Goal: Information Seeking & Learning: Understand process/instructions

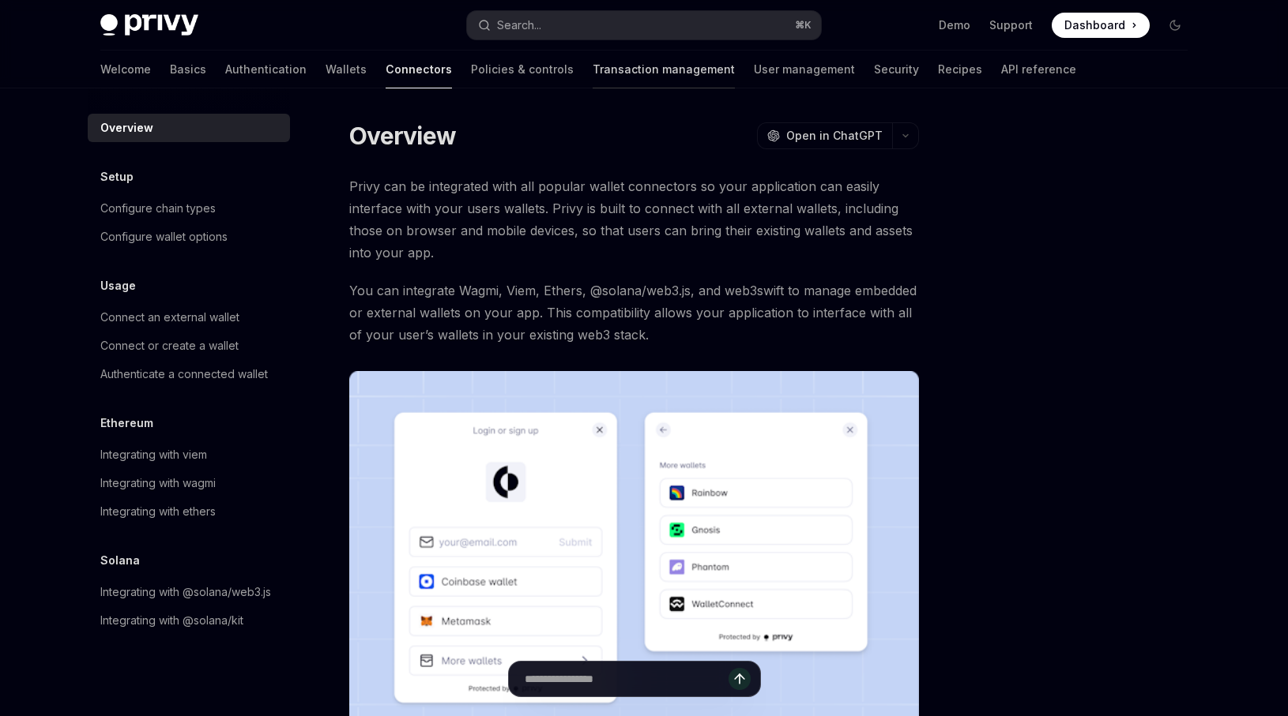
type textarea "*"
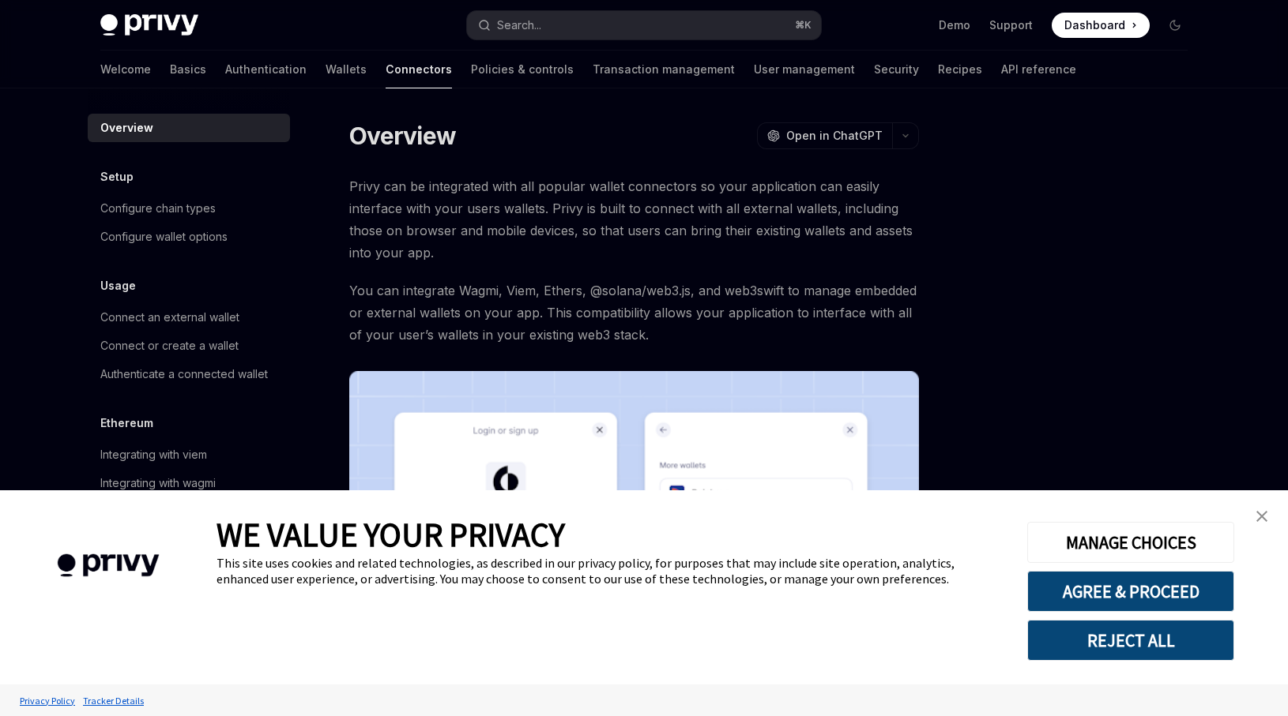
click at [1257, 518] on img "close banner" at bounding box center [1261, 516] width 11 height 11
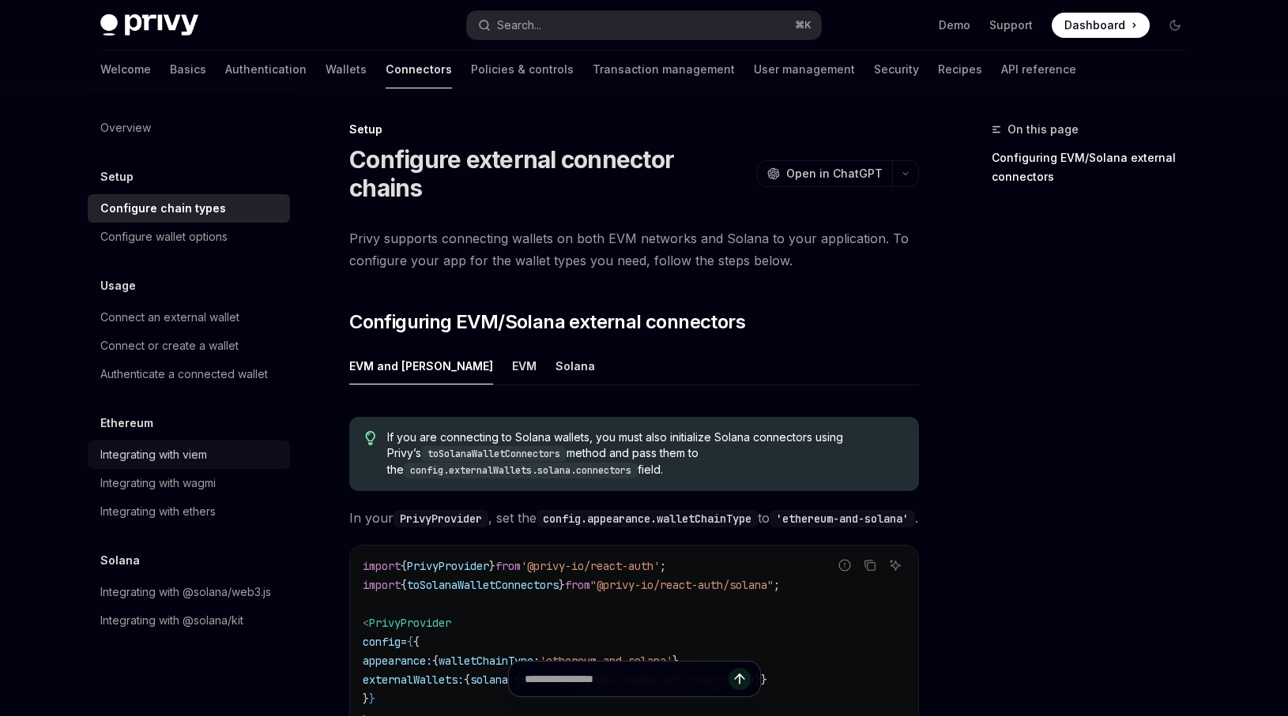
type textarea "*"
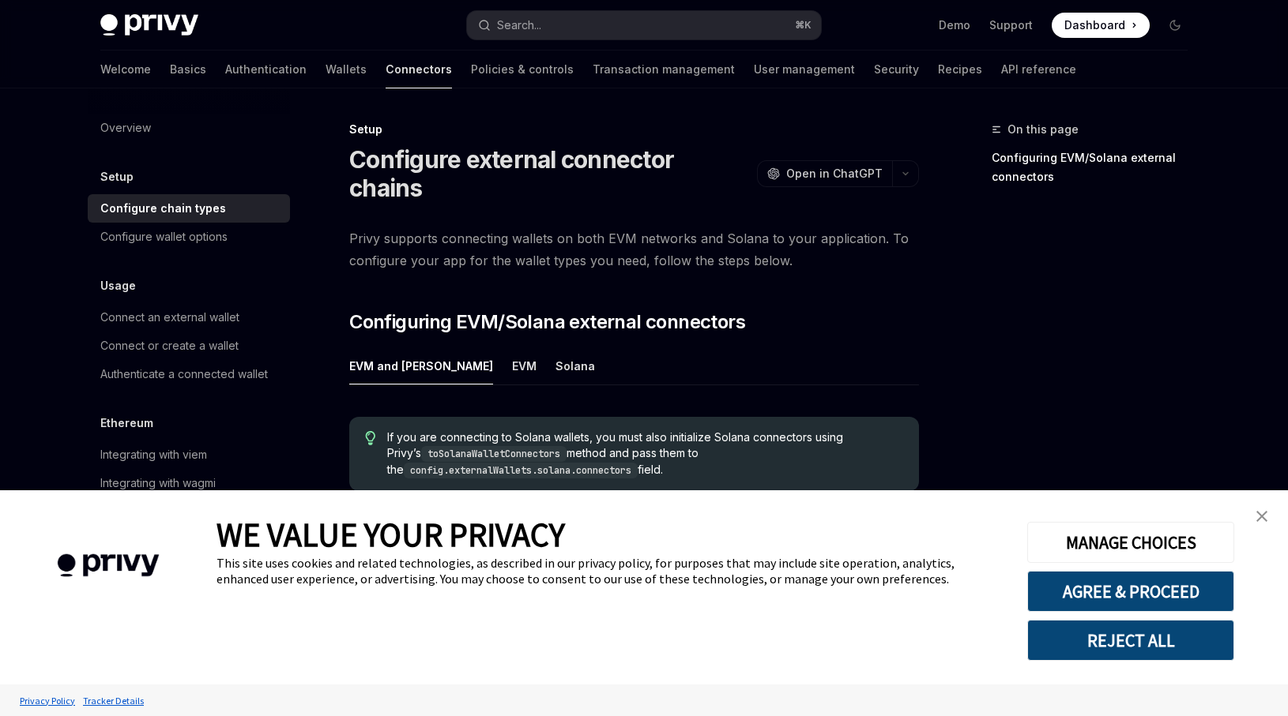
click at [1243, 516] on div "MANAGE CHOICES AGREE & PROCEED REJECT ALL" at bounding box center [1129, 588] width 253 height 194
click at [1261, 519] on img "close banner" at bounding box center [1261, 516] width 11 height 11
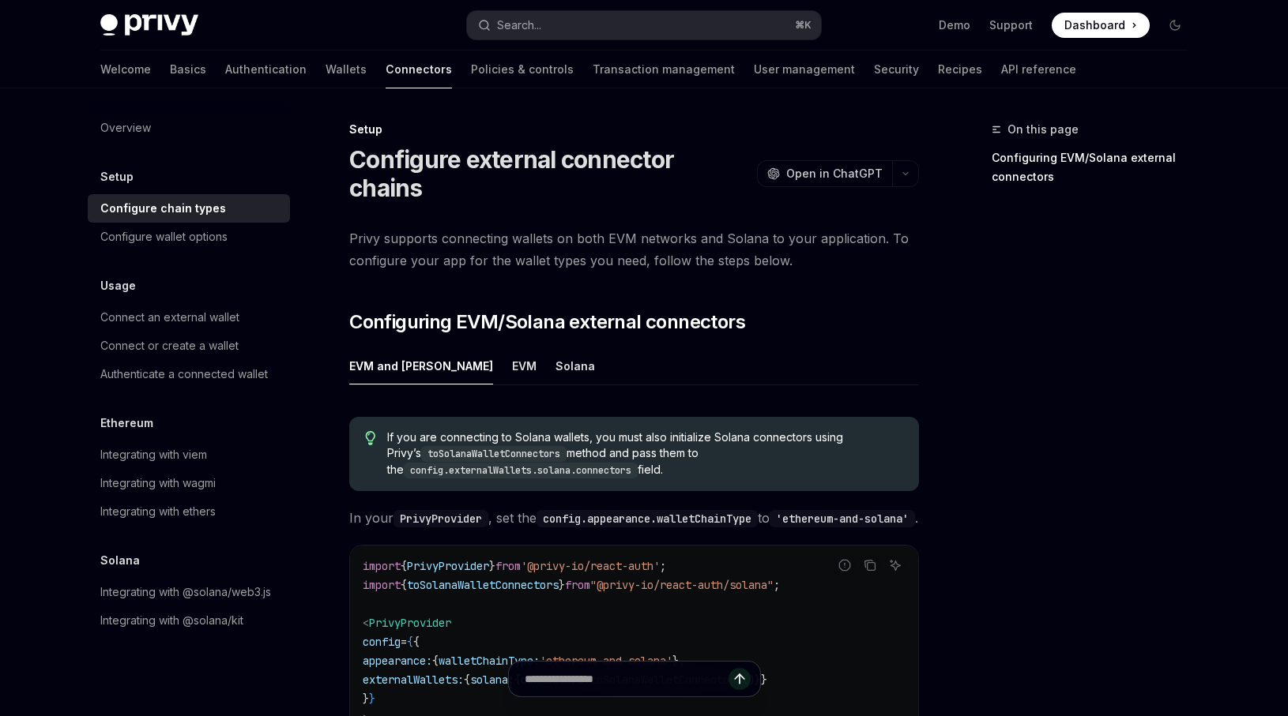
scroll to position [363, 0]
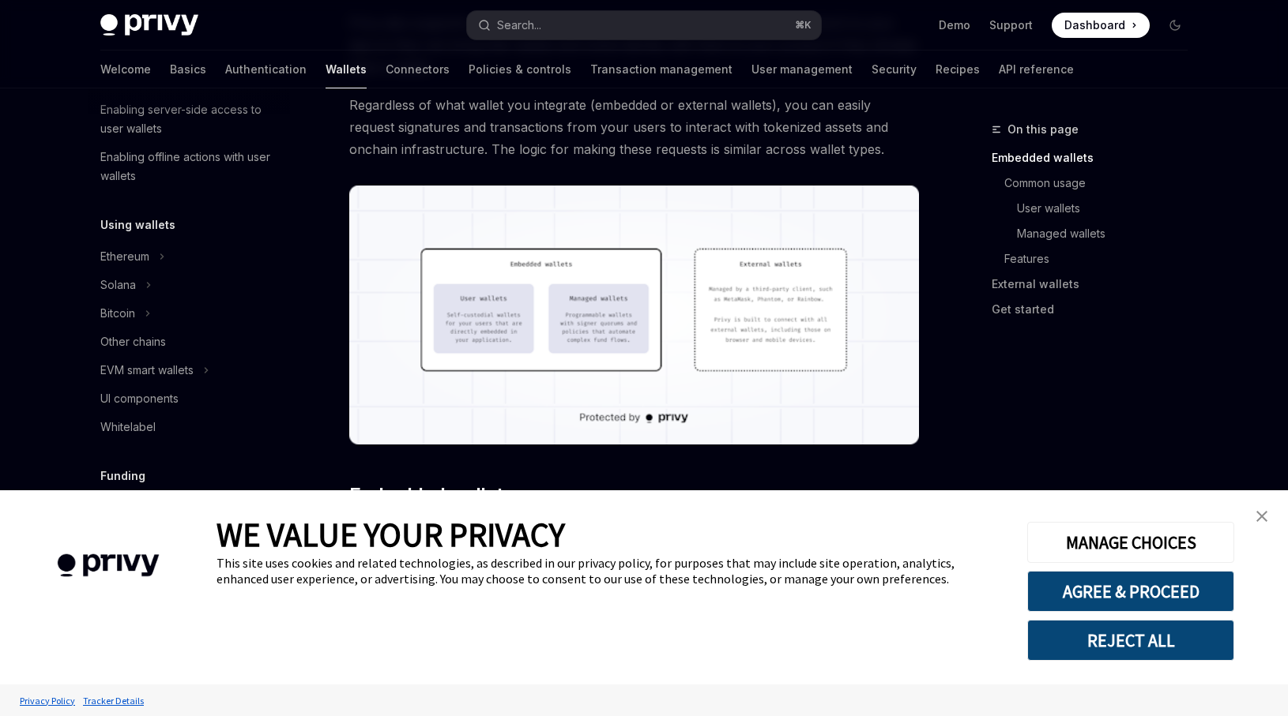
scroll to position [412, 0]
click at [1258, 511] on img "close banner" at bounding box center [1261, 516] width 11 height 11
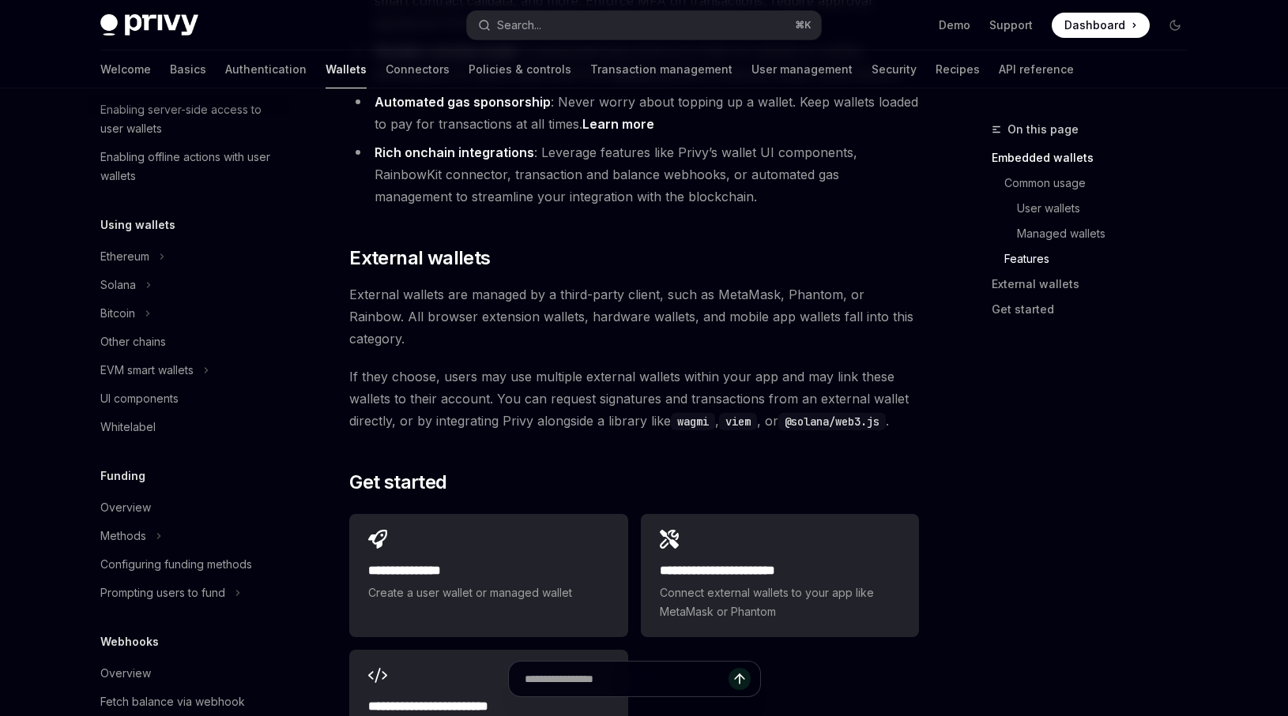
scroll to position [2224, 0]
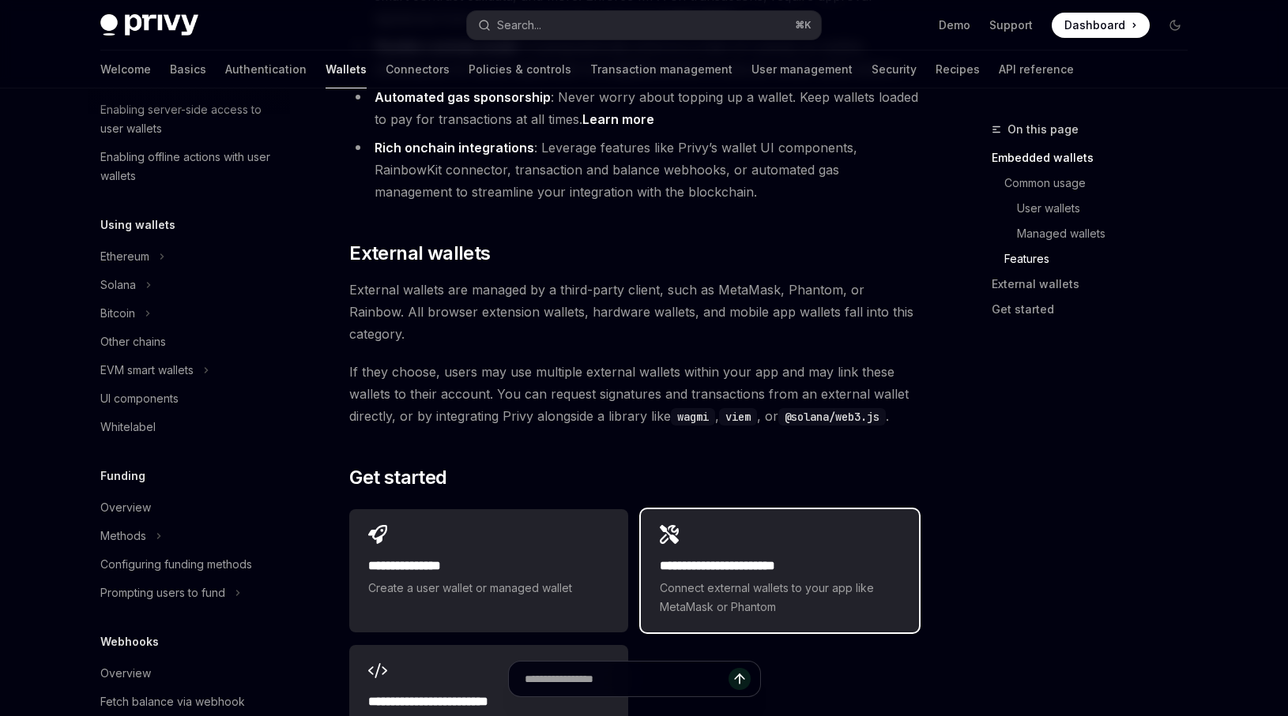
click at [649, 509] on div "**********" at bounding box center [780, 570] width 278 height 123
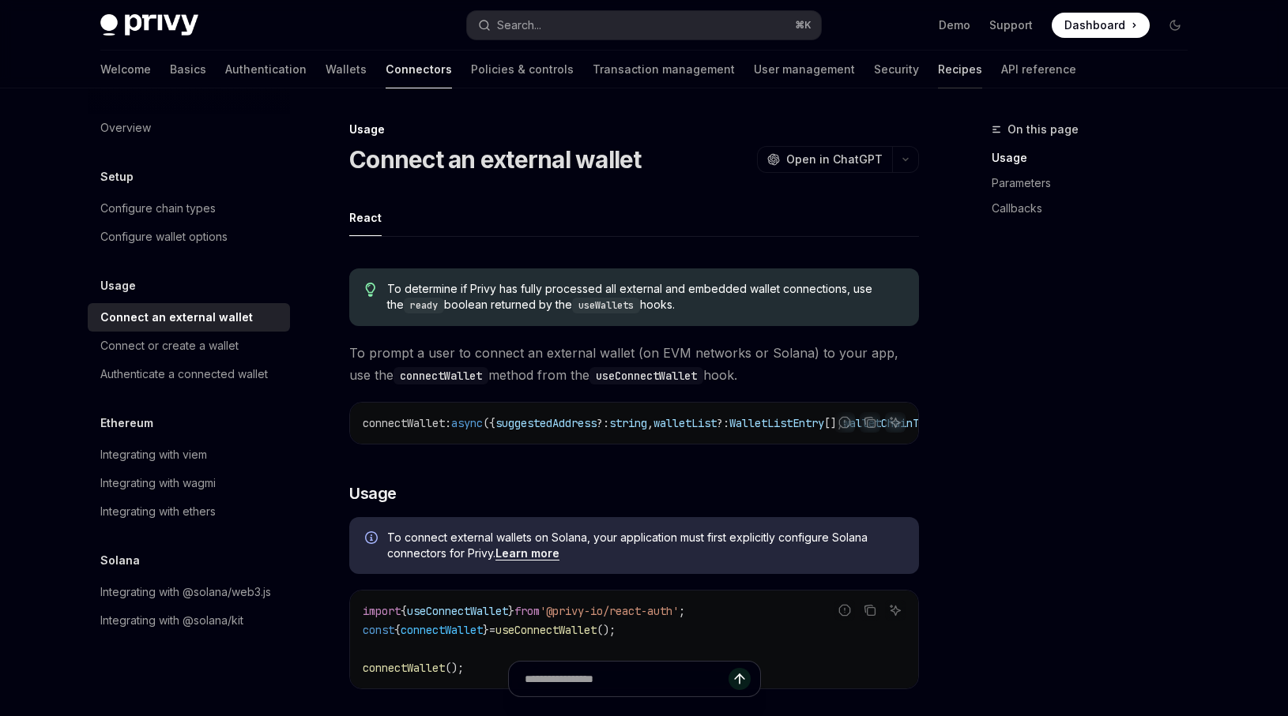
click at [938, 63] on link "Recipes" at bounding box center [960, 70] width 44 height 38
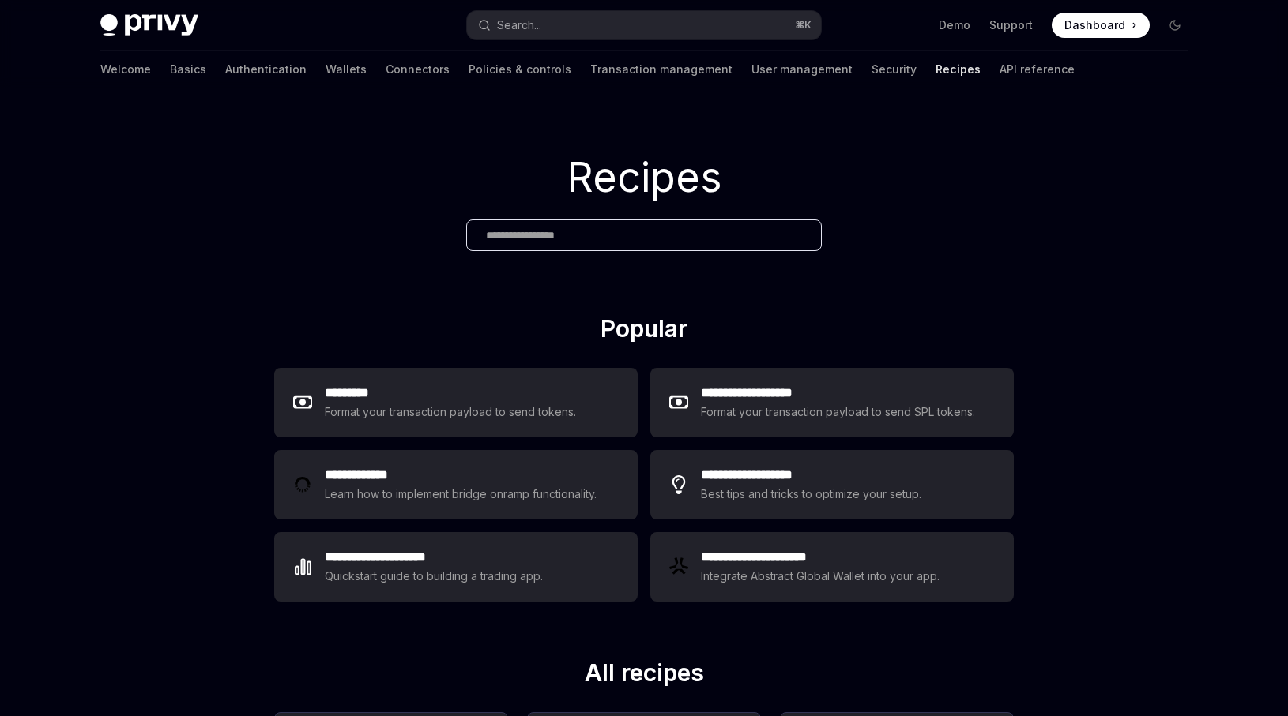
scroll to position [49, 0]
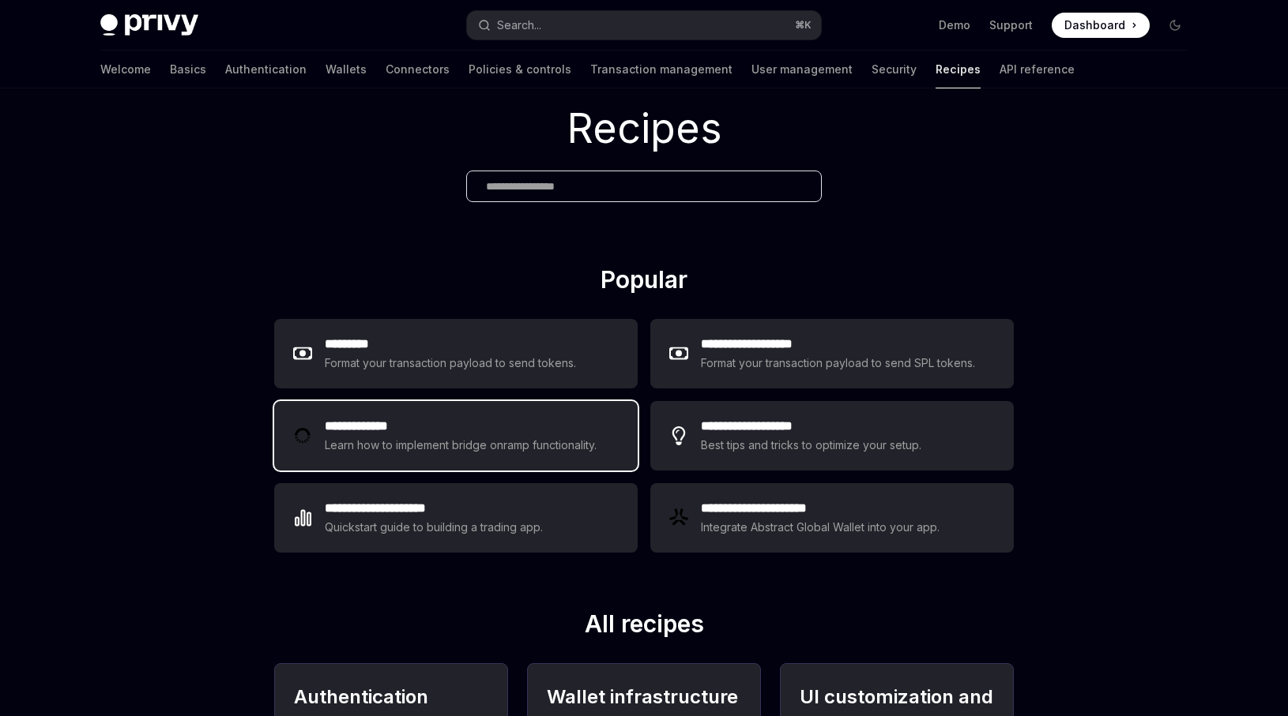
click at [596, 437] on div "Learn how to implement bridge onramp functionality." at bounding box center [463, 445] width 276 height 19
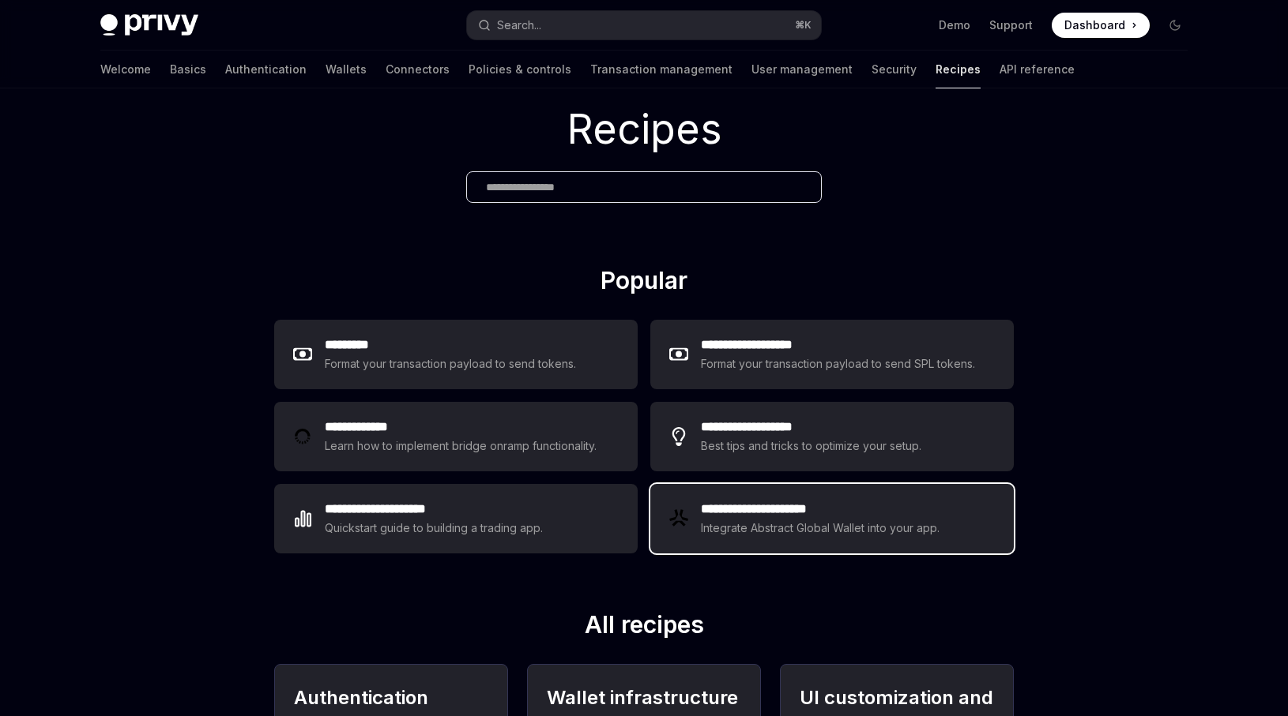
scroll to position [49, 0]
click at [780, 496] on div "**********" at bounding box center [831, 518] width 363 height 70
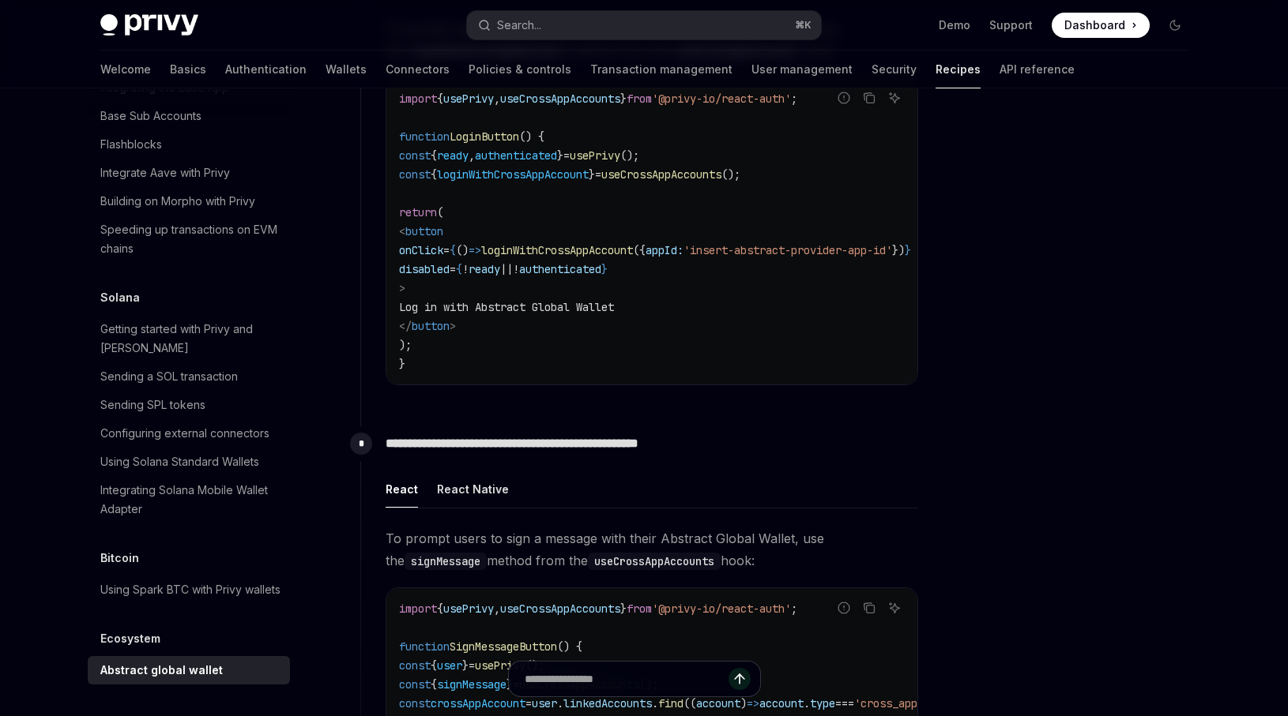
scroll to position [1030, 0]
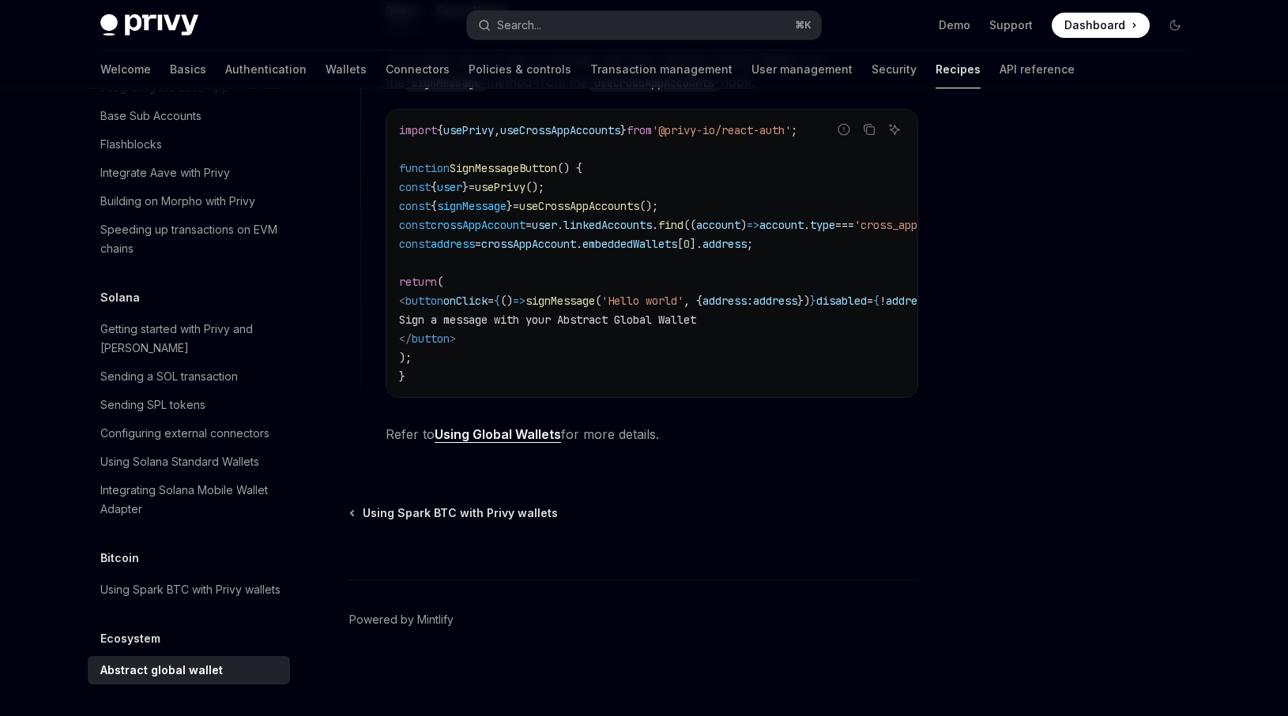
click at [509, 432] on link "Using Global Wallets" at bounding box center [497, 435] width 126 height 17
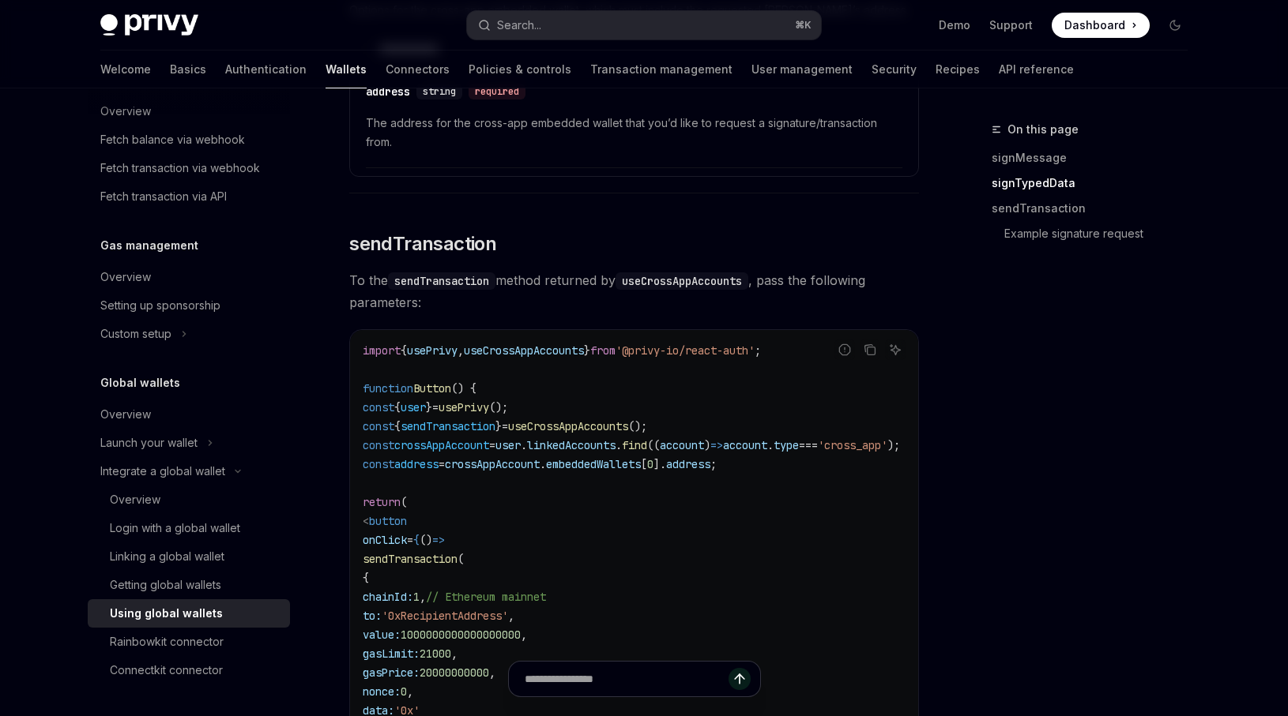
scroll to position [1467, 0]
click at [194, 500] on div "Overview" at bounding box center [195, 500] width 171 height 19
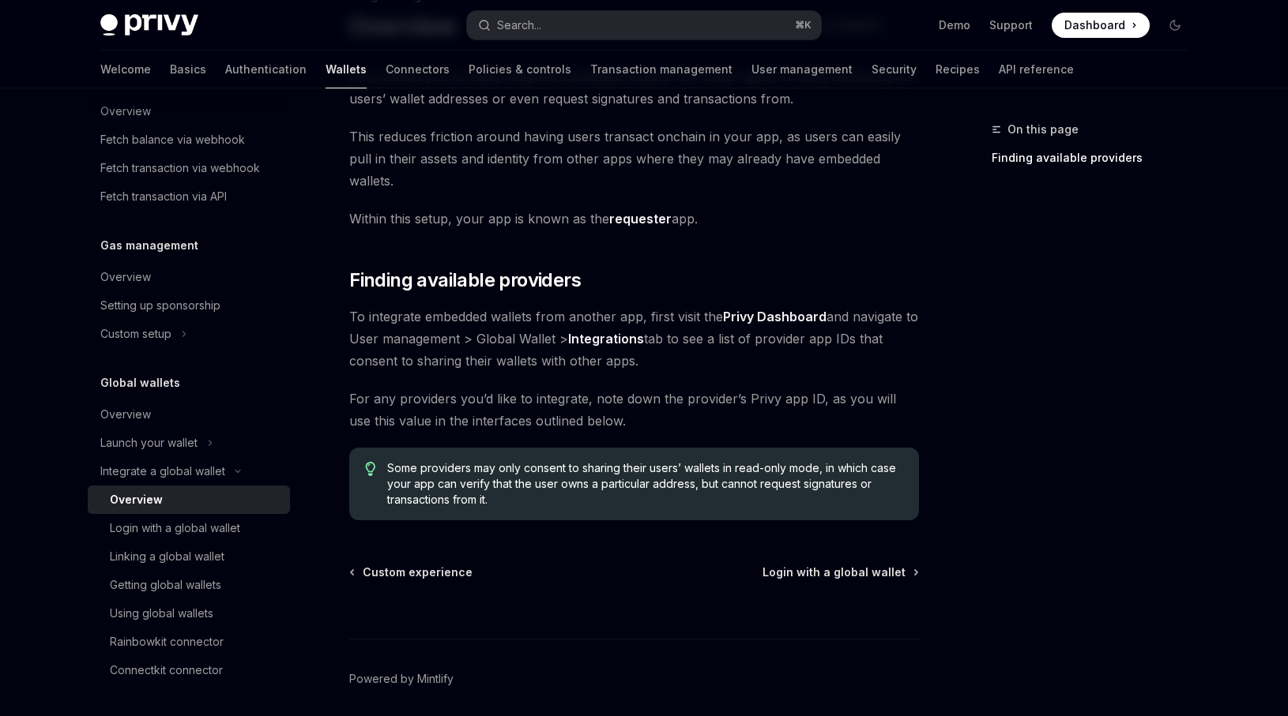
scroll to position [156, 0]
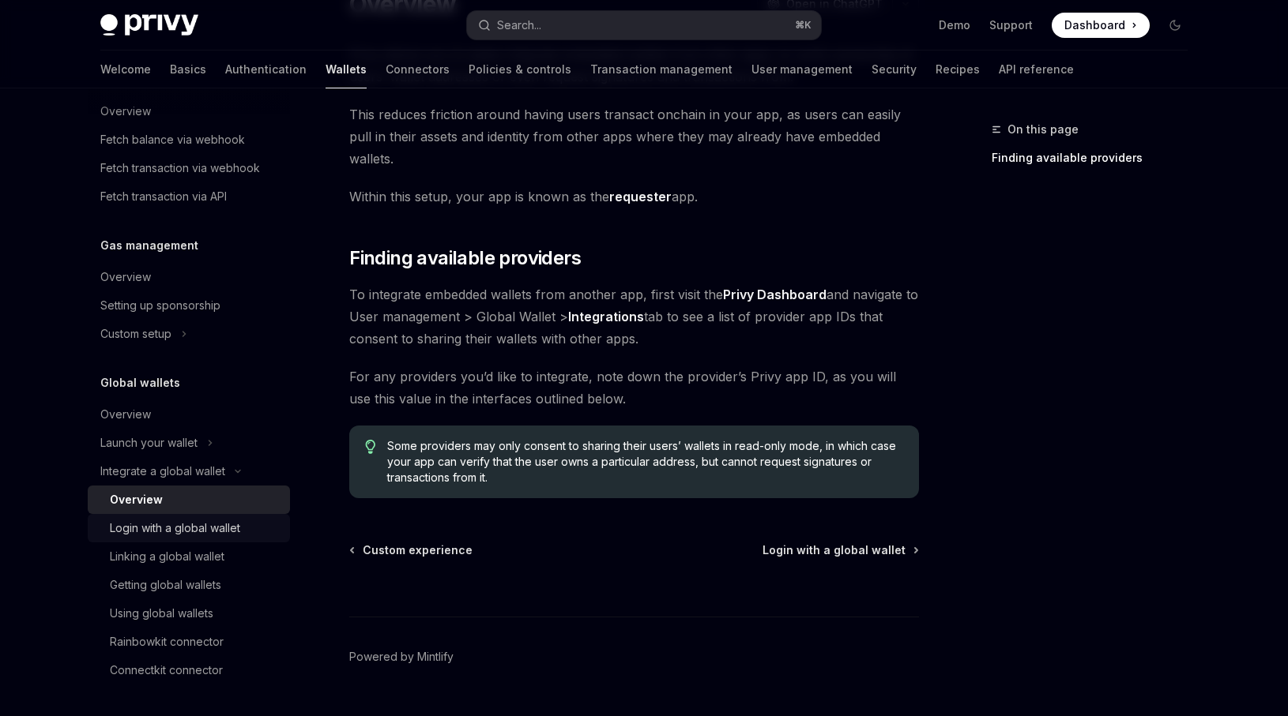
click at [197, 529] on div "Login with a global wallet" at bounding box center [175, 528] width 130 height 19
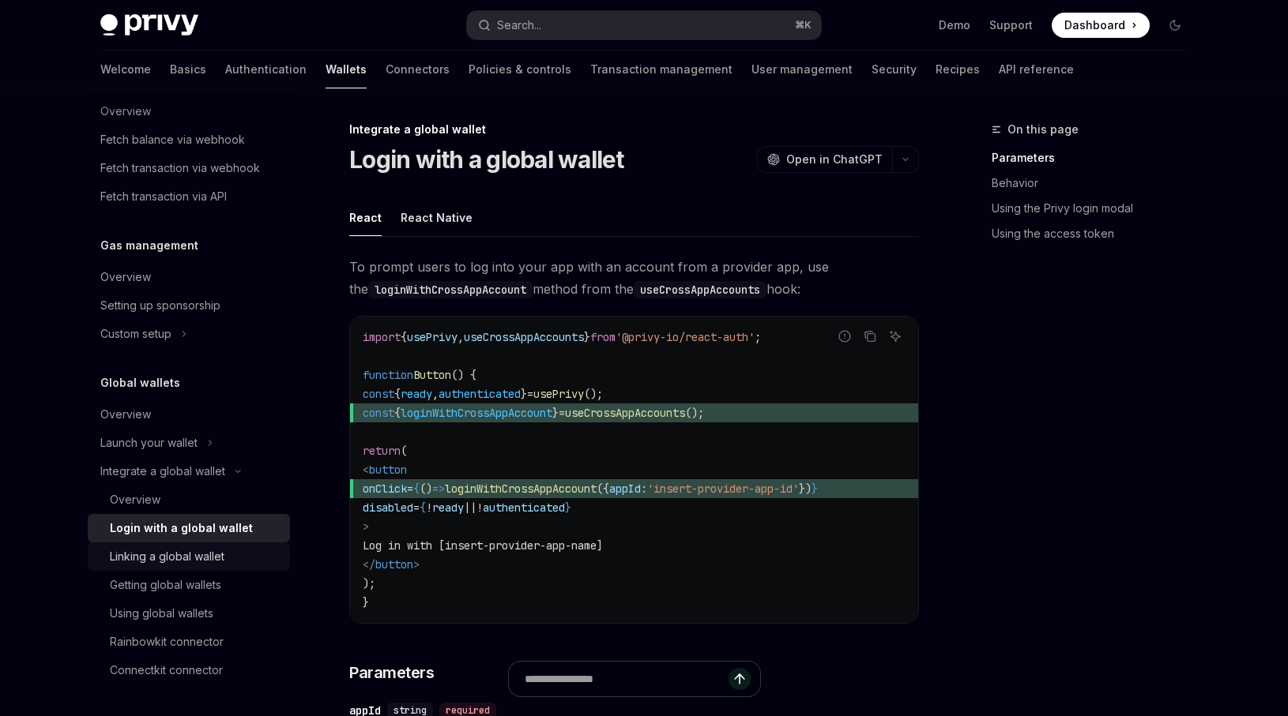
click at [196, 550] on div "Linking a global wallet" at bounding box center [167, 556] width 115 height 19
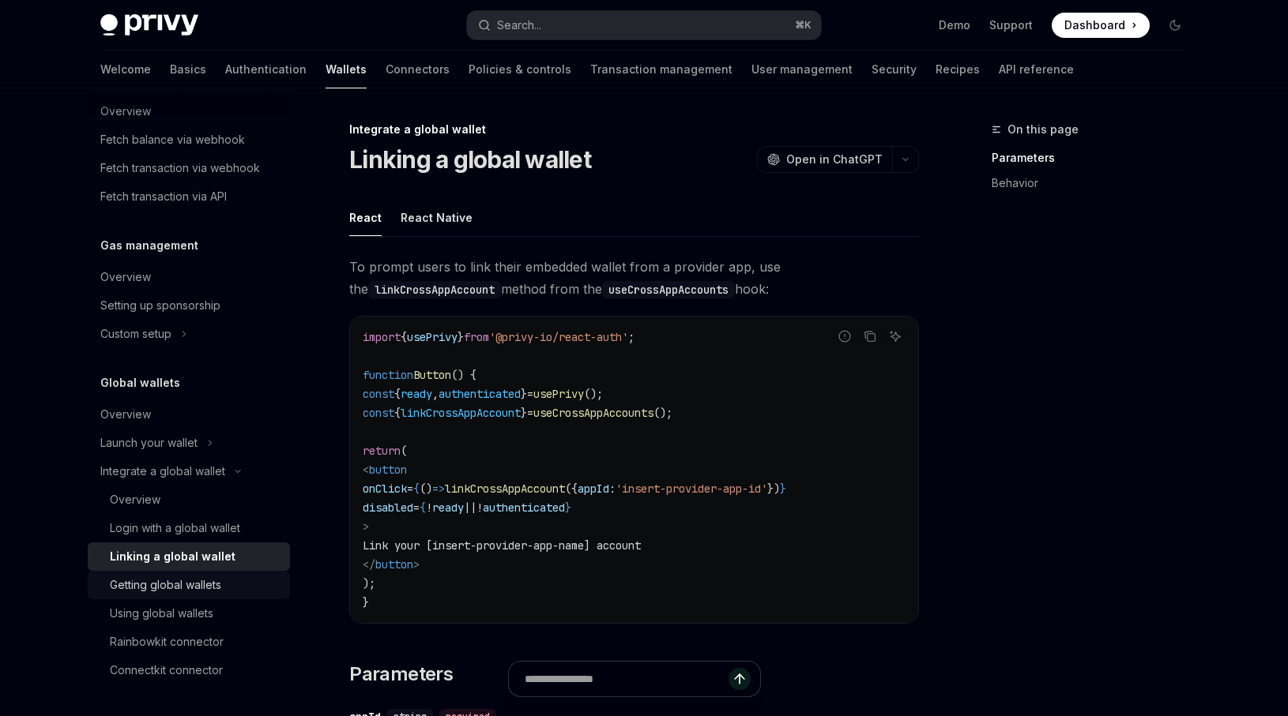
click at [198, 586] on div "Getting global wallets" at bounding box center [165, 585] width 111 height 19
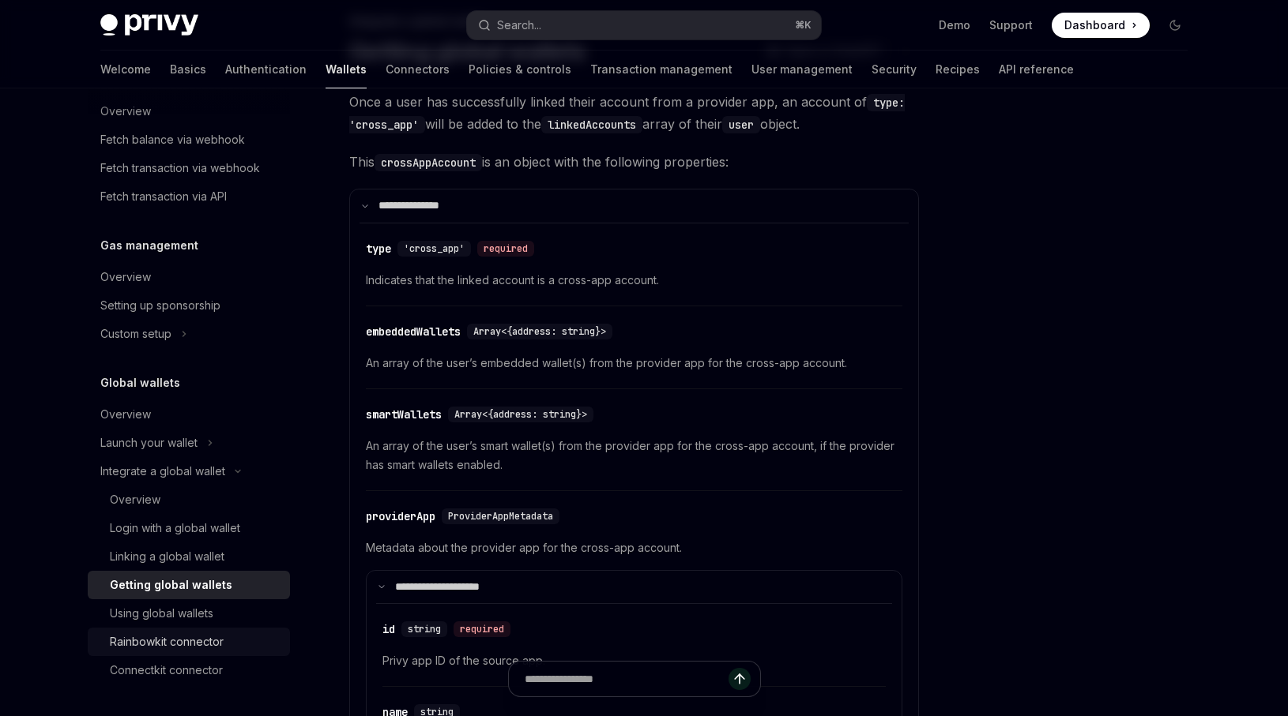
scroll to position [117, 0]
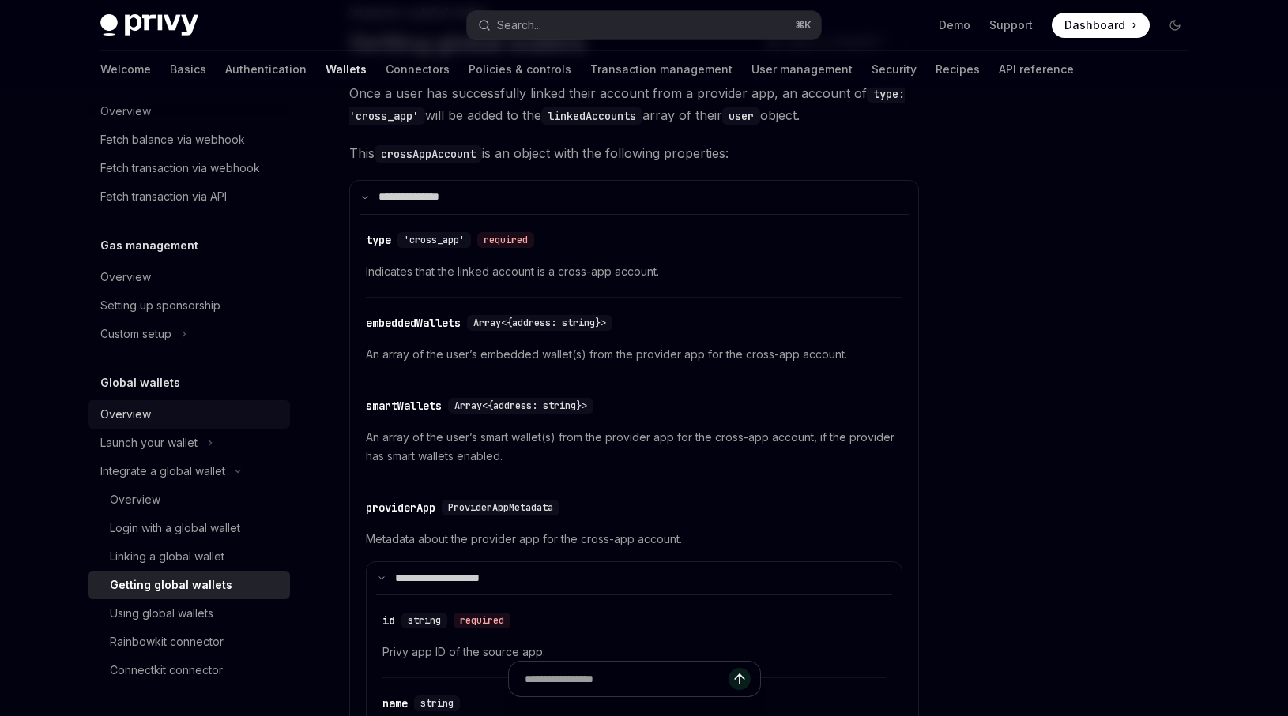
click at [162, 404] on link "Overview" at bounding box center [189, 414] width 202 height 28
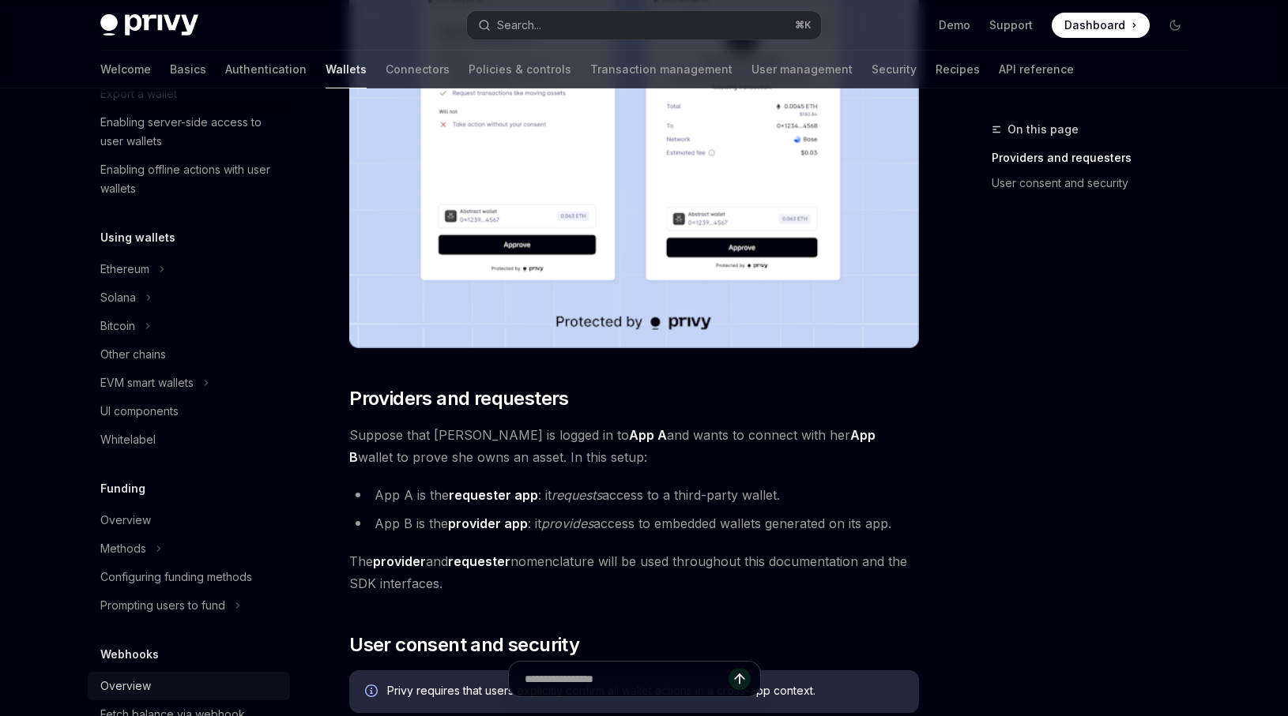
scroll to position [273, 0]
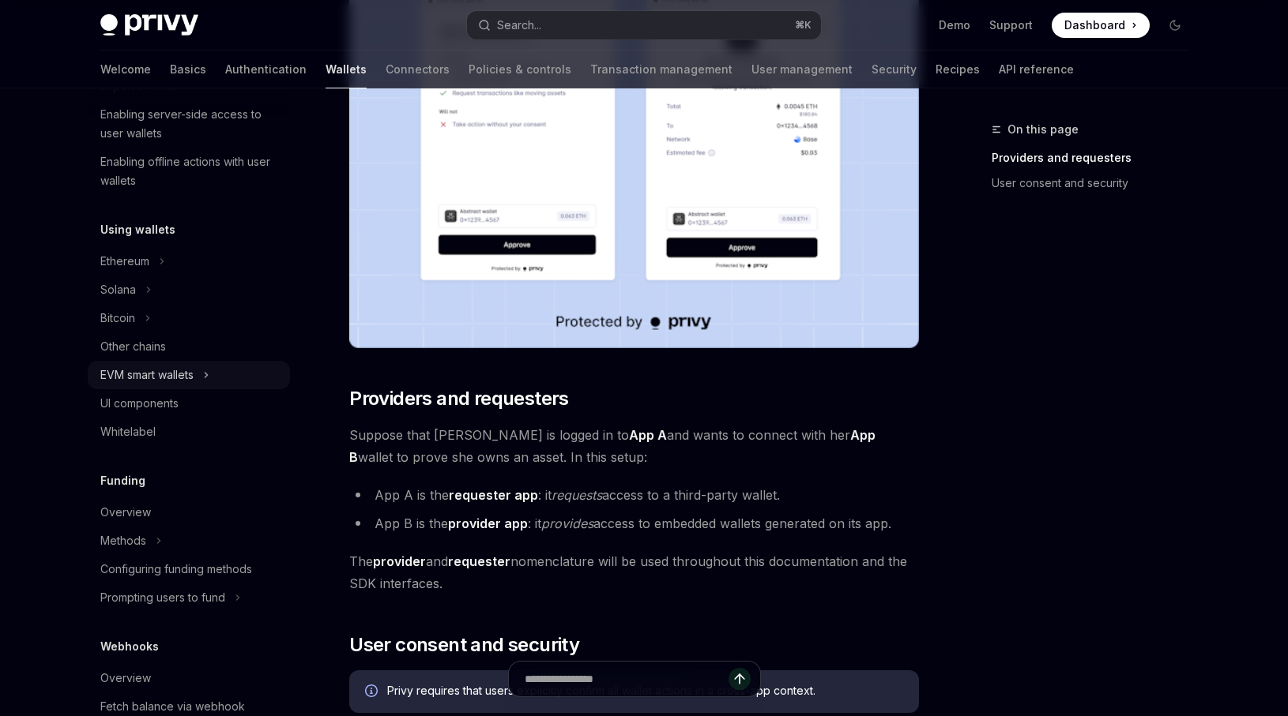
click at [200, 381] on button "EVM smart wallets" at bounding box center [189, 375] width 202 height 28
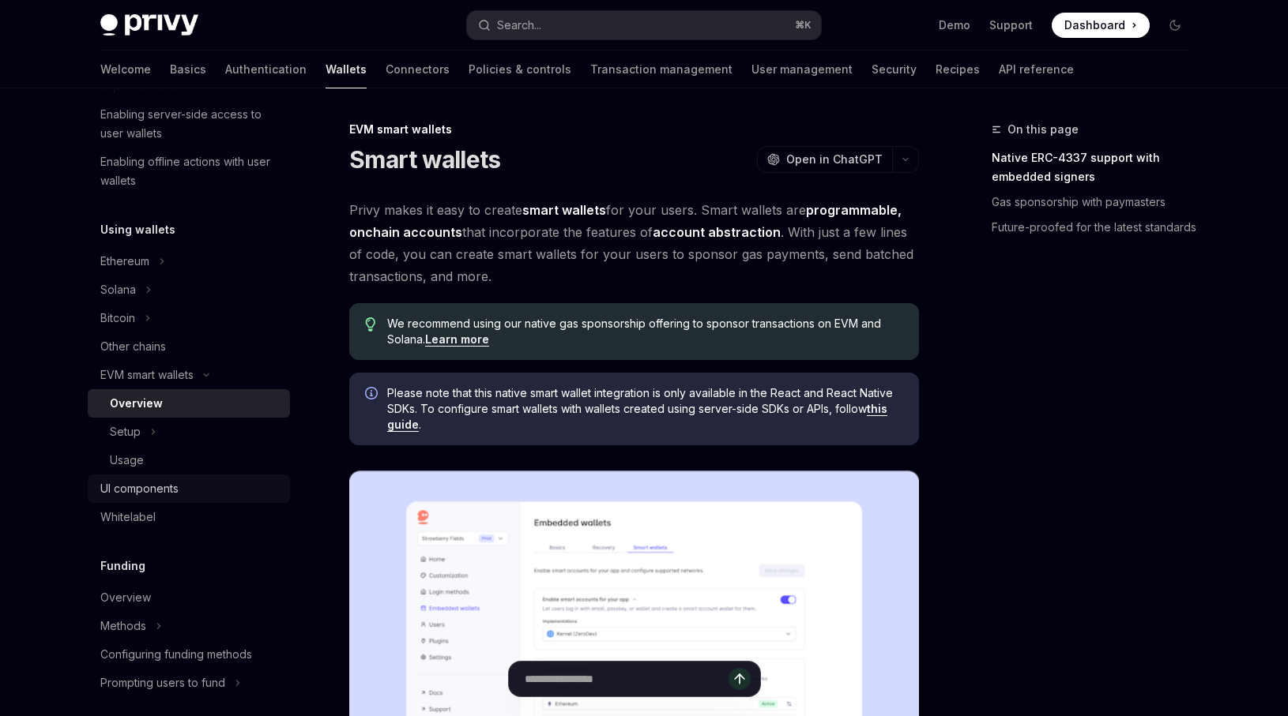
click at [197, 483] on div "UI components" at bounding box center [190, 488] width 180 height 19
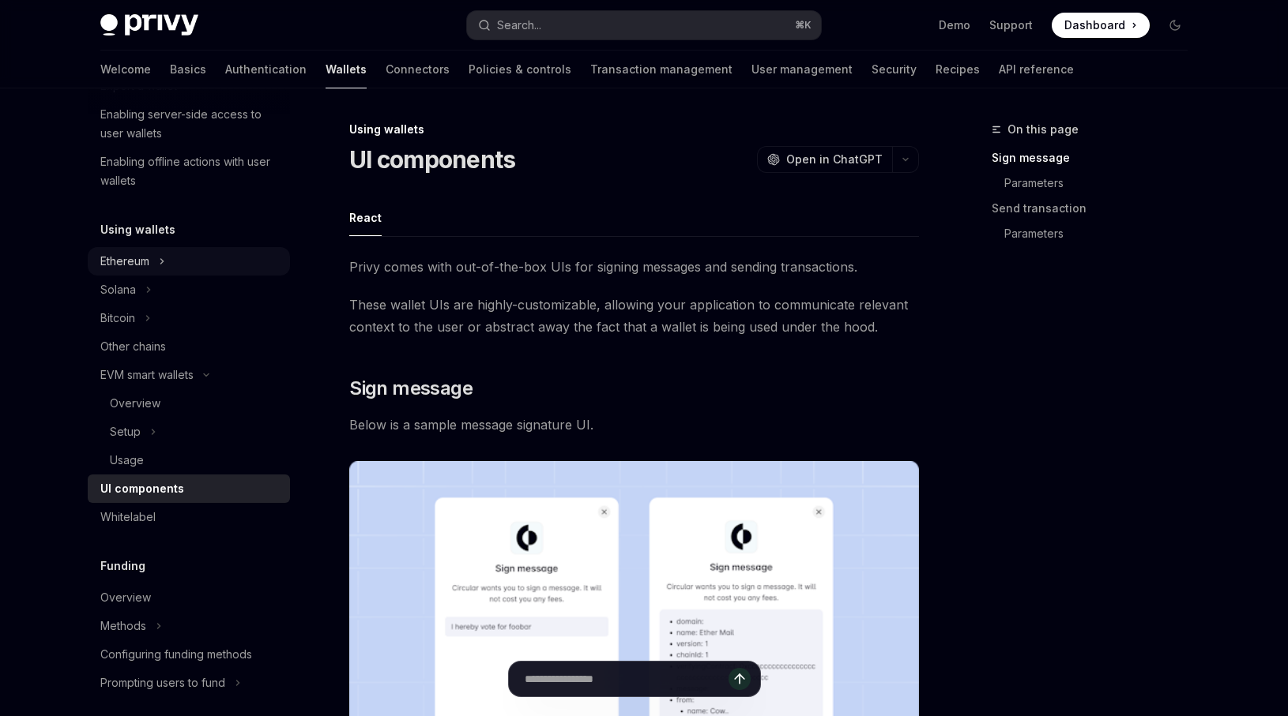
click at [209, 266] on button "Ethereum" at bounding box center [189, 261] width 202 height 28
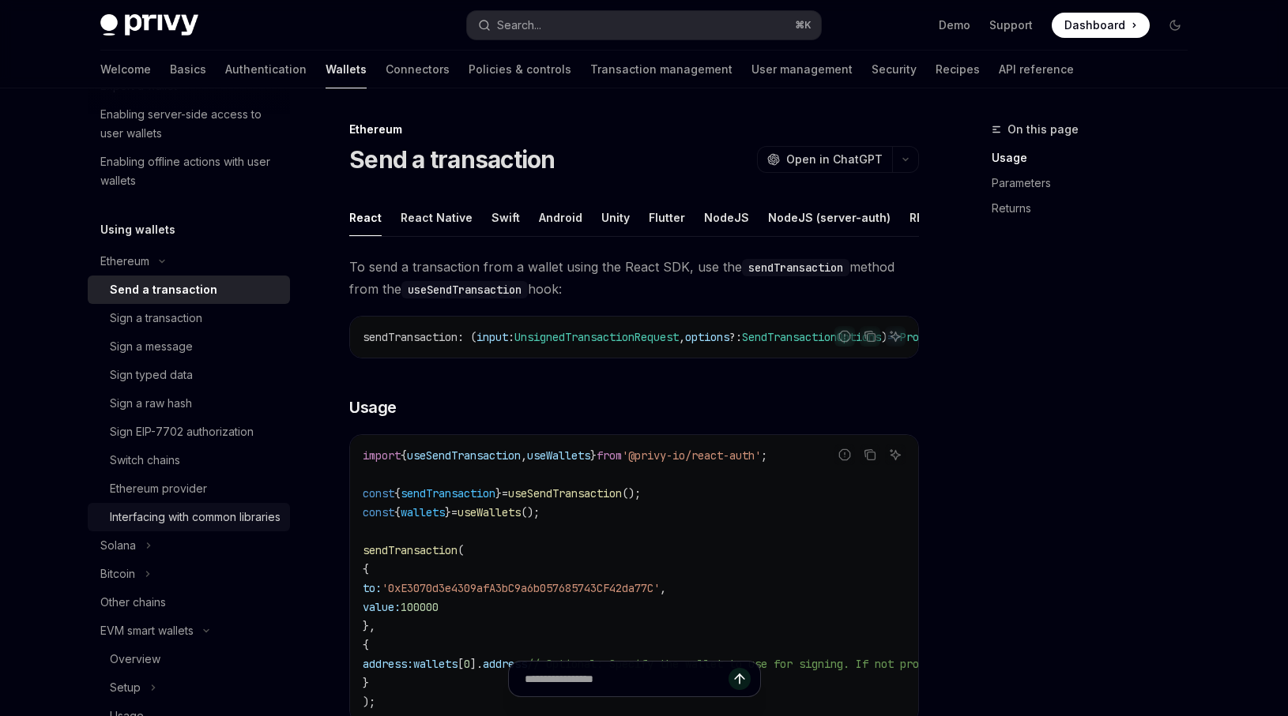
click at [215, 513] on div "Interfacing with common libraries" at bounding box center [195, 517] width 171 height 19
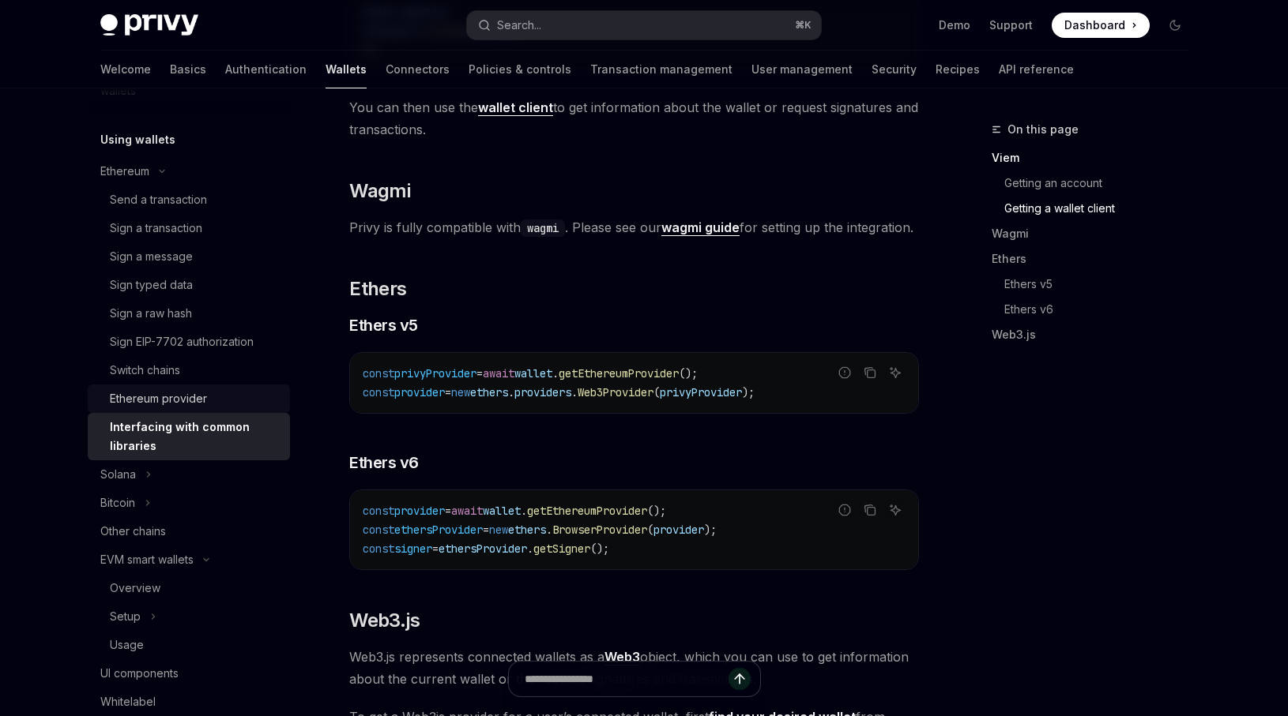
scroll to position [370, 0]
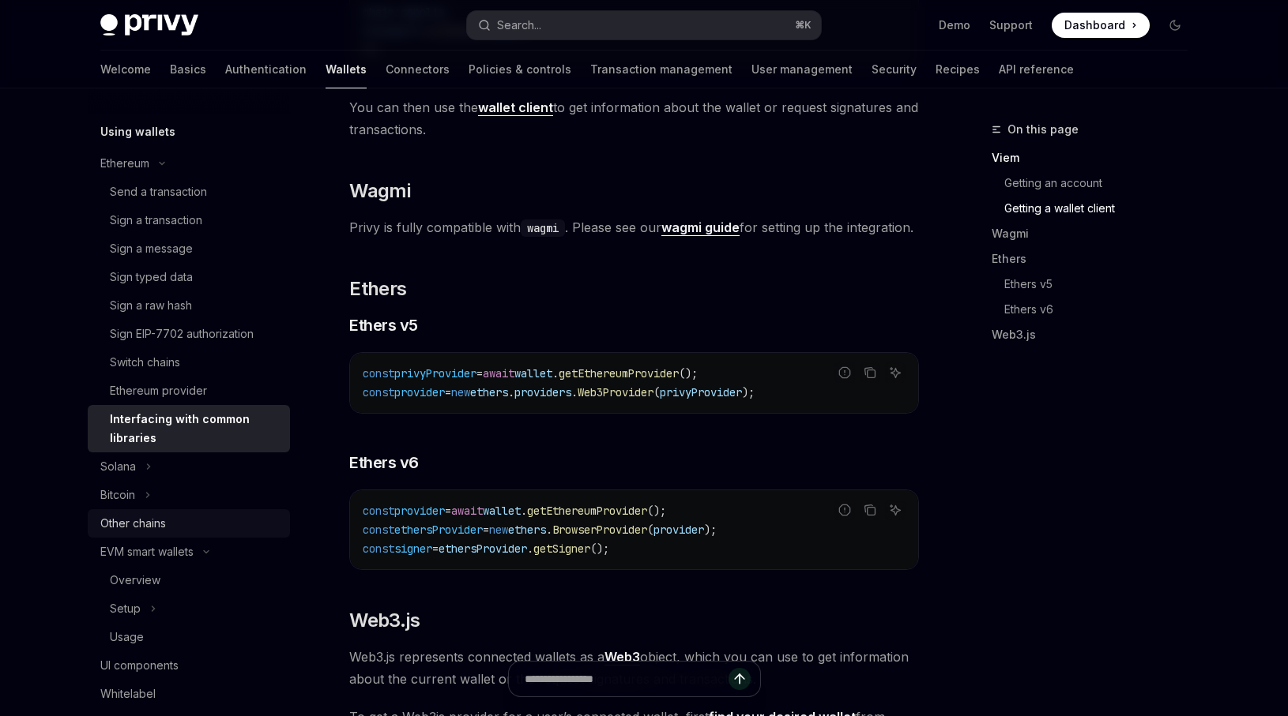
click at [183, 532] on div "Other chains" at bounding box center [190, 523] width 180 height 19
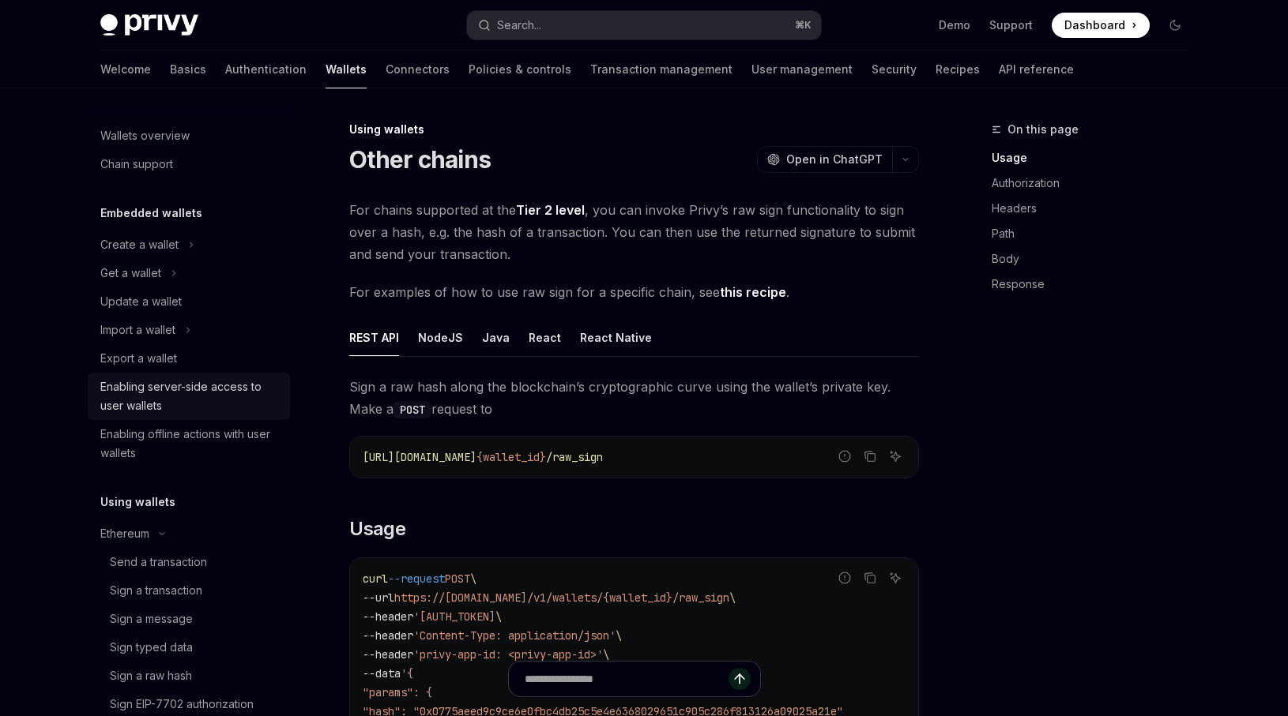
click at [192, 403] on div "Enabling server-side access to user wallets" at bounding box center [190, 397] width 180 height 38
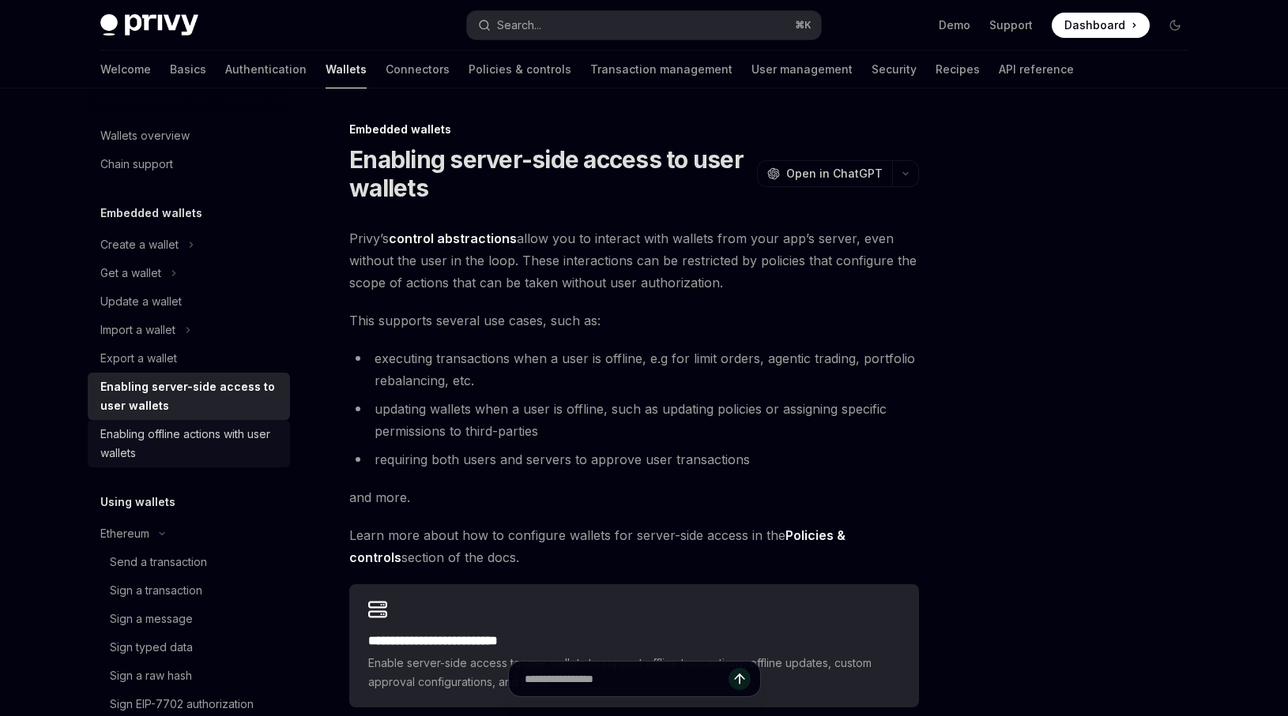
click at [190, 437] on div "Enabling offline actions with user wallets" at bounding box center [190, 444] width 180 height 38
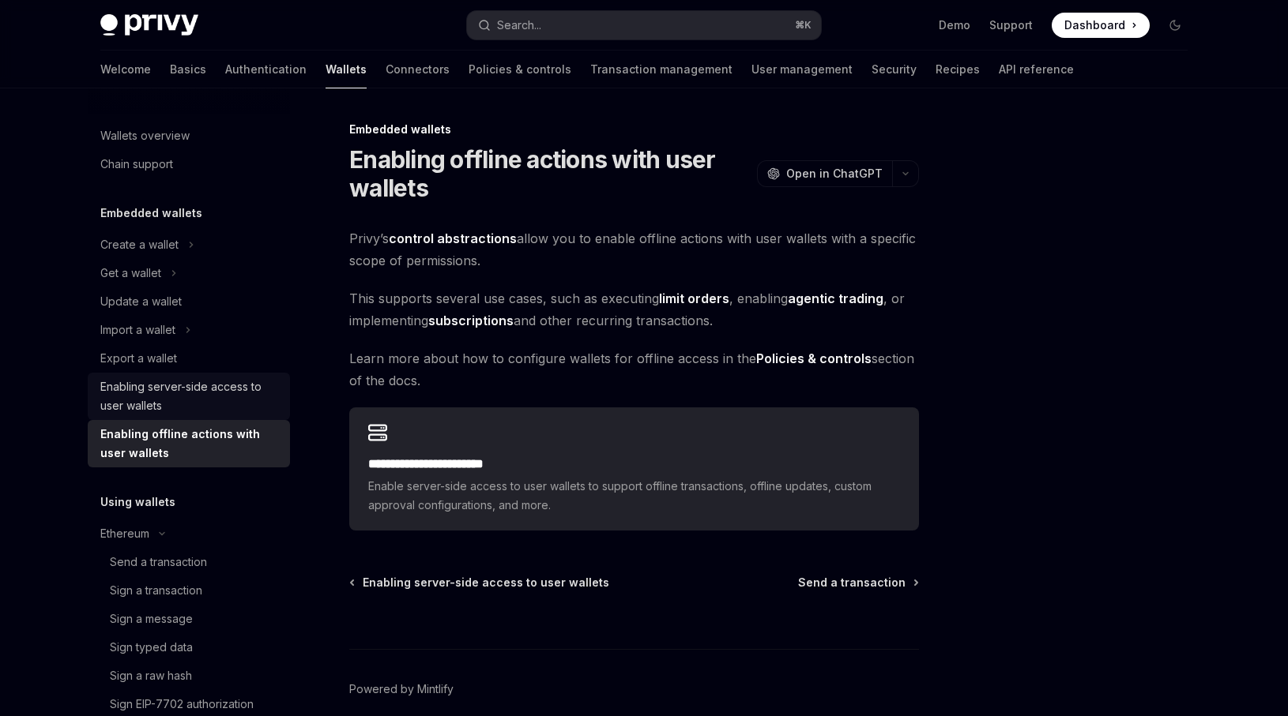
click at [199, 414] on div "Enabling server-side access to user wallets" at bounding box center [190, 397] width 180 height 38
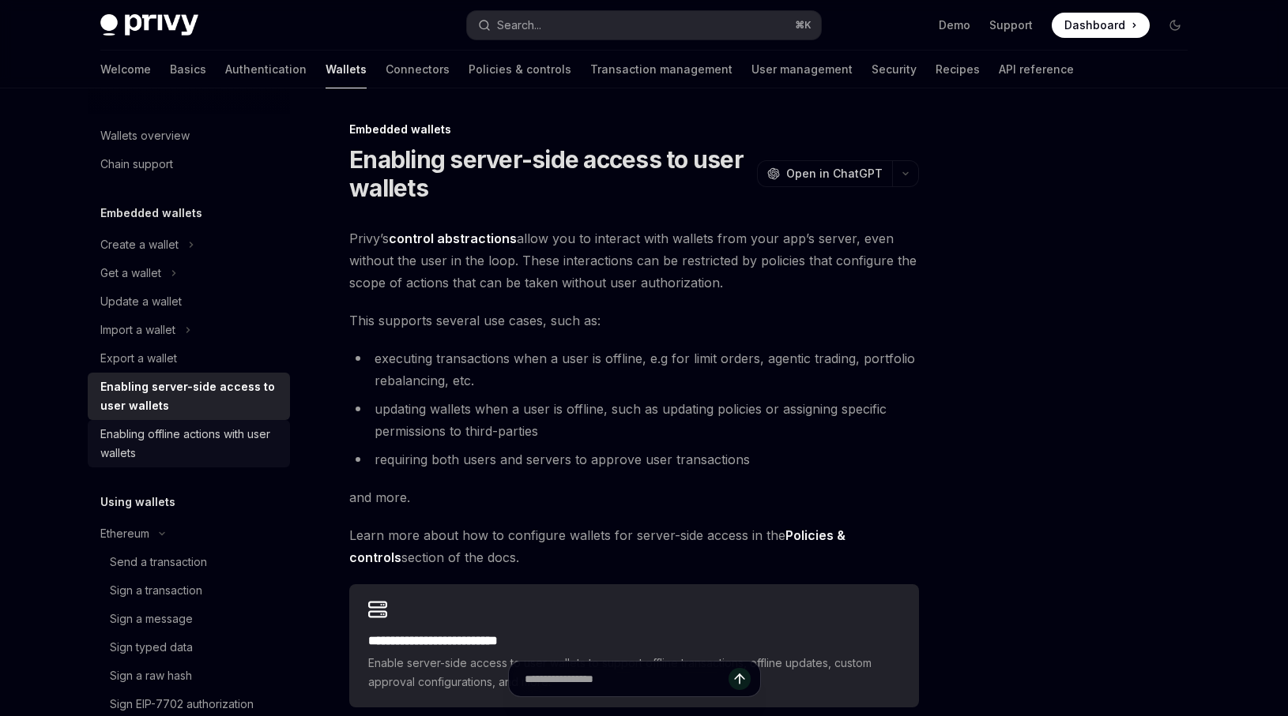
click at [193, 456] on div "Enabling offline actions with user wallets" at bounding box center [190, 444] width 180 height 38
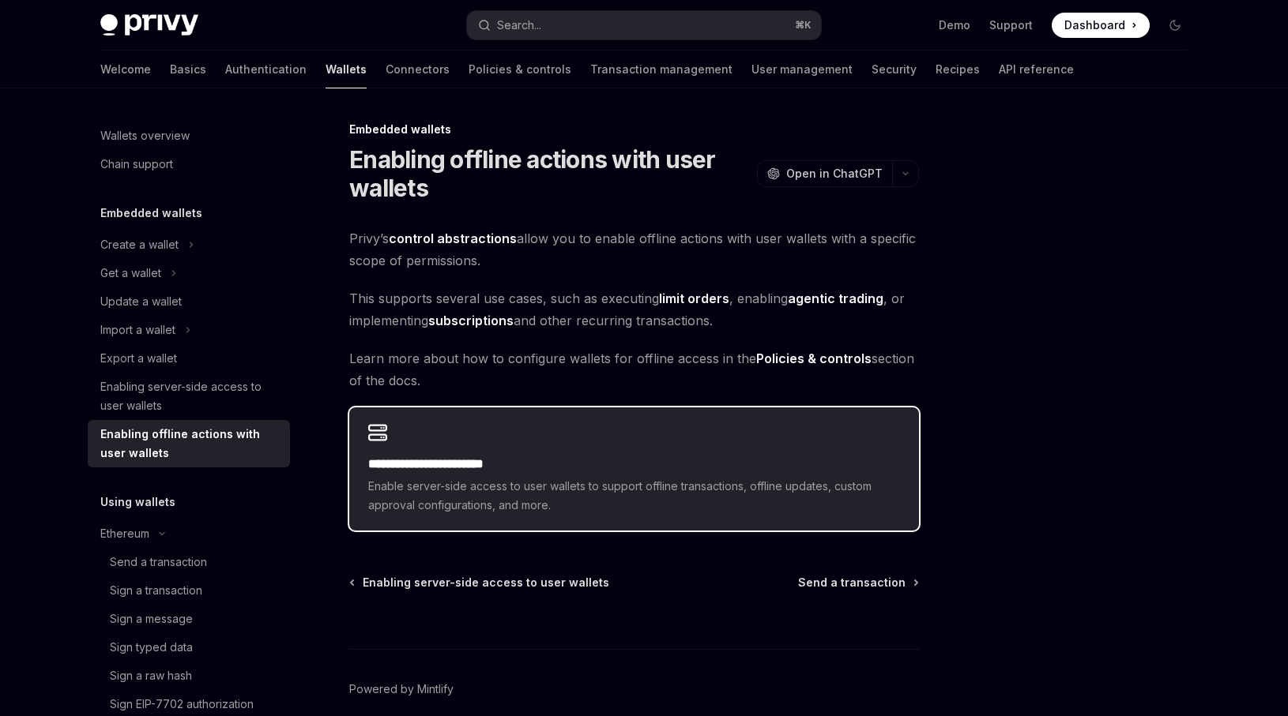
click at [549, 427] on div "**********" at bounding box center [634, 469] width 570 height 123
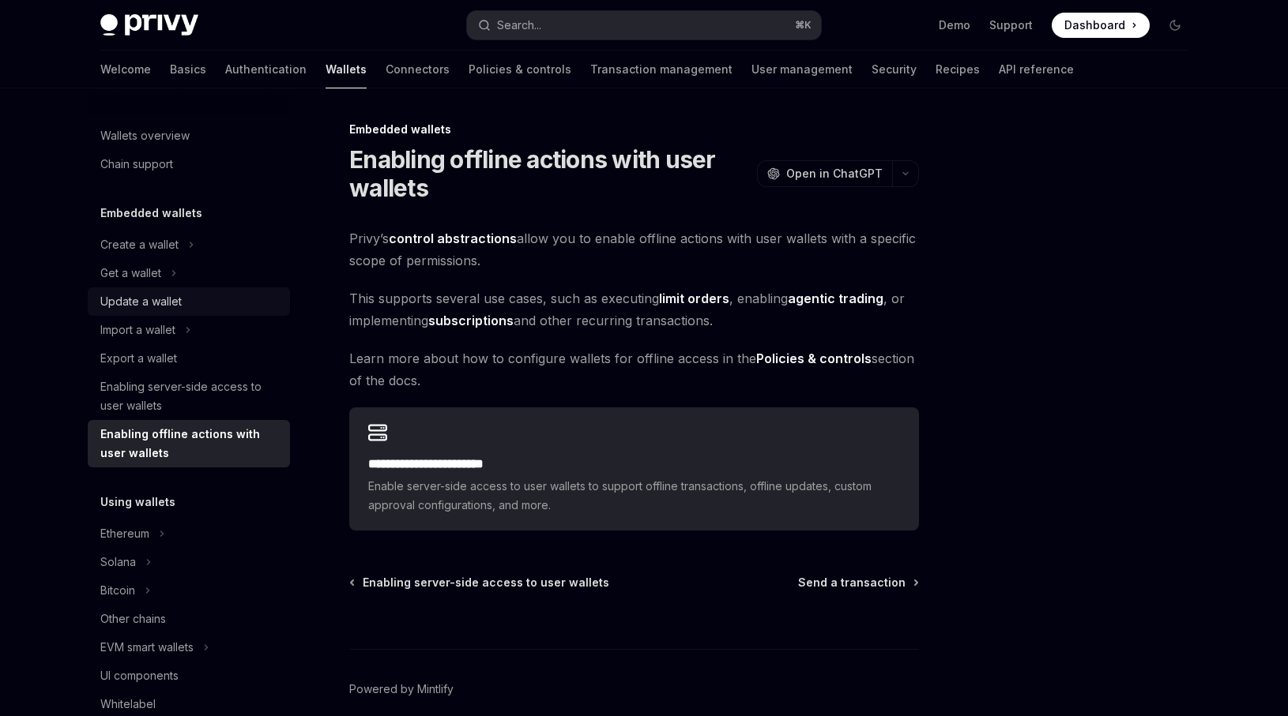
scroll to position [6, 0]
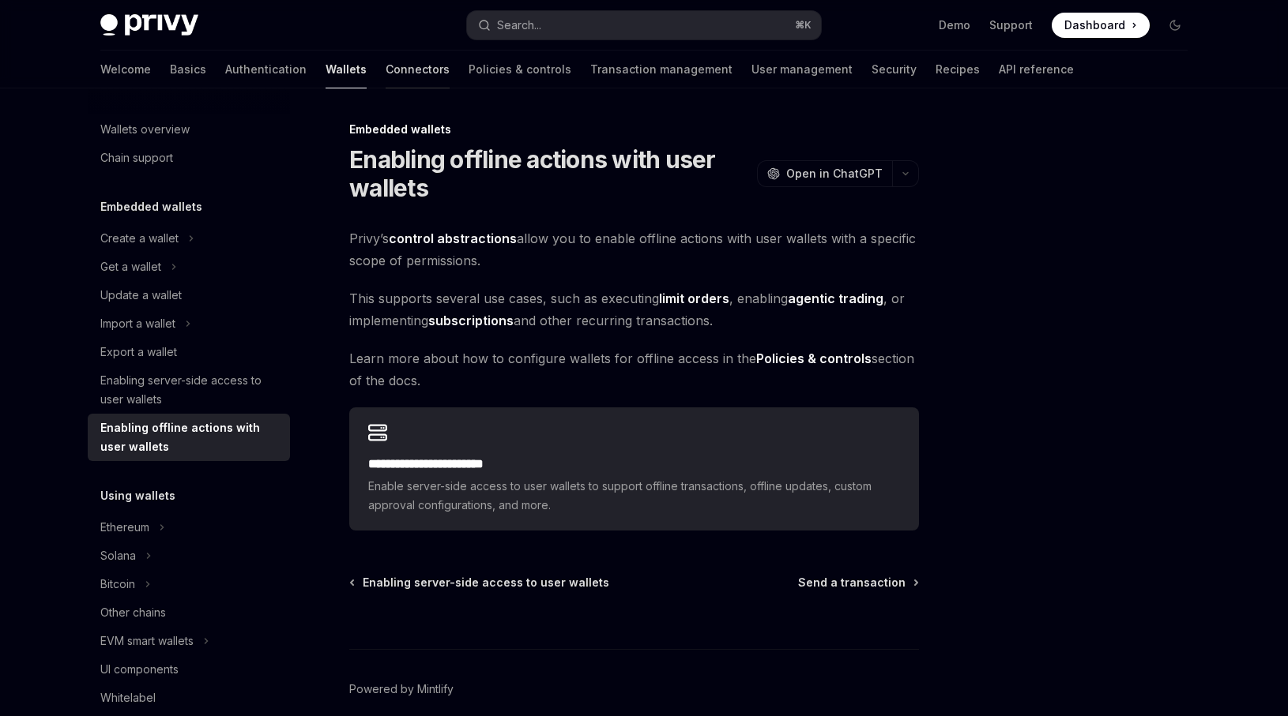
click at [385, 67] on link "Connectors" at bounding box center [417, 70] width 64 height 38
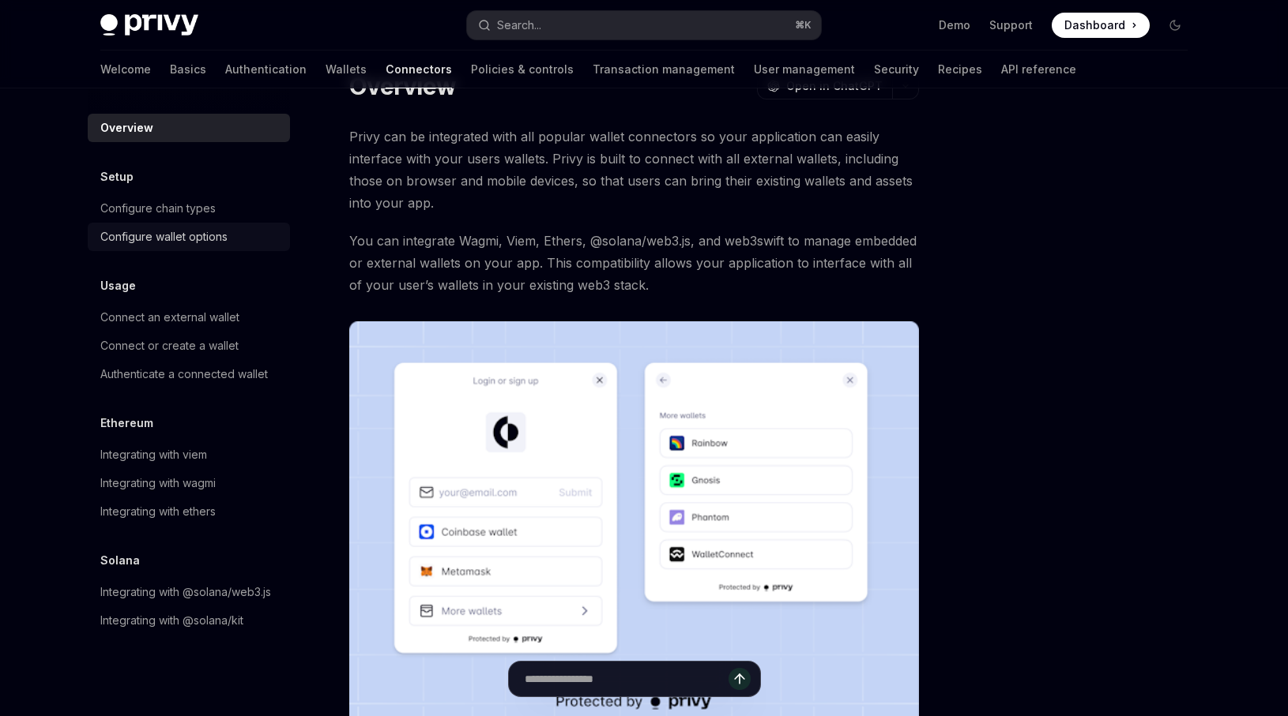
scroll to position [58, 0]
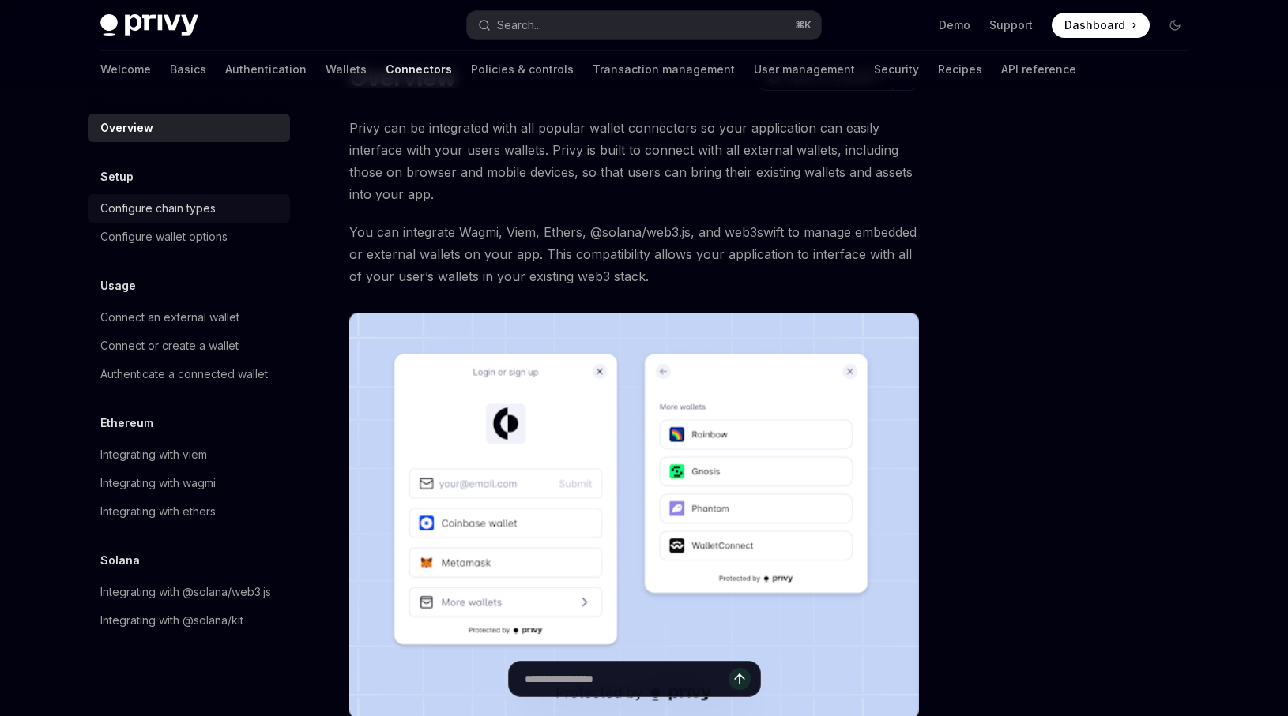
click at [219, 212] on div "Configure chain types" at bounding box center [190, 208] width 180 height 19
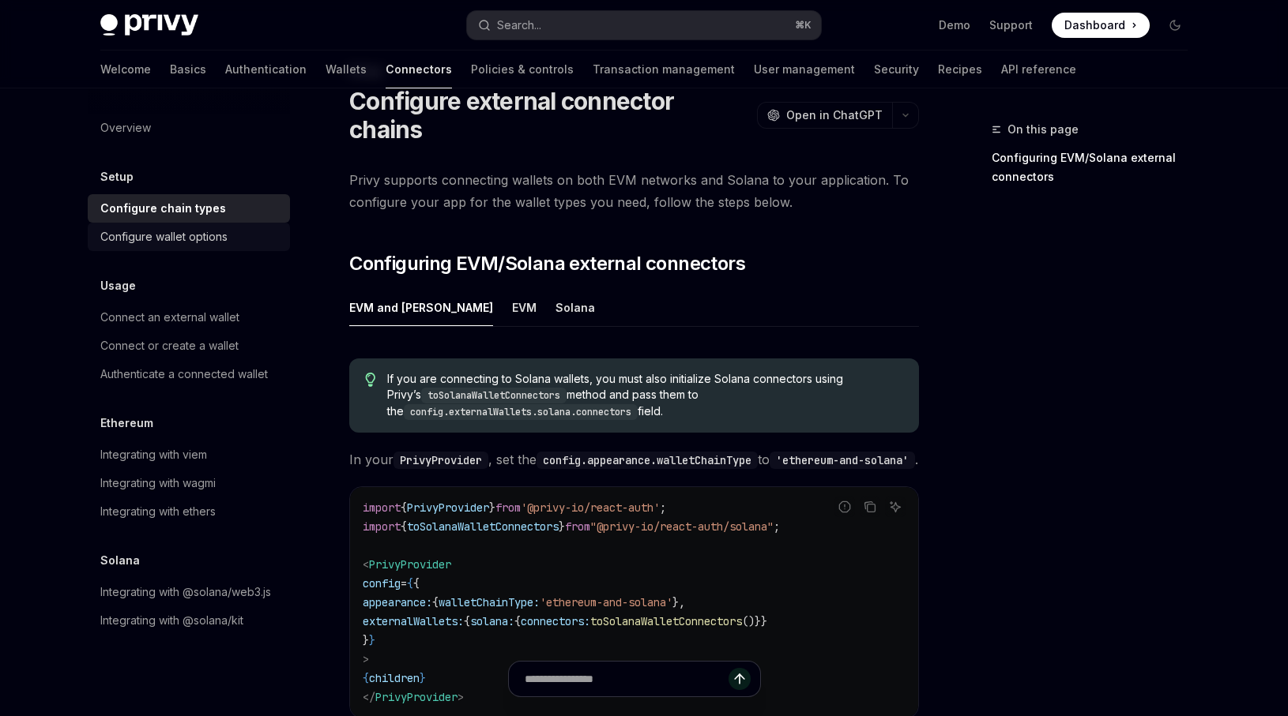
click at [215, 237] on div "Configure wallet options" at bounding box center [163, 236] width 127 height 19
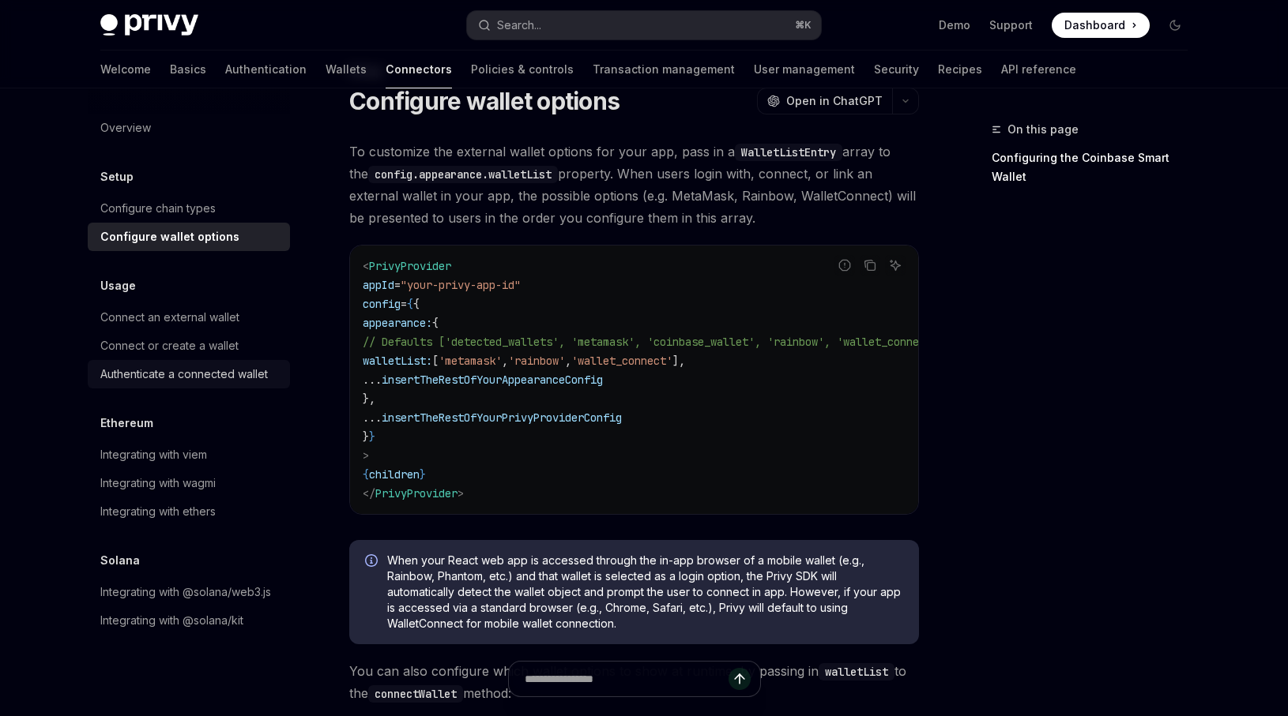
click at [231, 372] on div "Authenticate a connected wallet" at bounding box center [183, 374] width 167 height 19
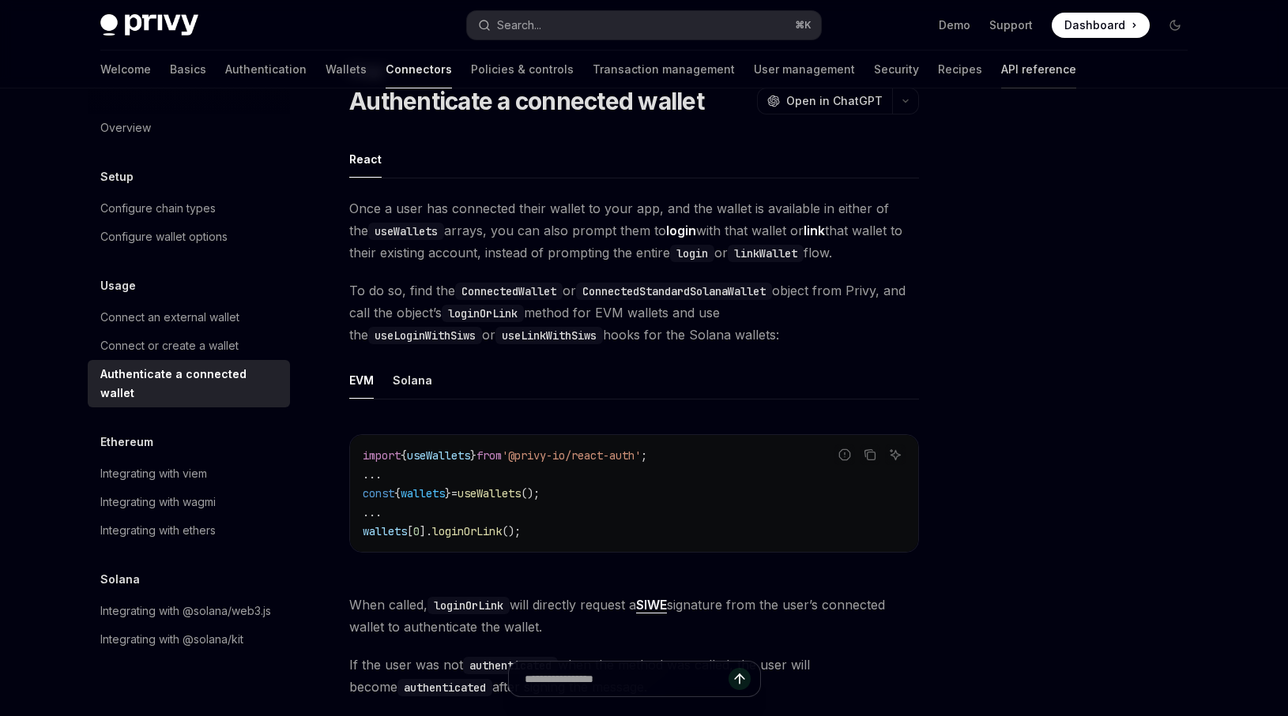
click at [1001, 62] on link "API reference" at bounding box center [1038, 70] width 75 height 38
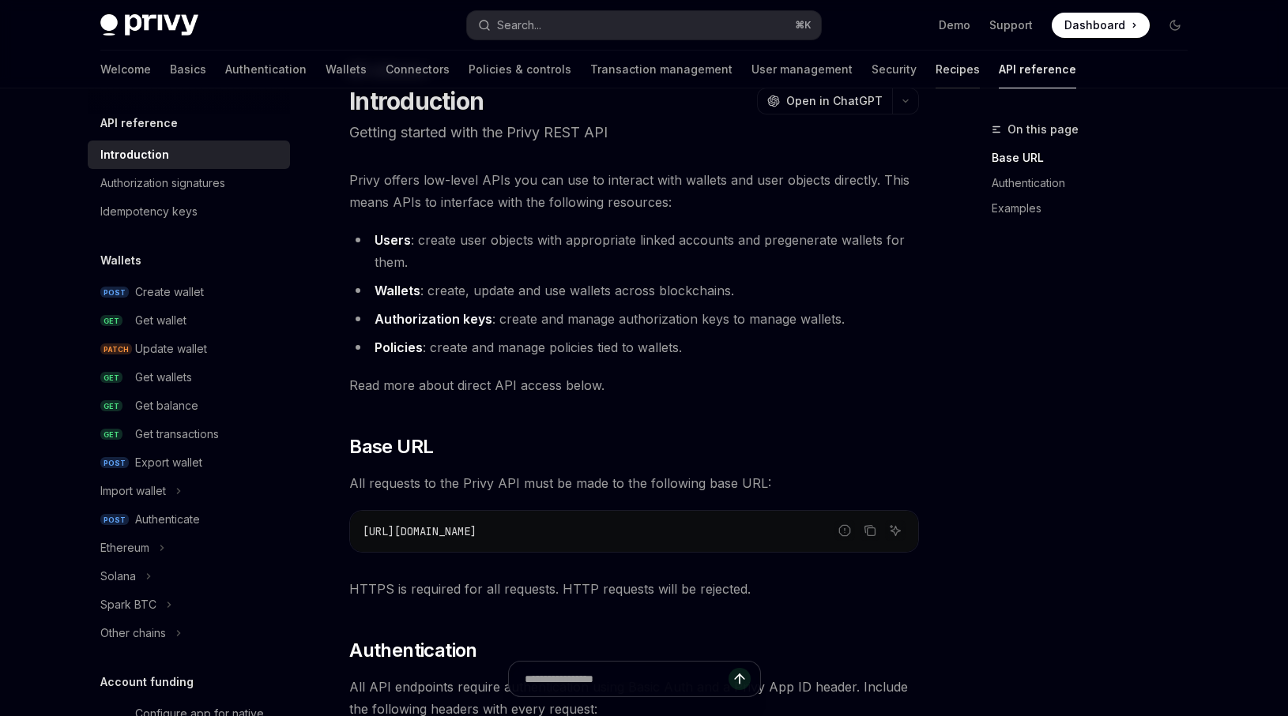
click at [935, 67] on link "Recipes" at bounding box center [957, 70] width 44 height 38
click at [871, 65] on link "Security" at bounding box center [893, 70] width 45 height 38
type textarea "*"
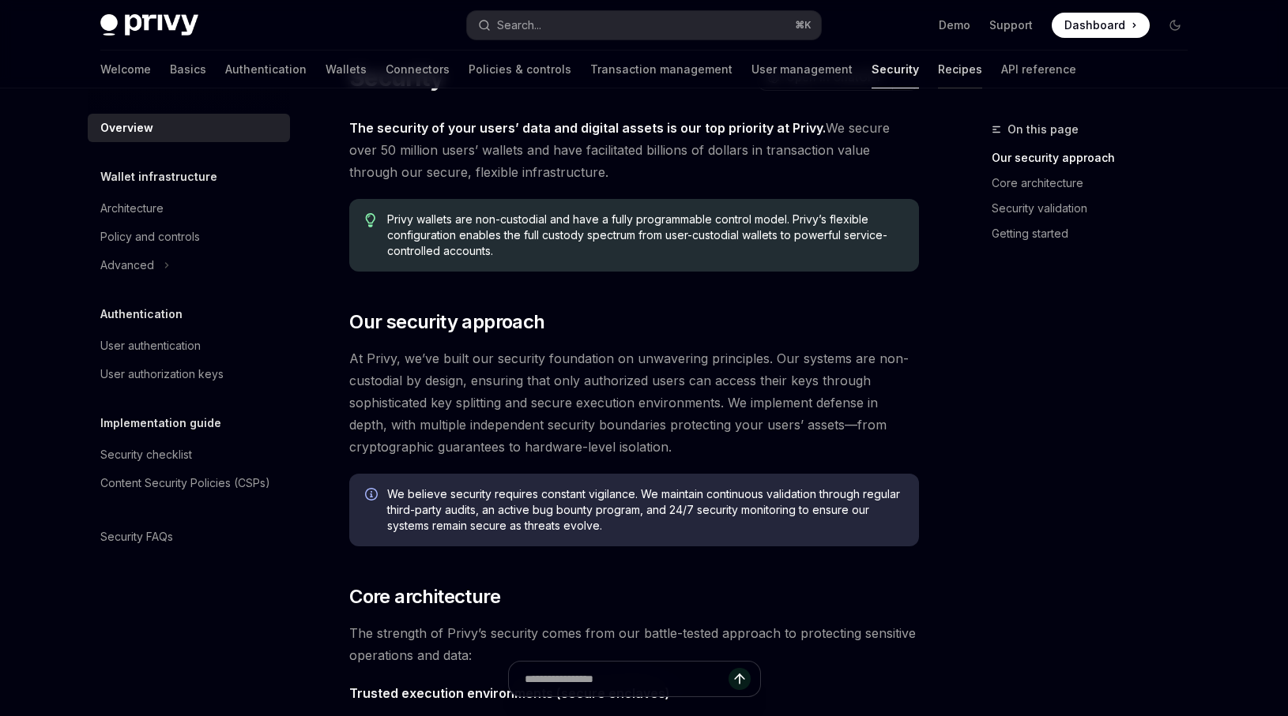
click at [938, 67] on link "Recipes" at bounding box center [960, 70] width 44 height 38
click at [938, 73] on link "Recipes" at bounding box center [960, 70] width 44 height 38
click at [938, 80] on link "Recipes" at bounding box center [960, 70] width 44 height 38
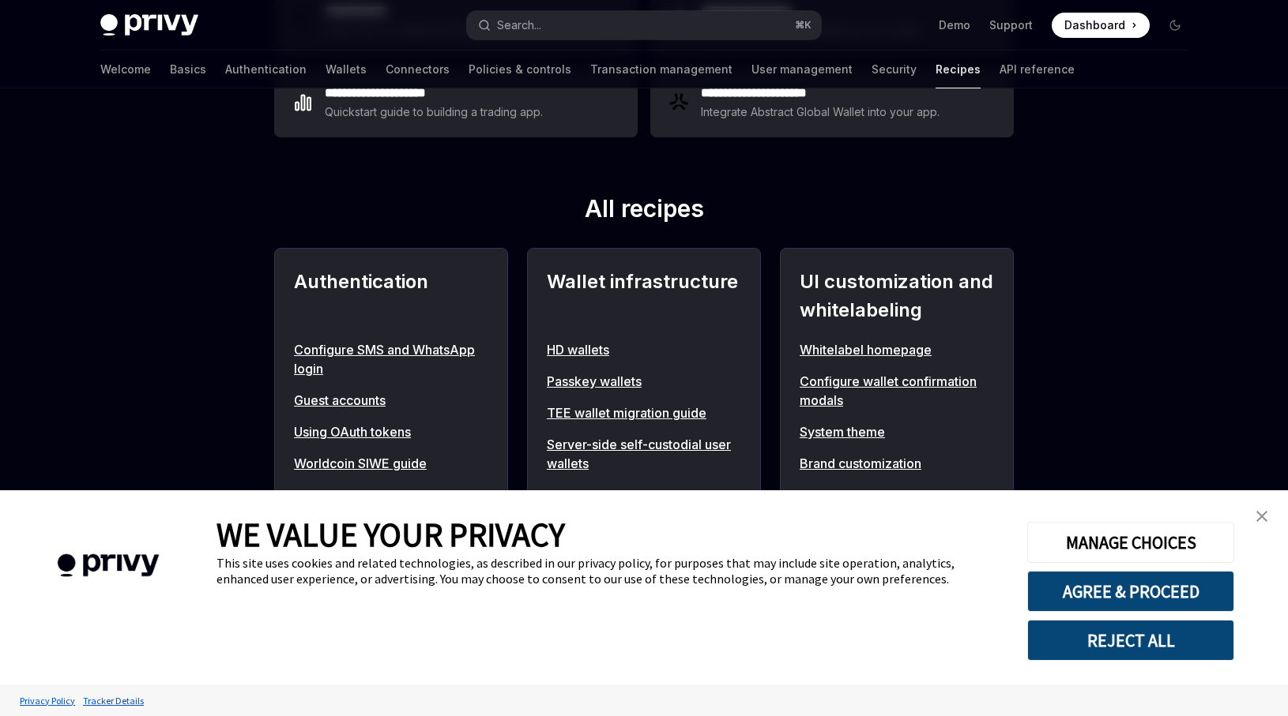
scroll to position [517, 0]
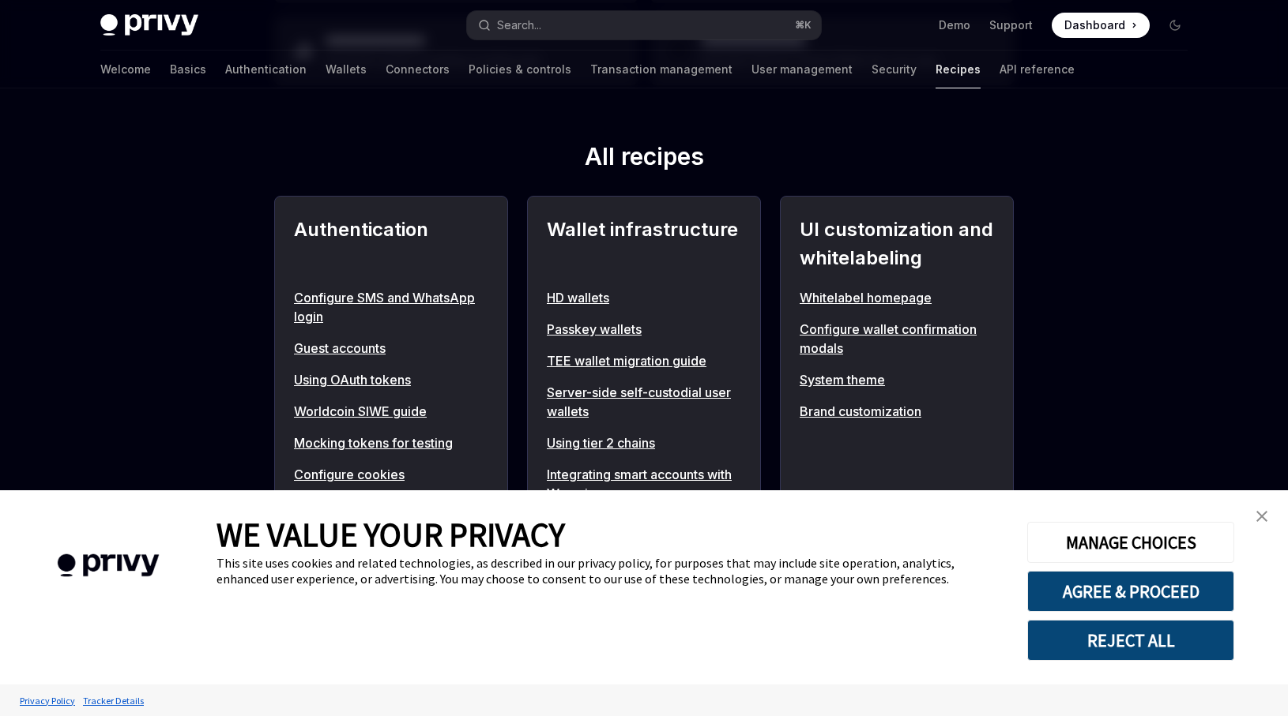
click at [1265, 507] on link "close banner" at bounding box center [1262, 517] width 32 height 32
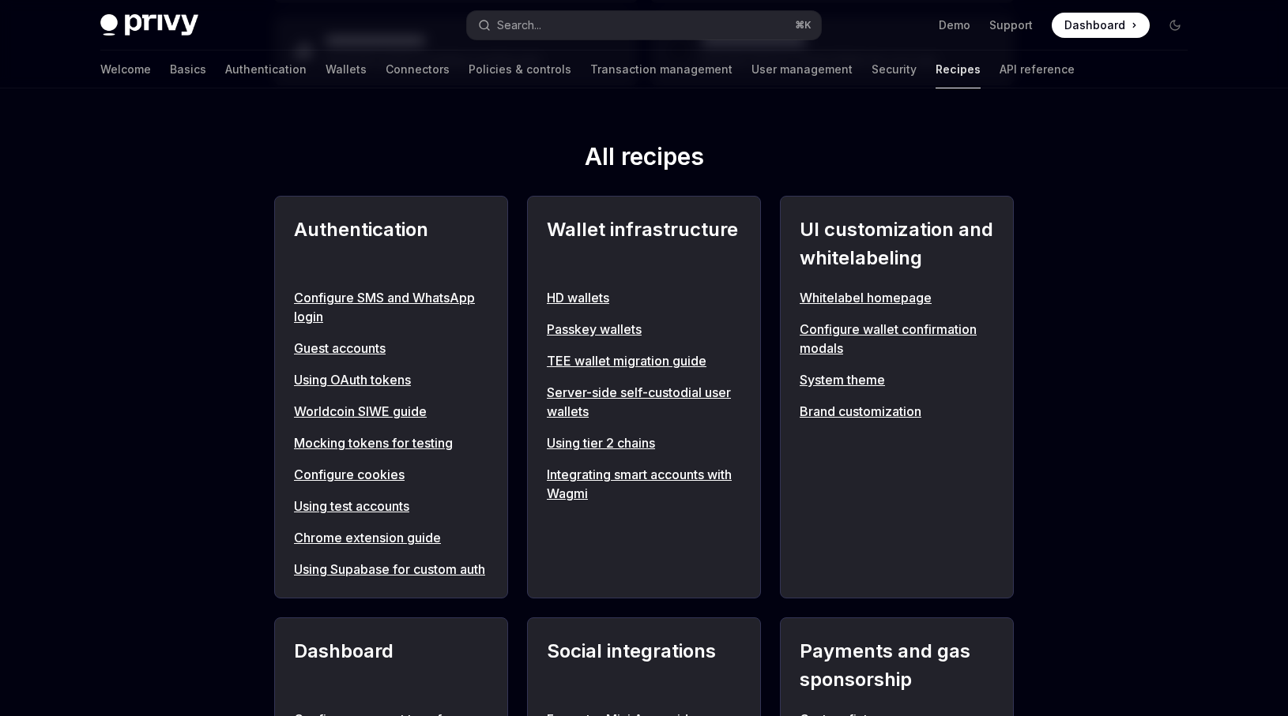
click at [893, 411] on link "Brand customization" at bounding box center [896, 411] width 194 height 19
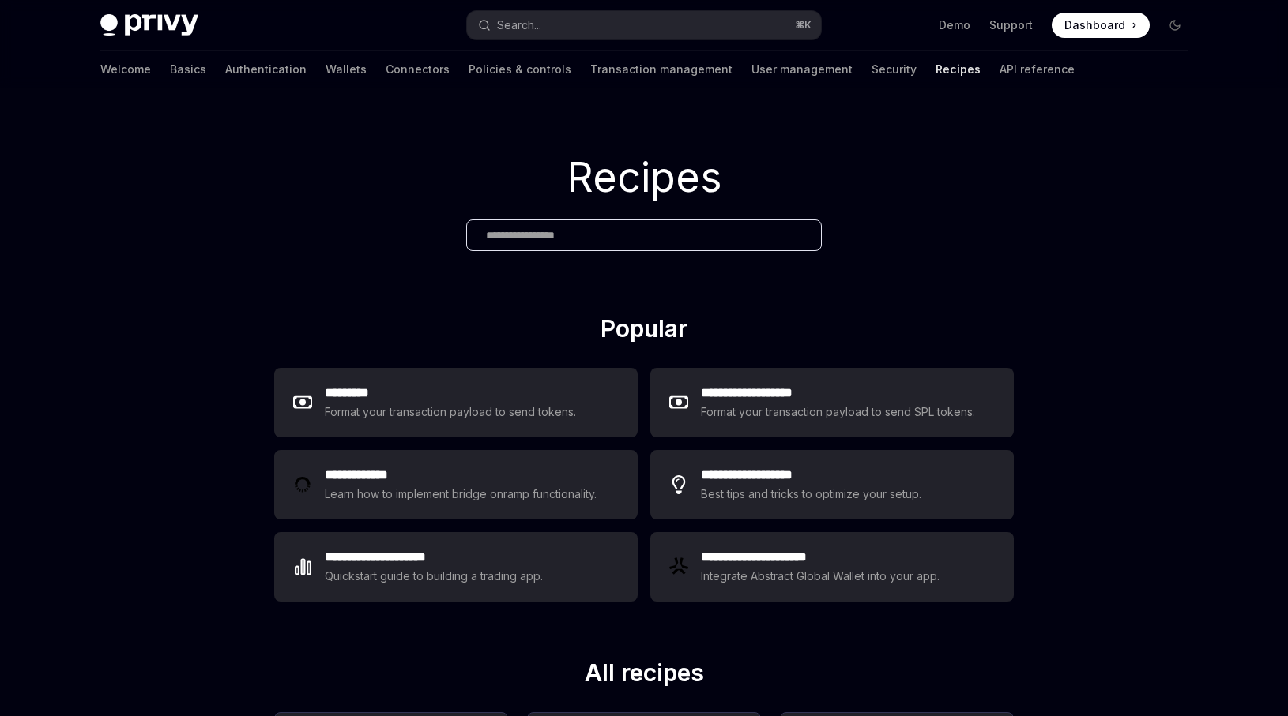
scroll to position [882, 0]
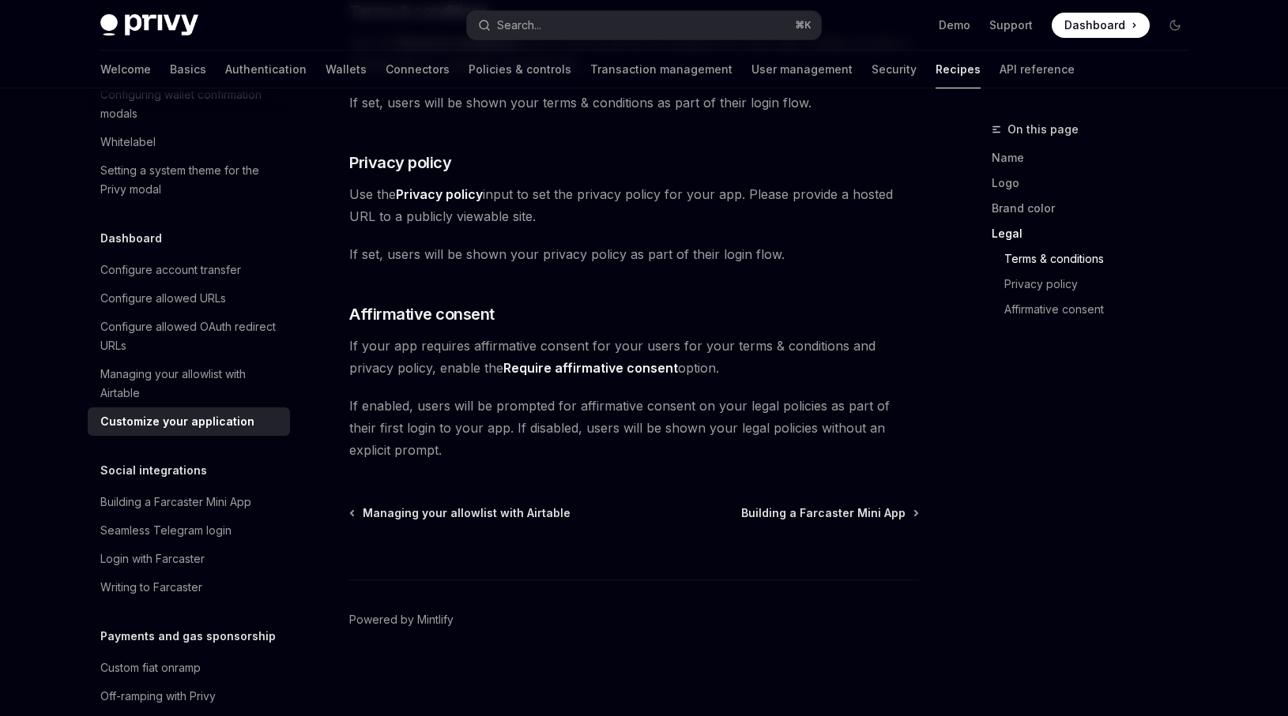
type textarea "*"
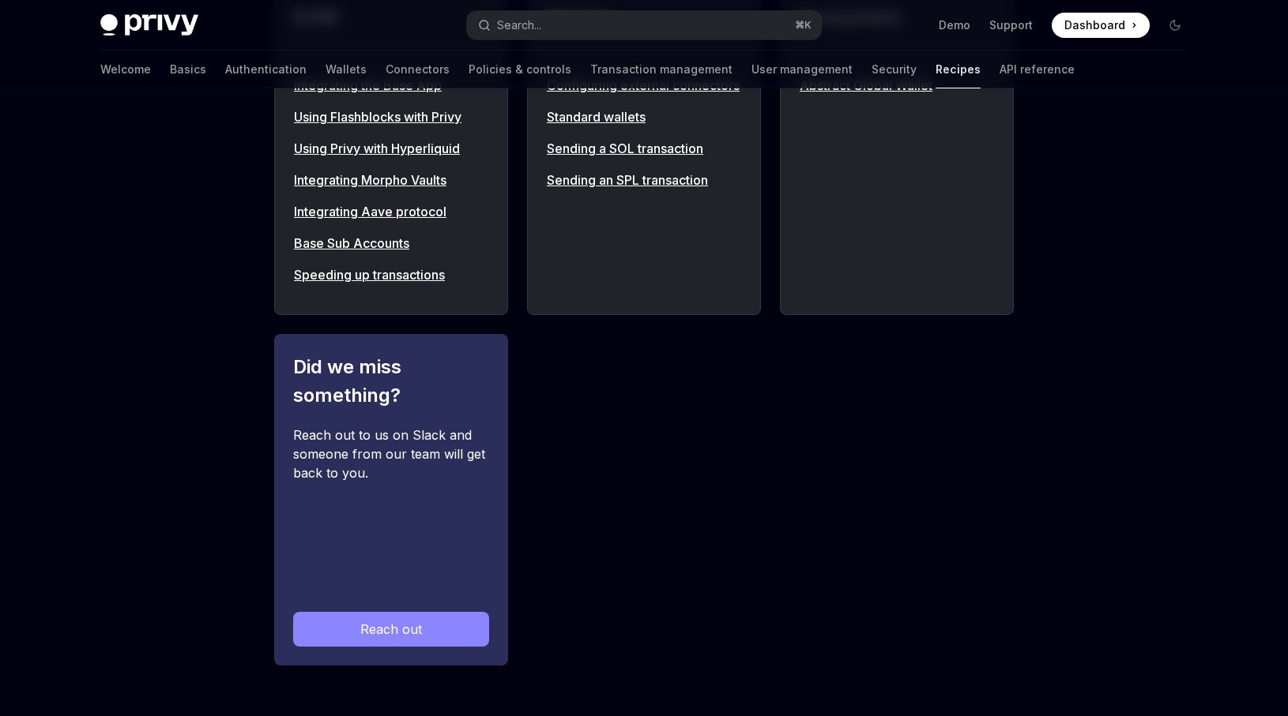
scroll to position [1871, 0]
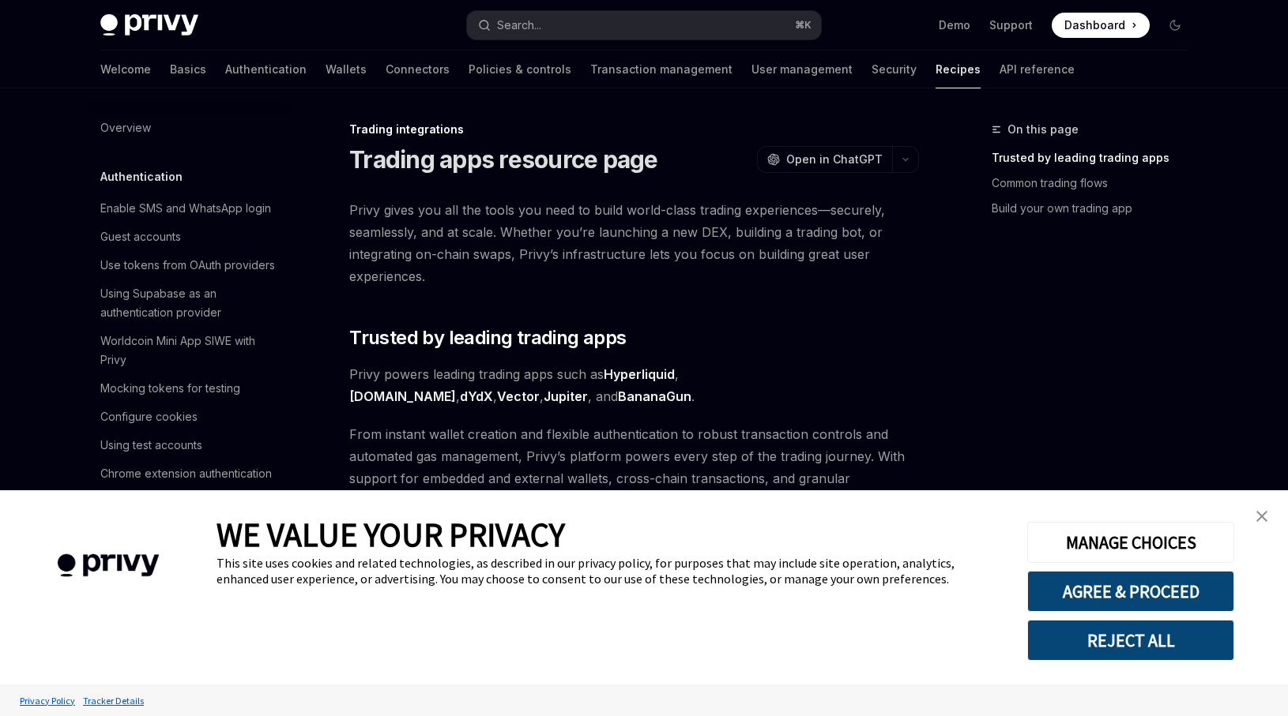
scroll to position [1389, 0]
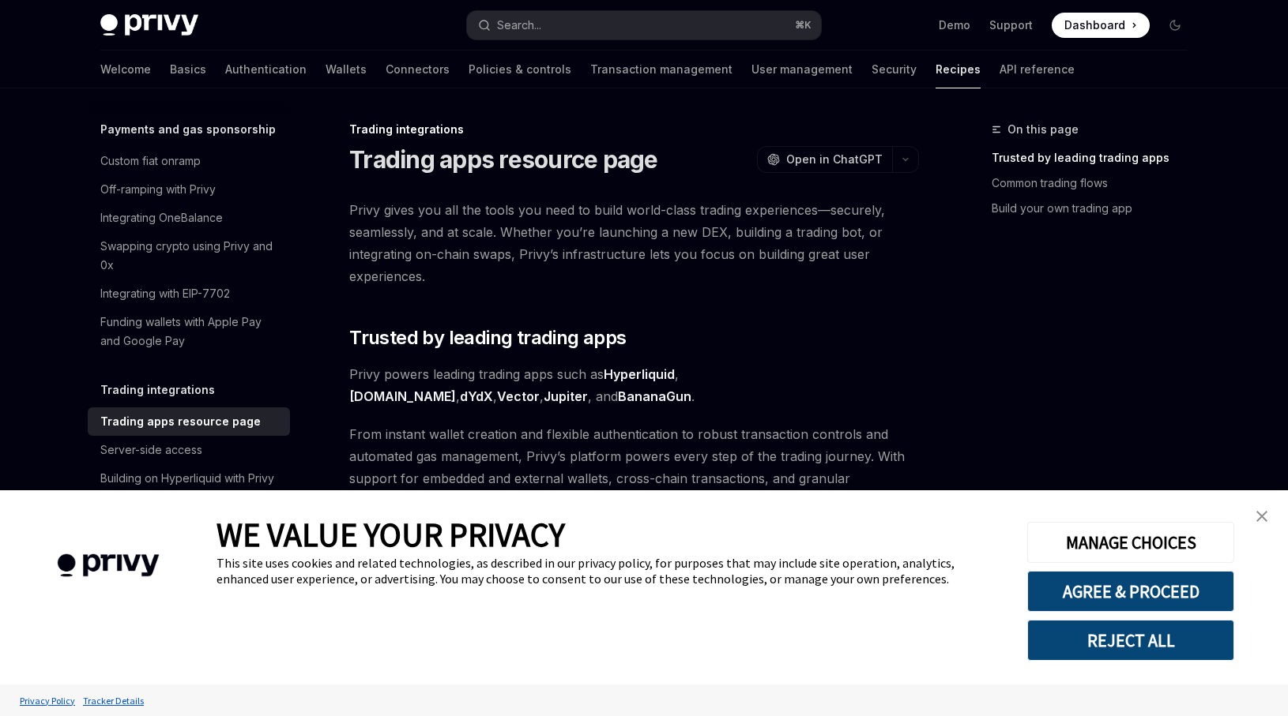
click at [1268, 512] on link "close banner" at bounding box center [1262, 517] width 32 height 32
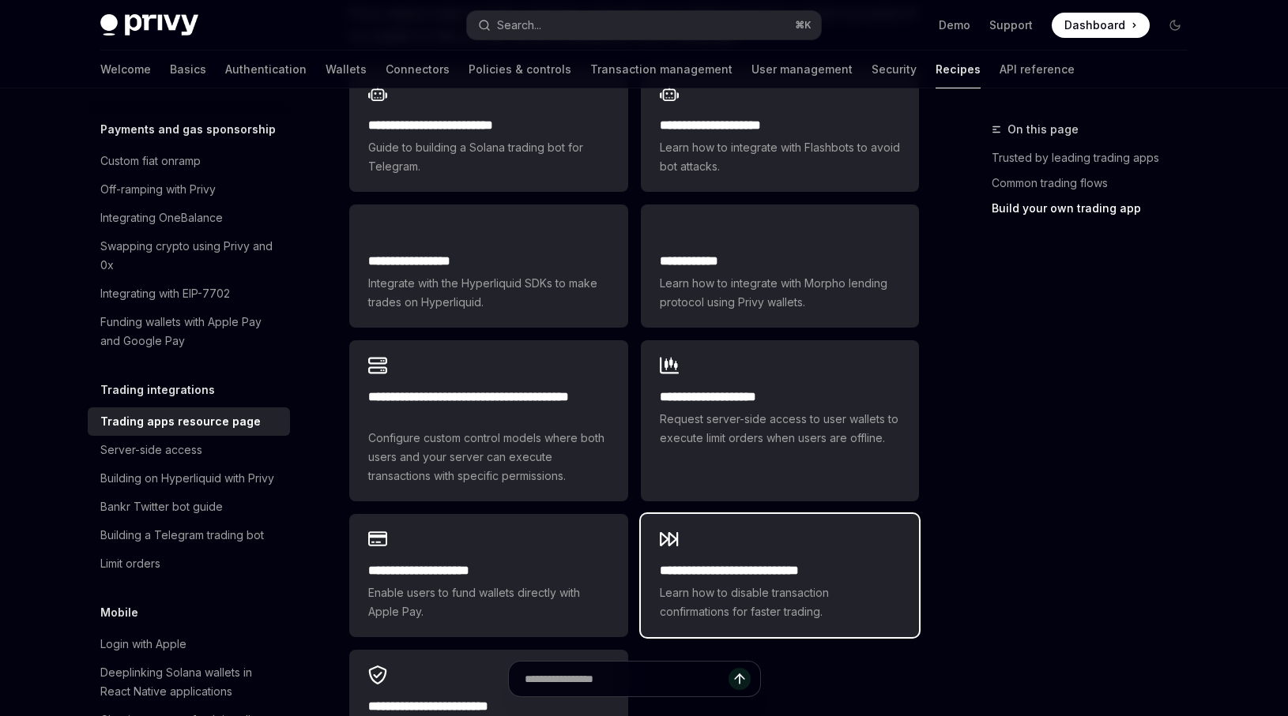
scroll to position [946, 0]
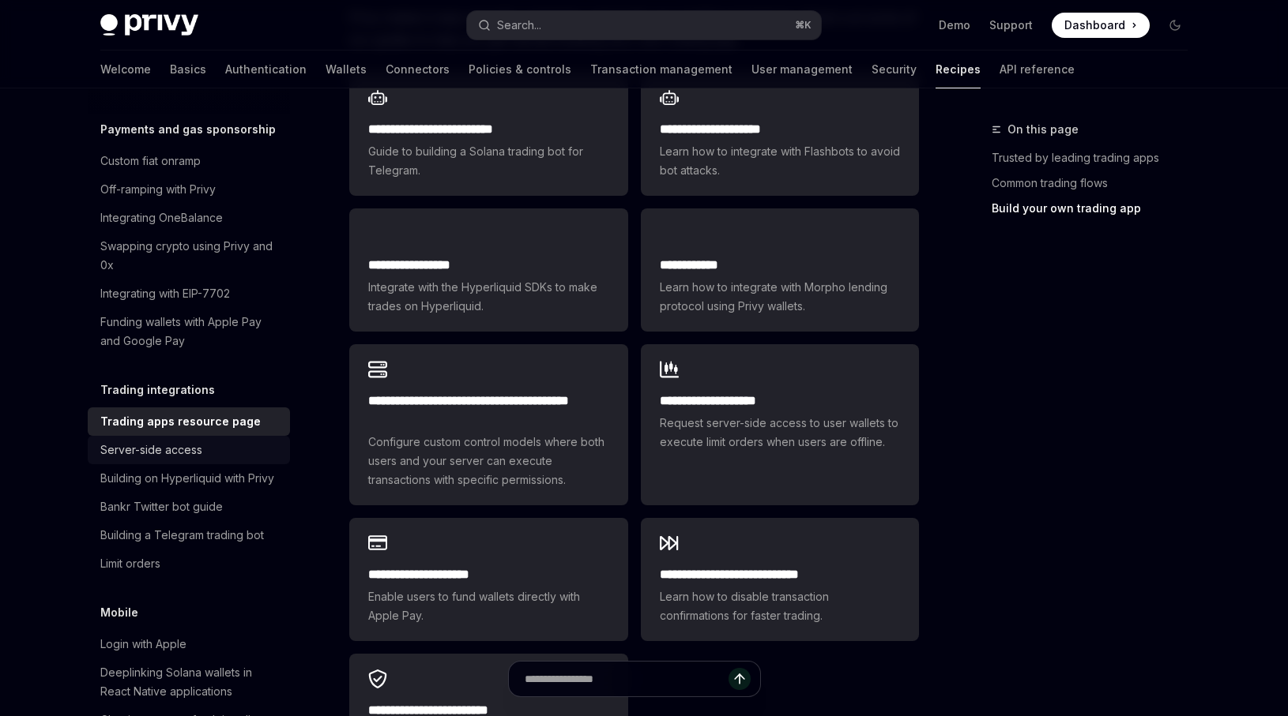
click at [190, 441] on div "Server-side access" at bounding box center [151, 450] width 102 height 19
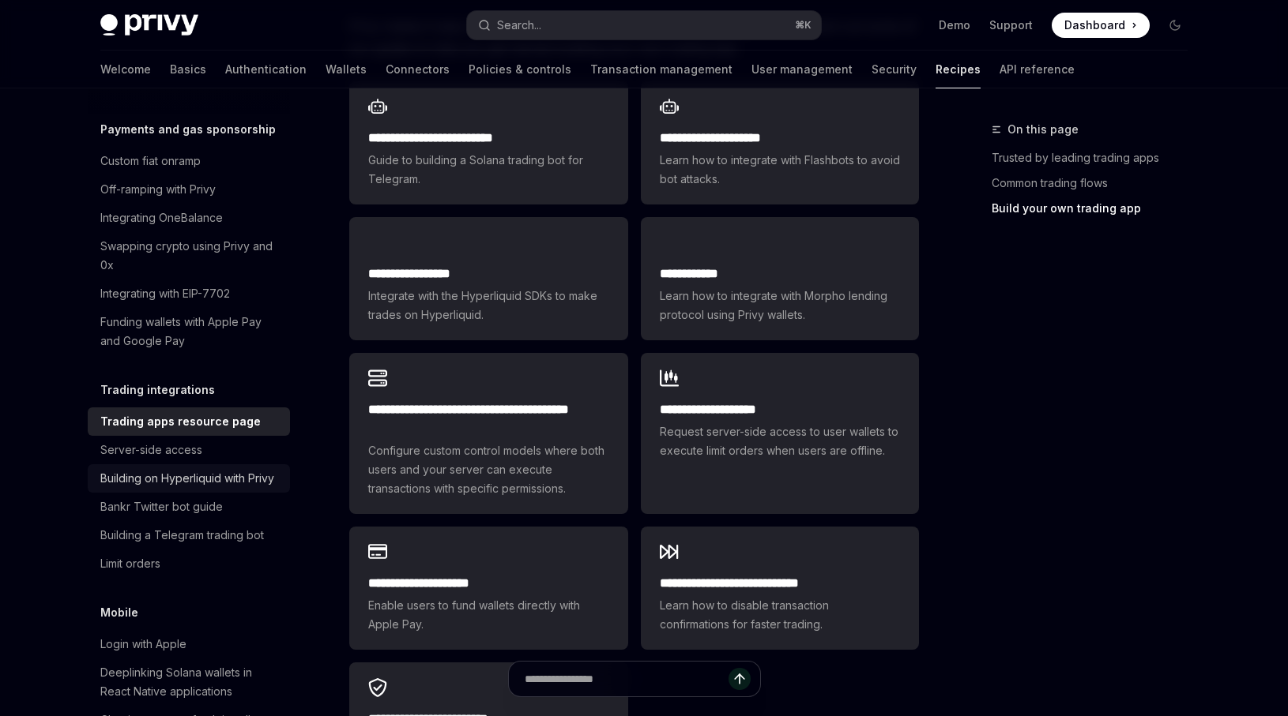
scroll to position [946, 0]
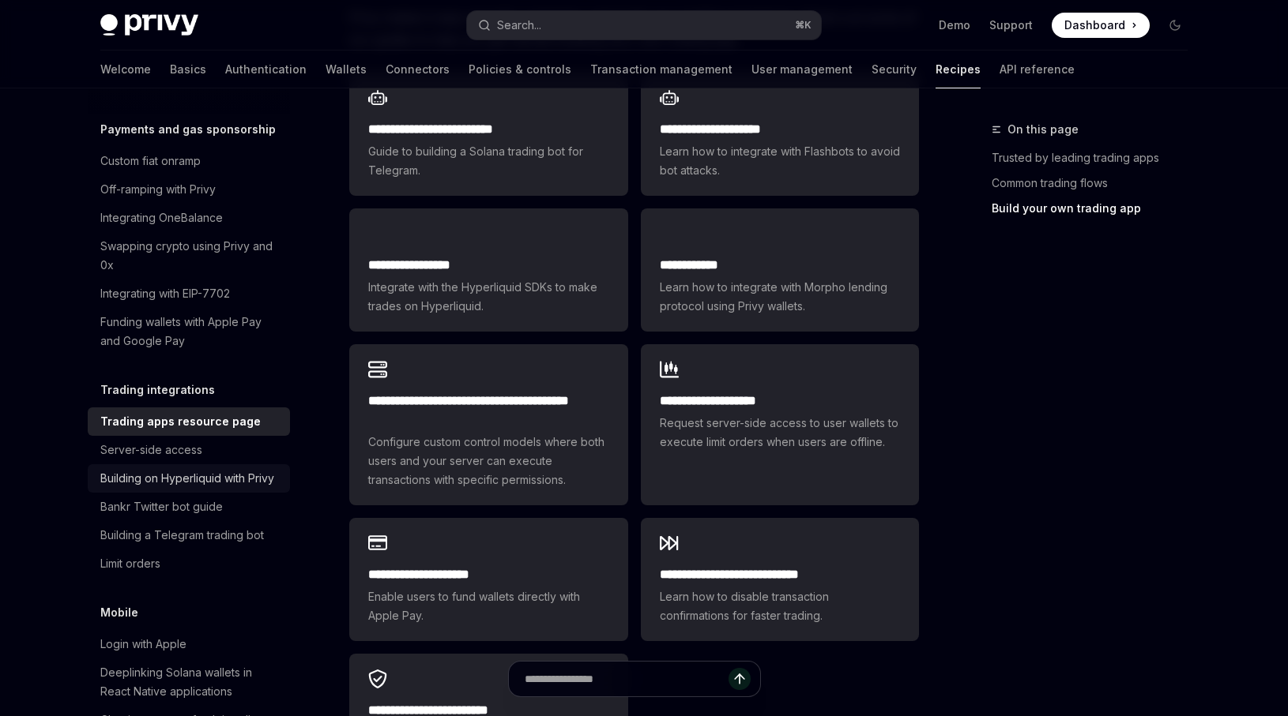
click at [209, 469] on div "Building on Hyperliquid with Privy" at bounding box center [187, 478] width 174 height 19
type textarea "*"
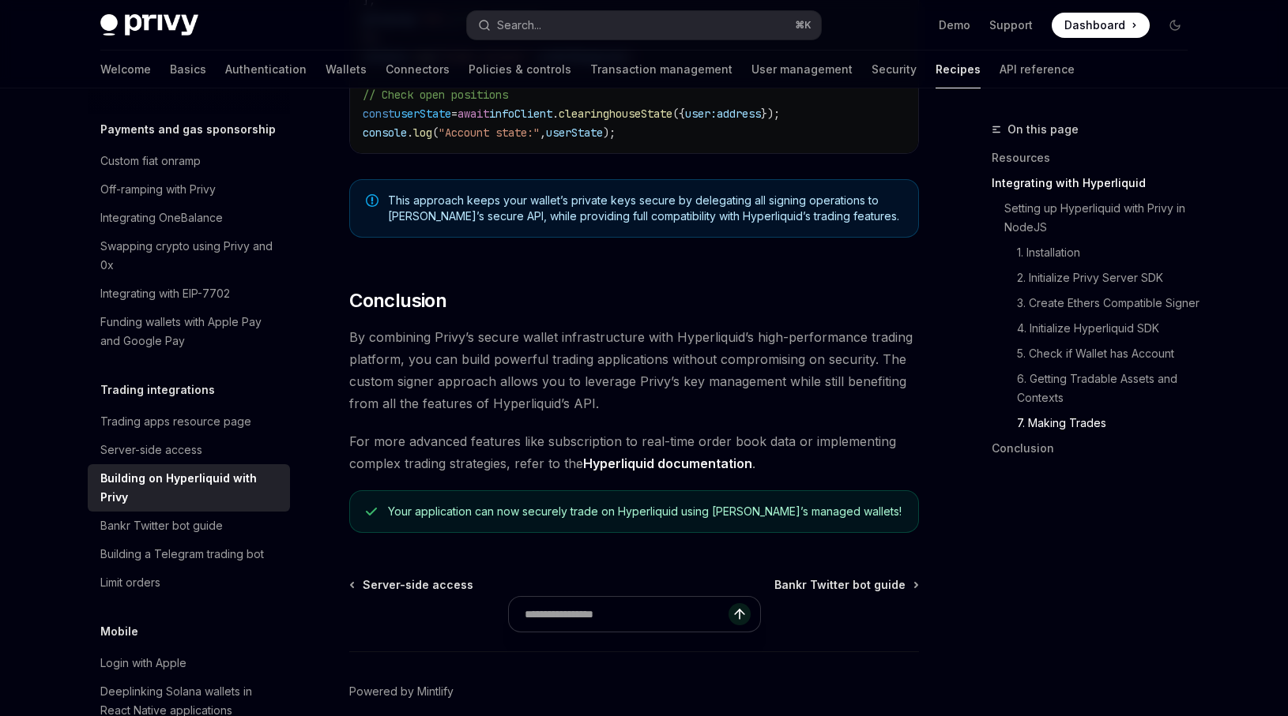
scroll to position [3218, 0]
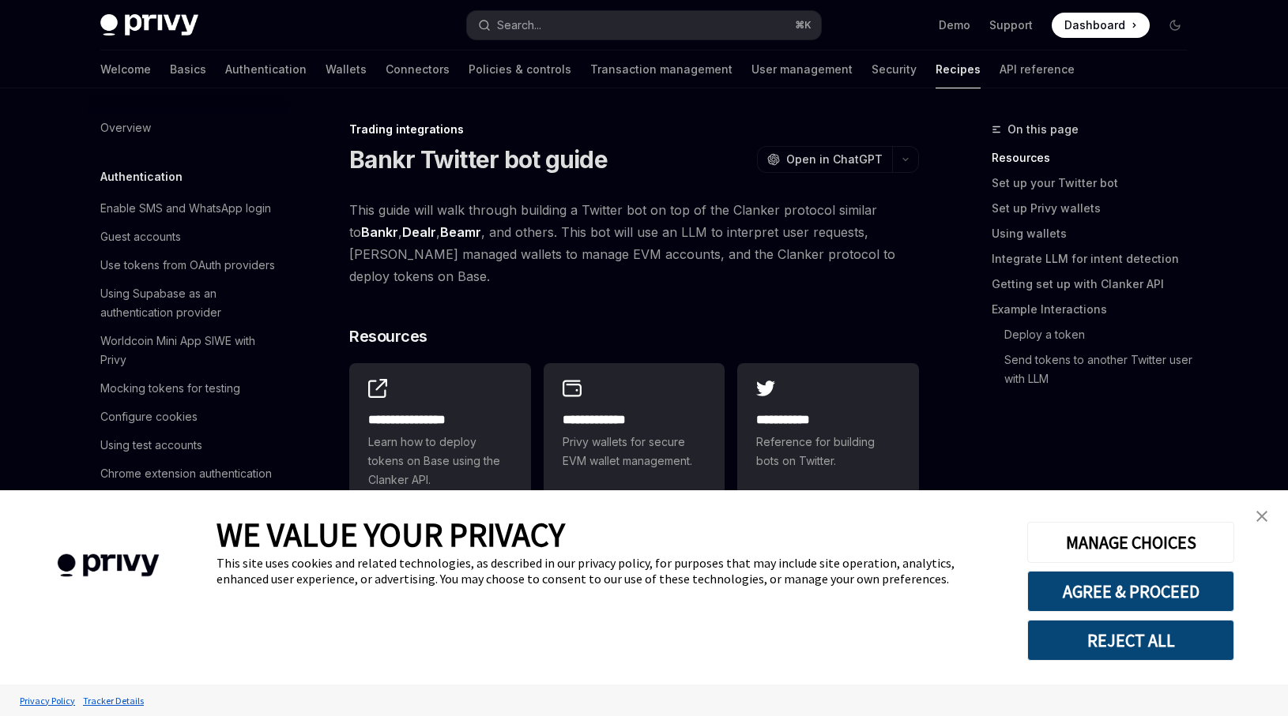
scroll to position [1474, 0]
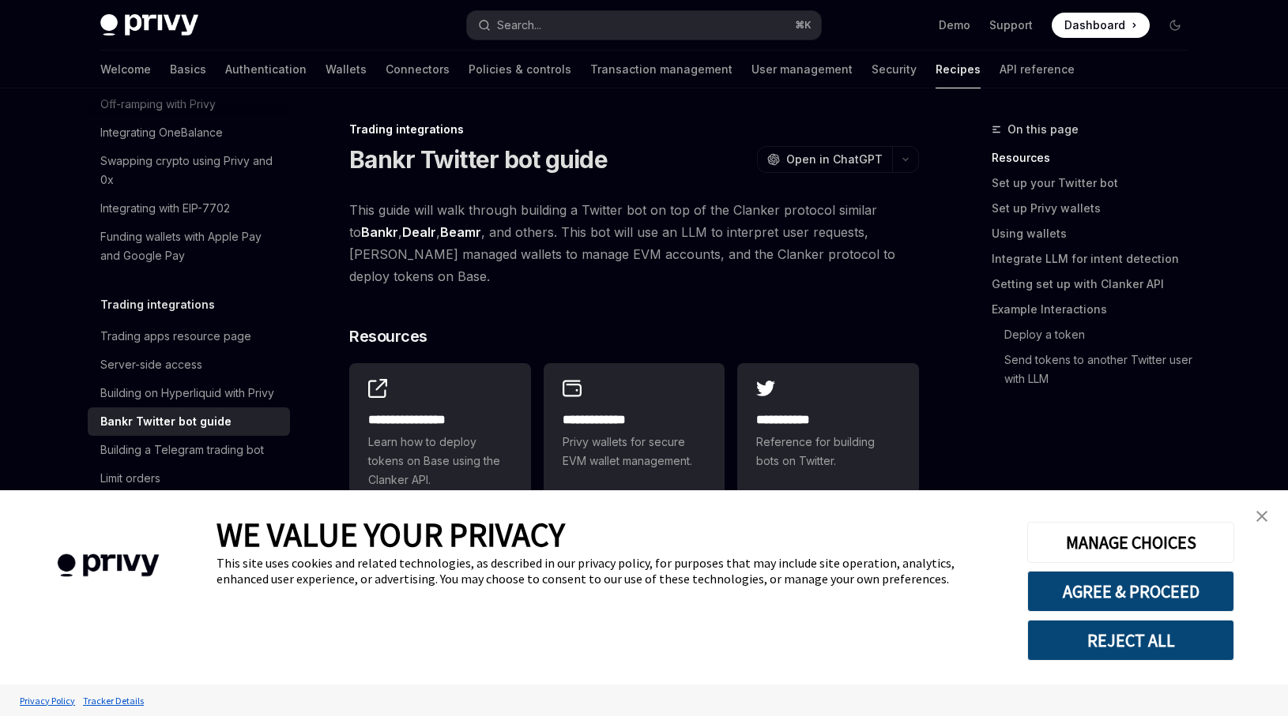
click at [1273, 523] on link "close banner" at bounding box center [1262, 517] width 32 height 32
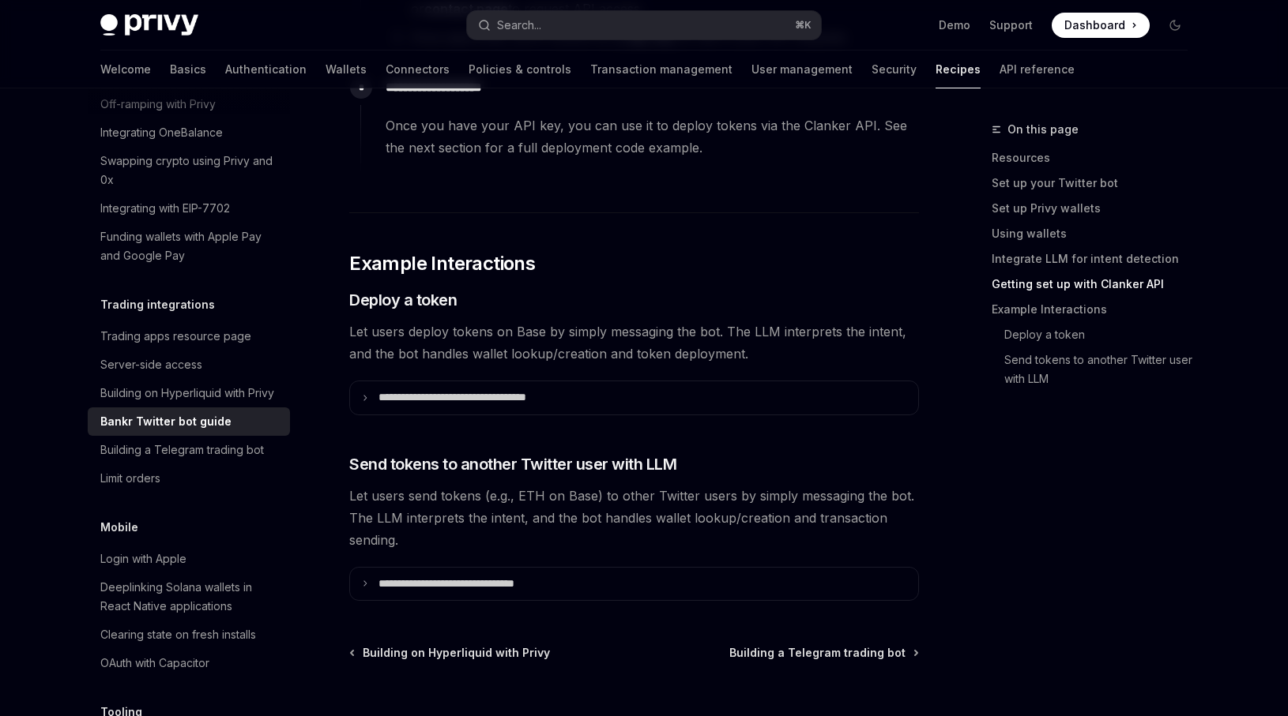
scroll to position [3085, 0]
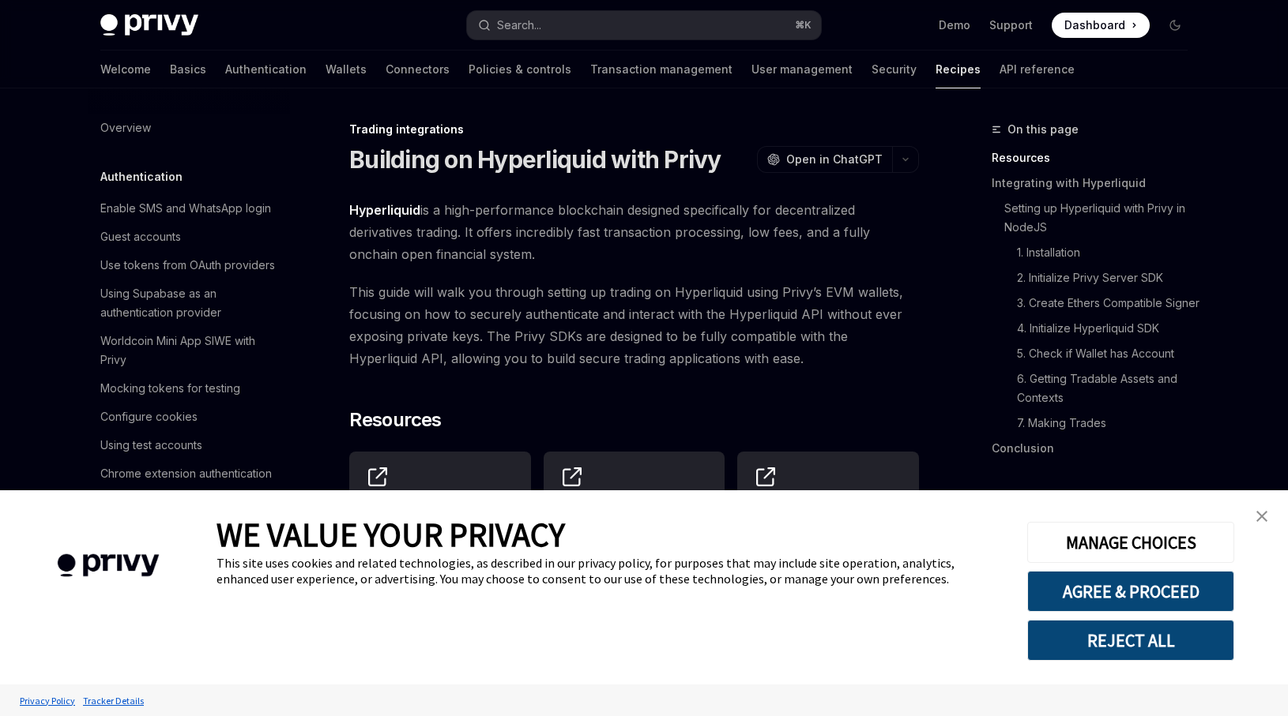
type textarea "*"
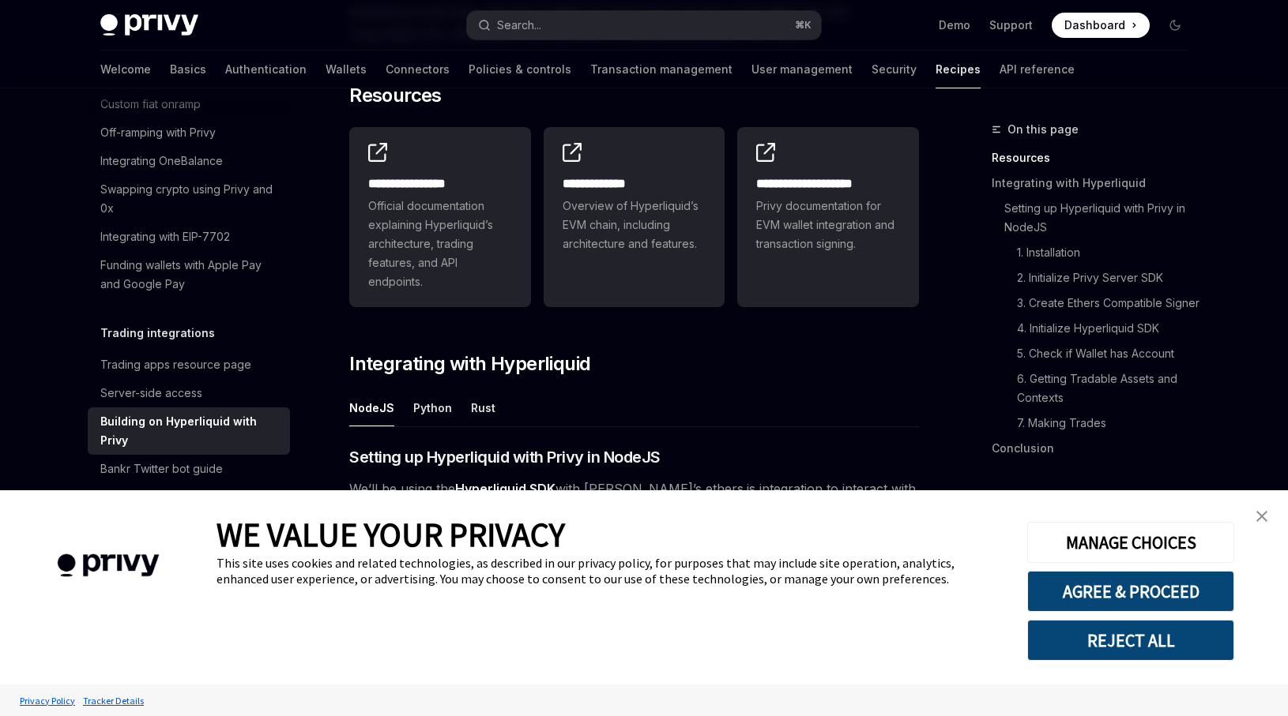
scroll to position [325, 0]
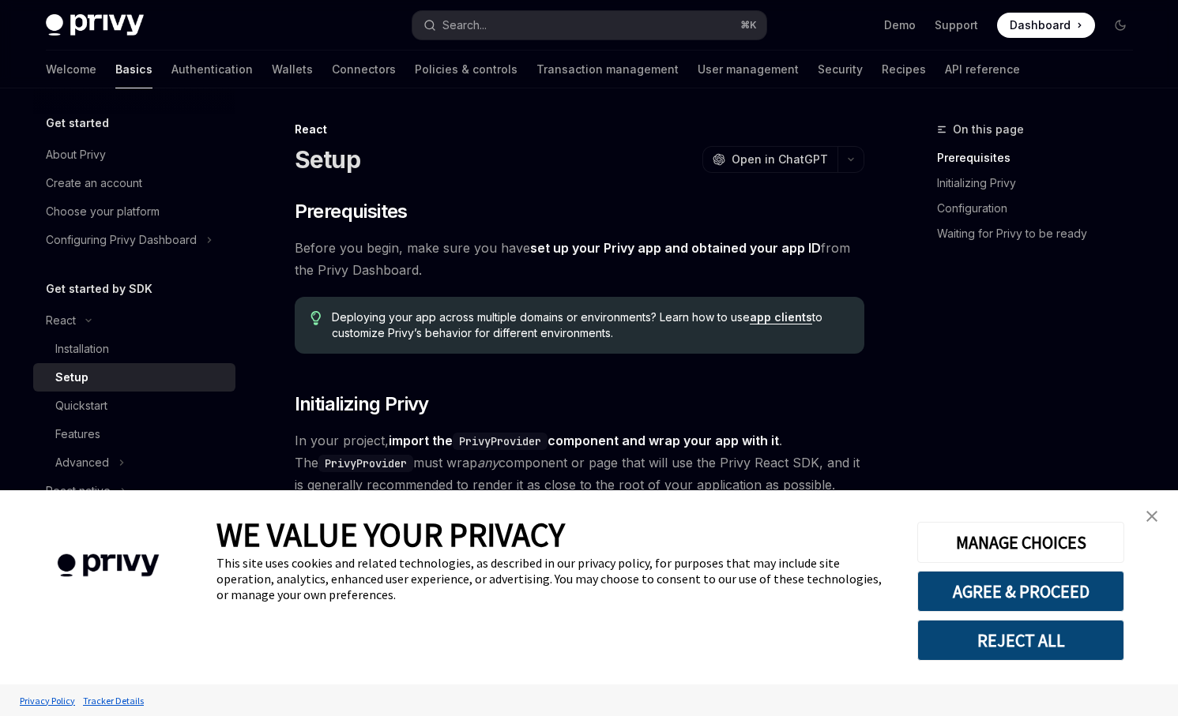
click at [1164, 525] on link "close banner" at bounding box center [1152, 517] width 32 height 32
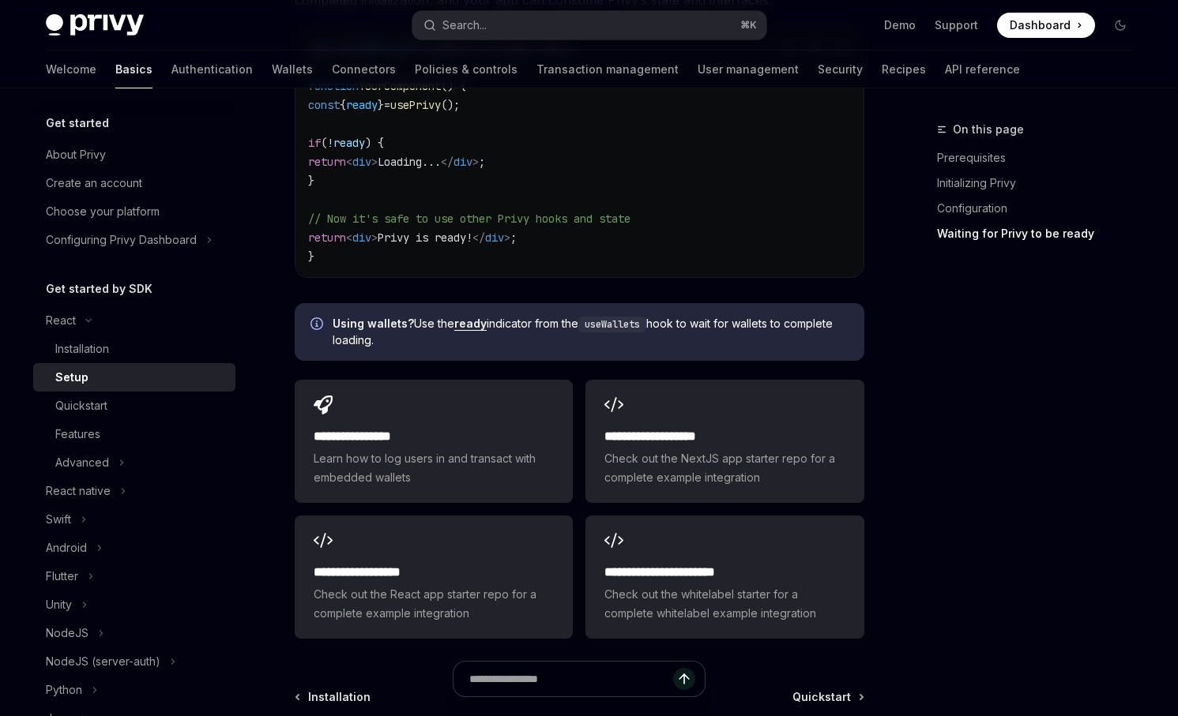
scroll to position [1850, 0]
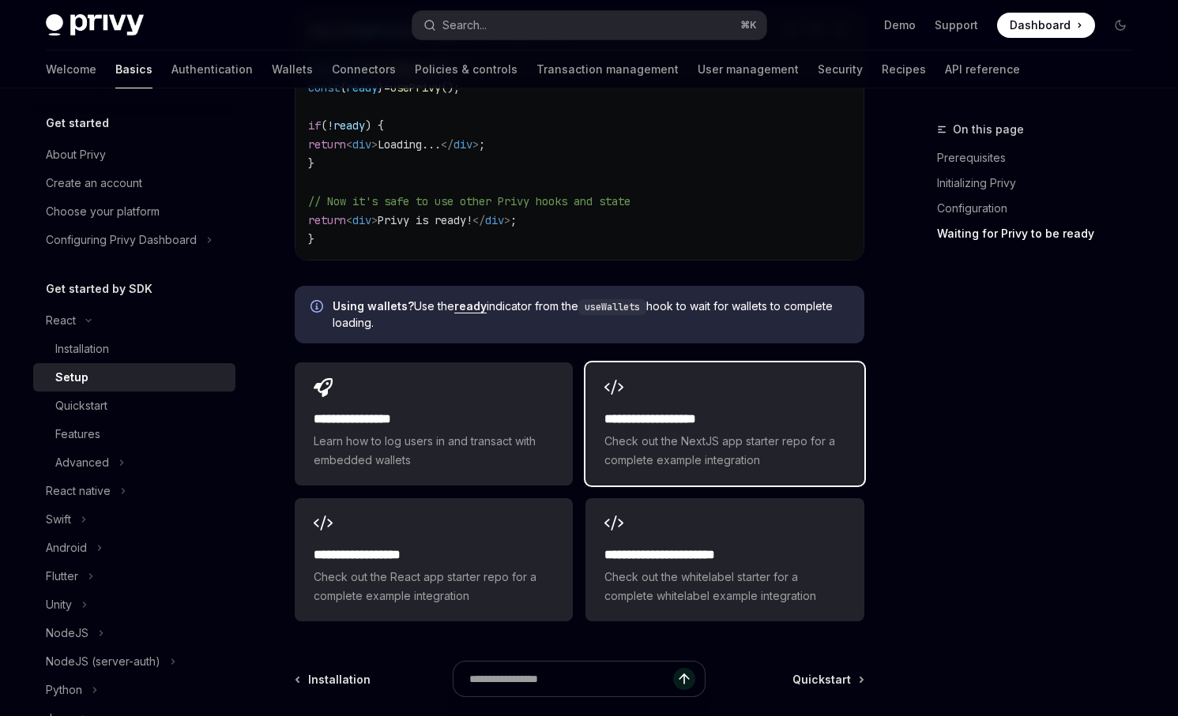
click at [637, 434] on span "Check out the NextJS app starter repo for a complete example integration" at bounding box center [724, 451] width 240 height 38
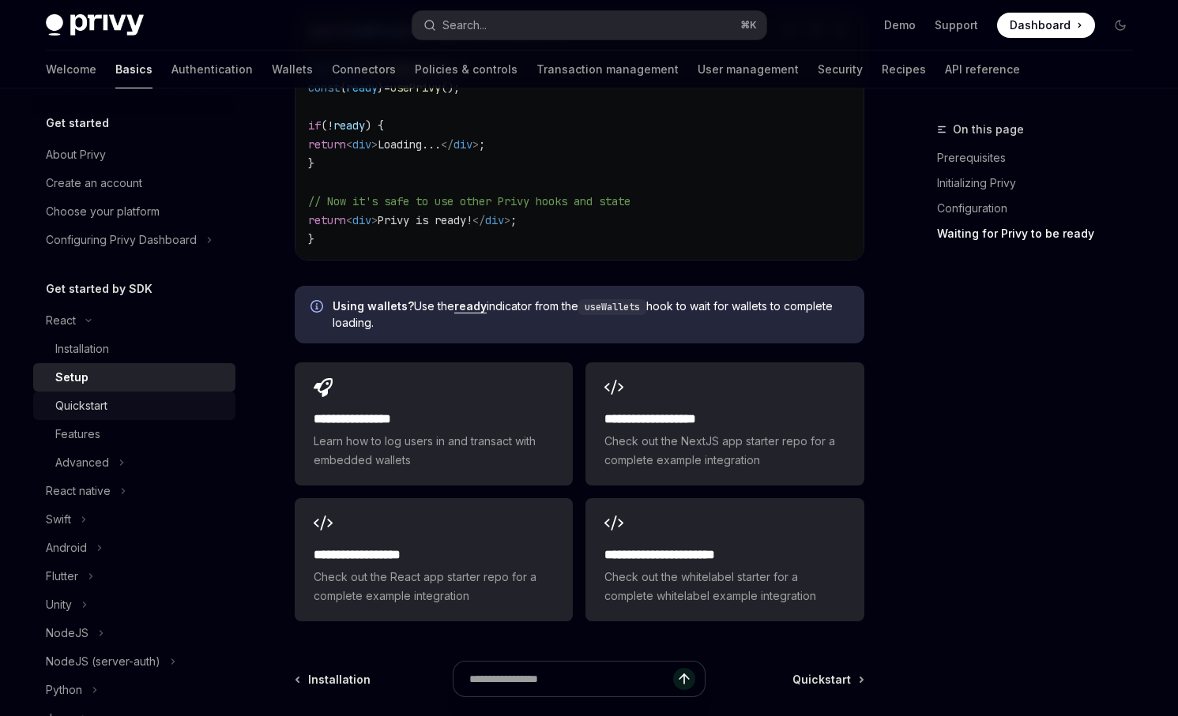
click at [126, 398] on div "Quickstart" at bounding box center [140, 406] width 171 height 19
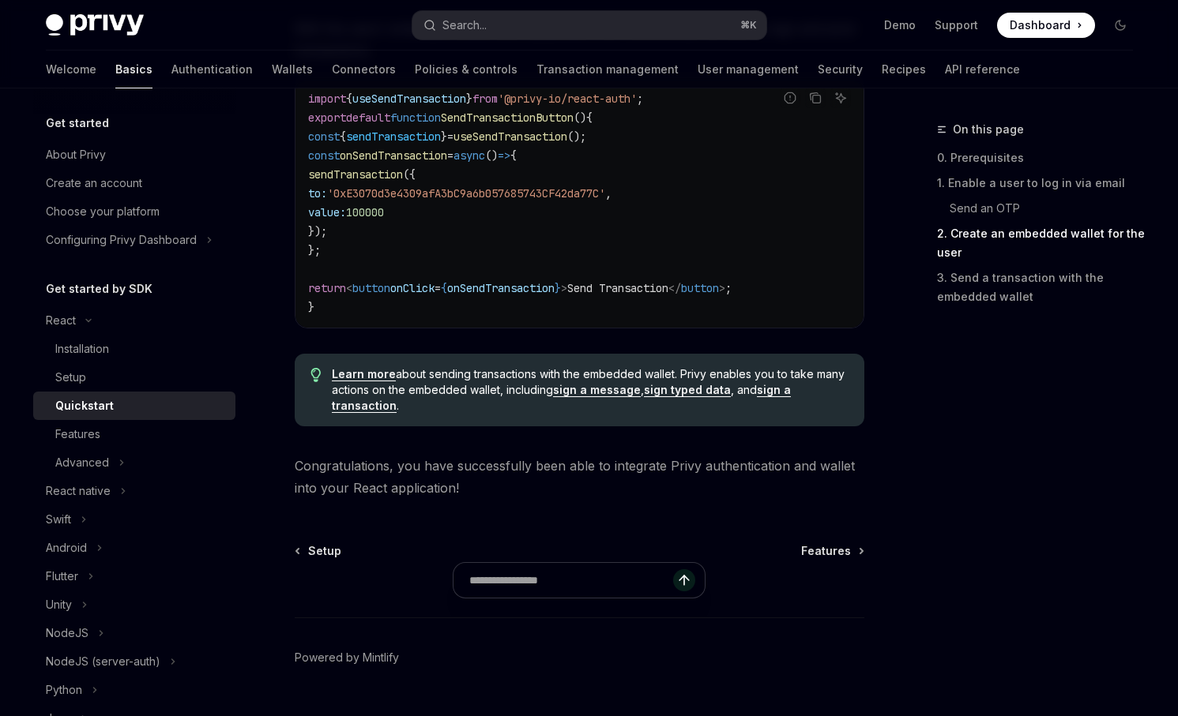
scroll to position [1596, 0]
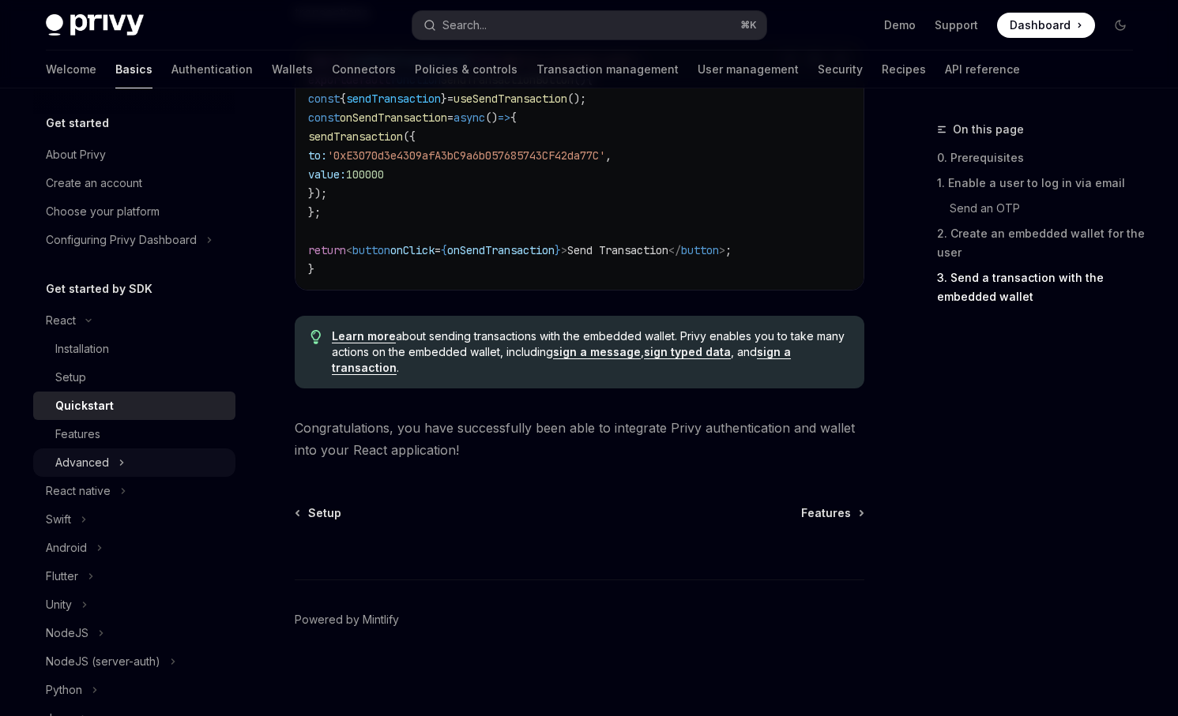
click at [124, 464] on button "Advanced" at bounding box center [134, 463] width 202 height 28
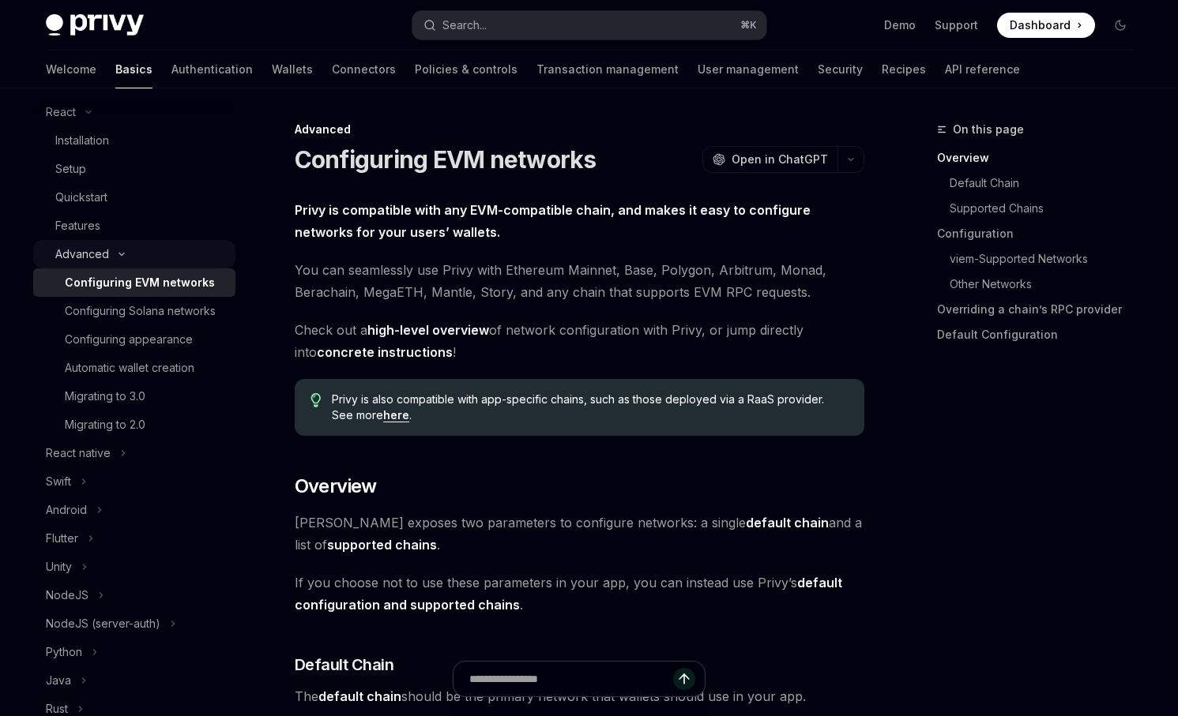
scroll to position [229, 0]
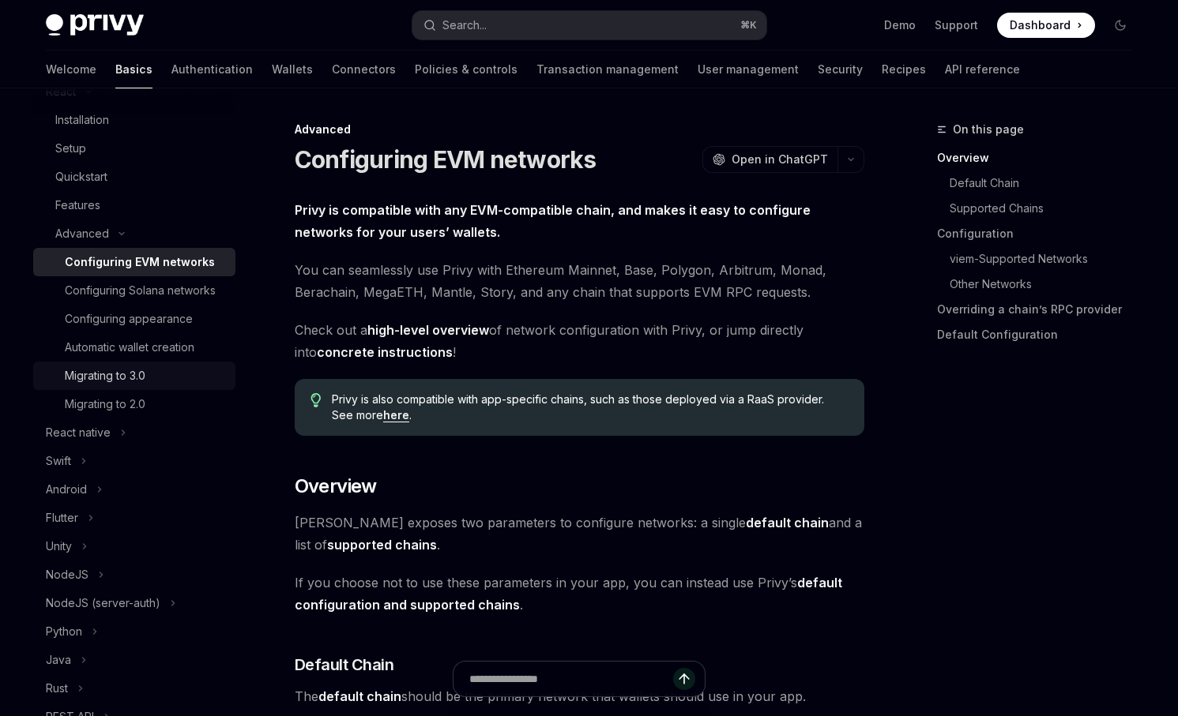
click at [184, 384] on div "Migrating to 3.0" at bounding box center [145, 376] width 161 height 19
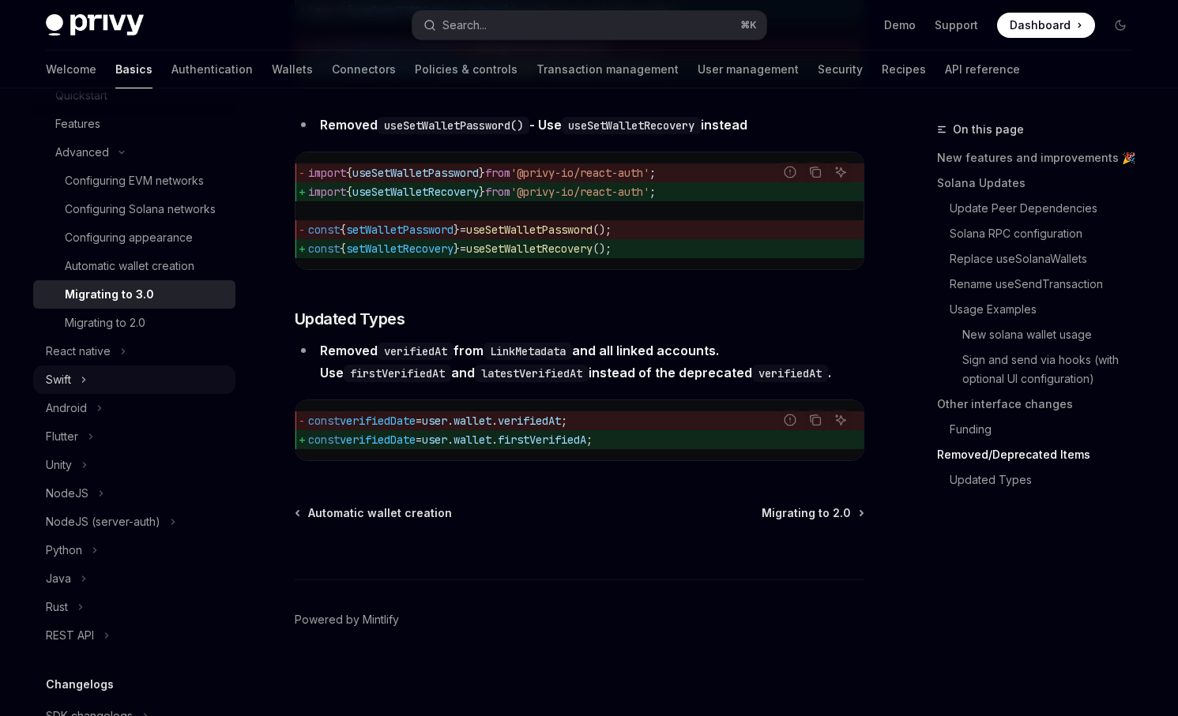
scroll to position [371, 0]
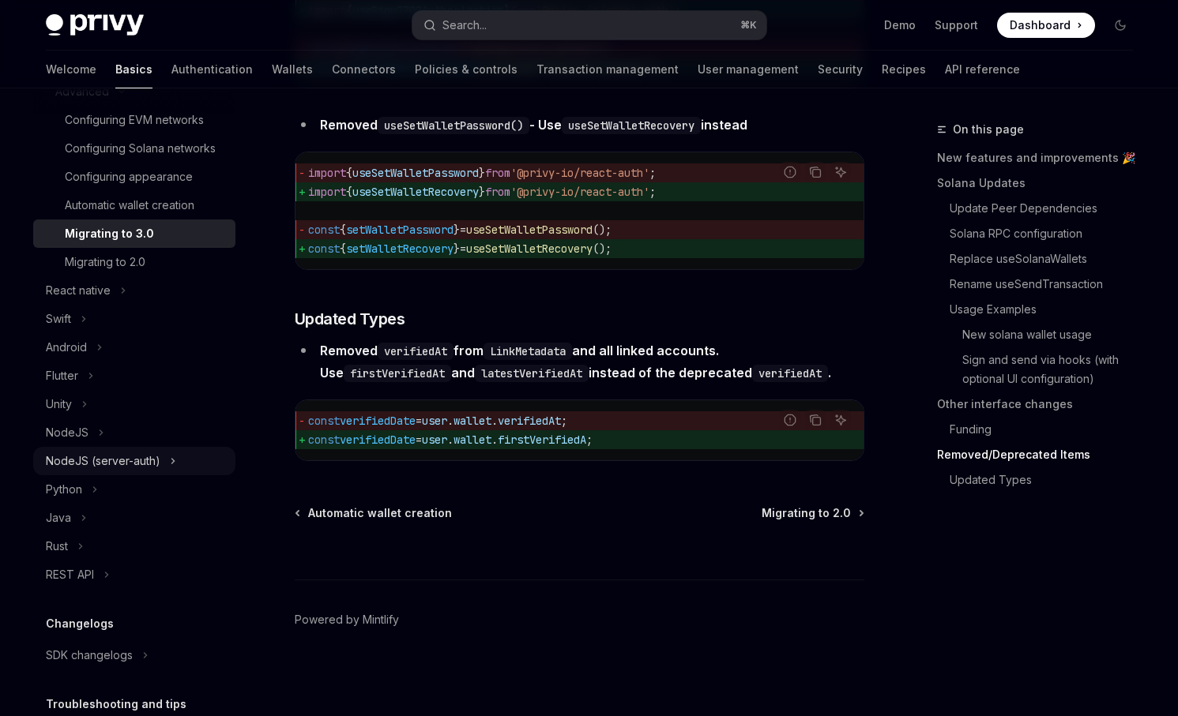
click at [182, 449] on button "NodeJS (server-auth)" at bounding box center [134, 461] width 202 height 28
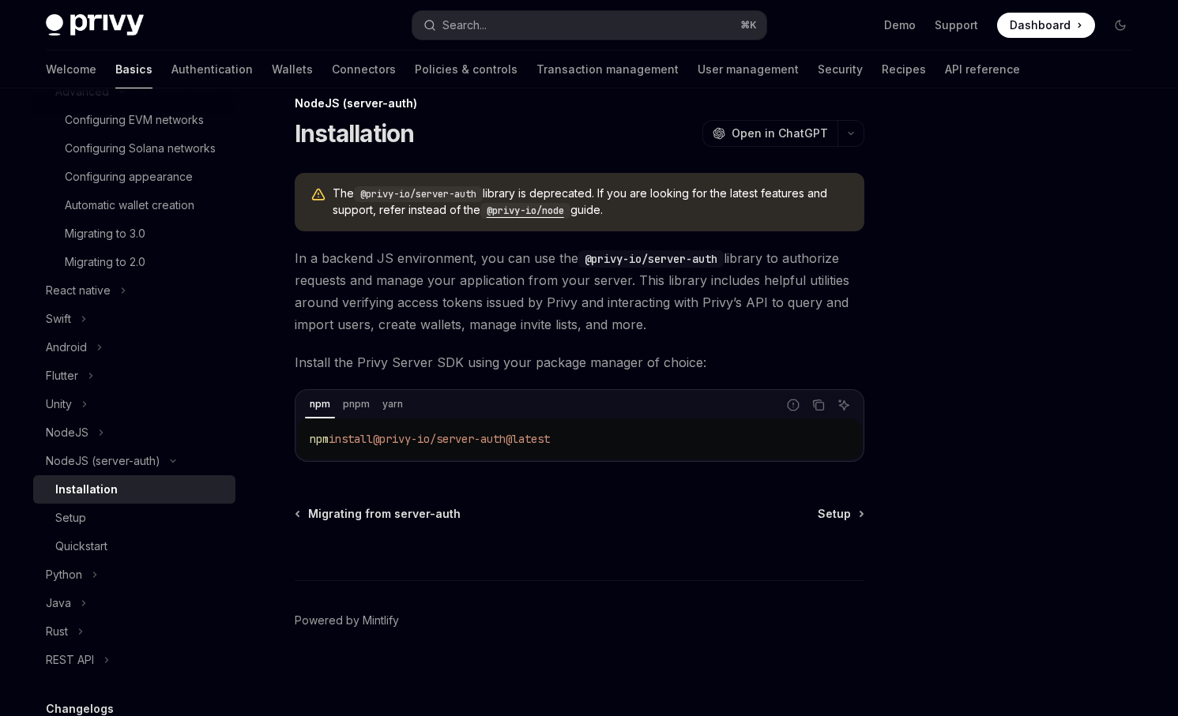
click at [159, 502] on link "Installation" at bounding box center [134, 490] width 202 height 28
click at [153, 513] on div "Setup" at bounding box center [140, 518] width 171 height 19
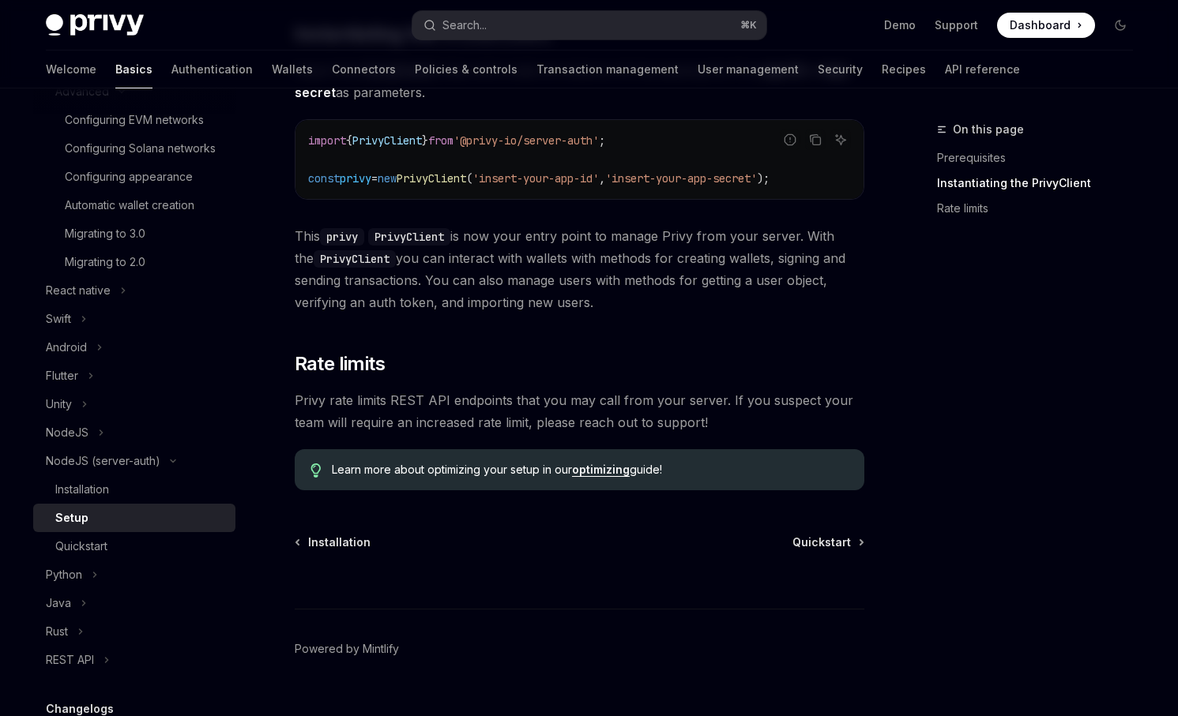
scroll to position [467, 0]
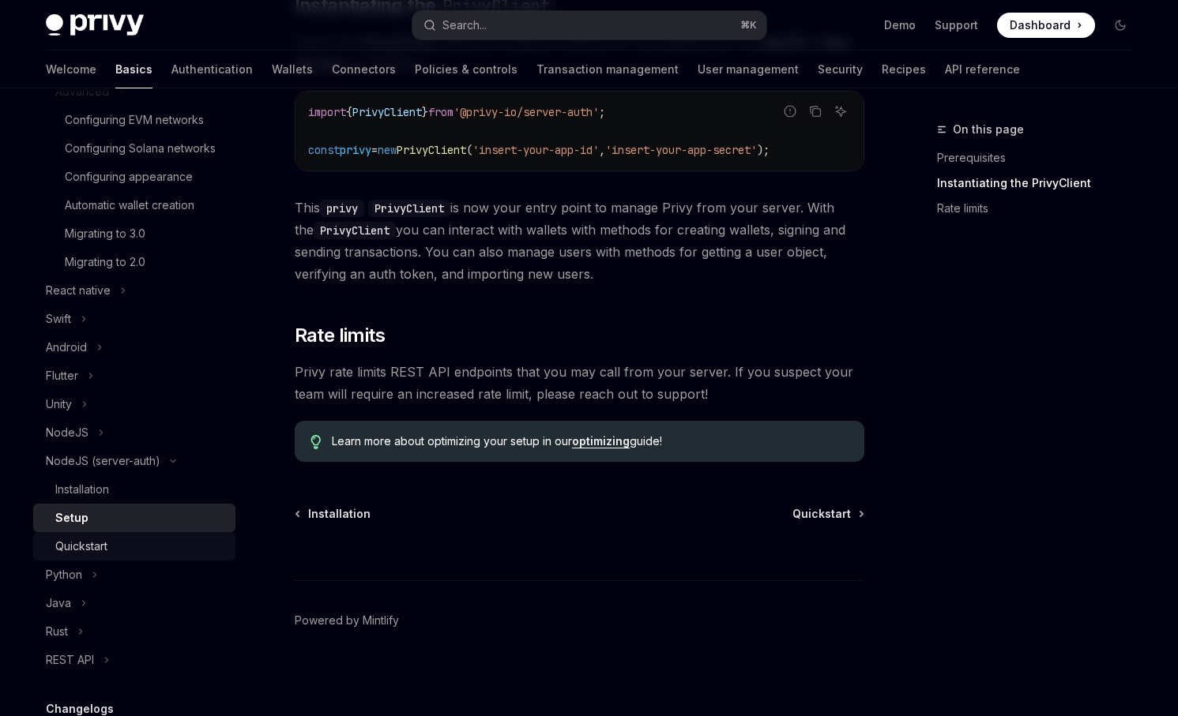
click at [145, 539] on div "Quickstart" at bounding box center [140, 546] width 171 height 19
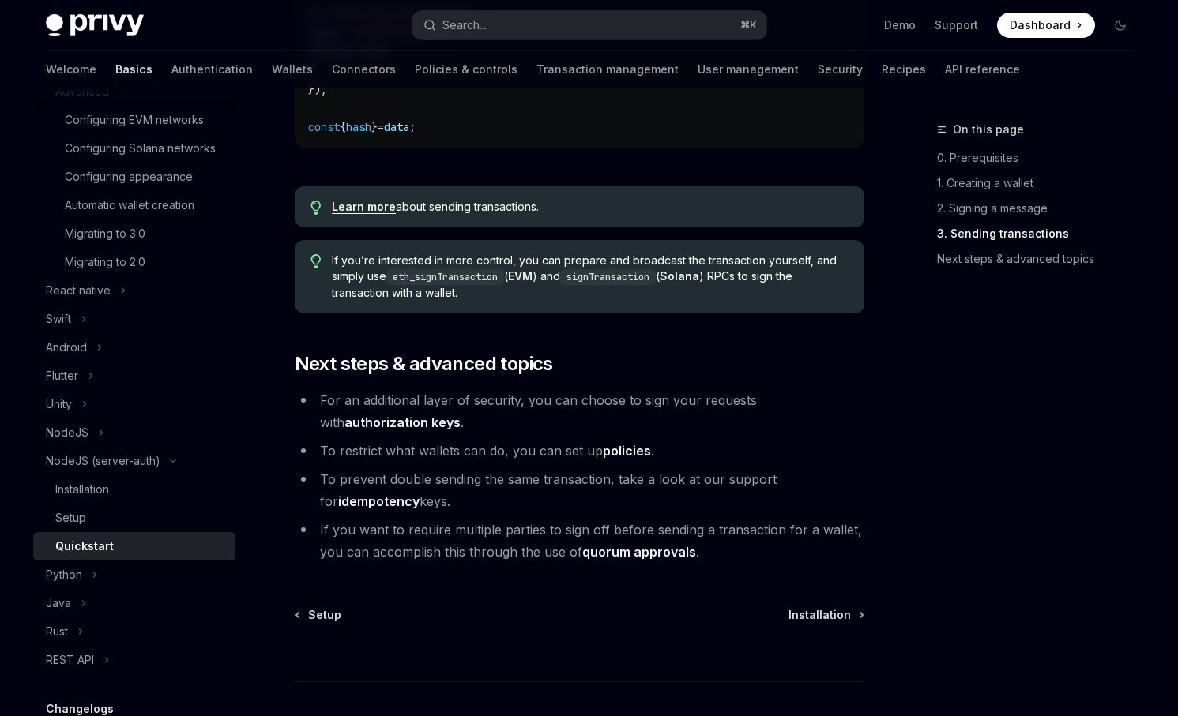
scroll to position [1759, 0]
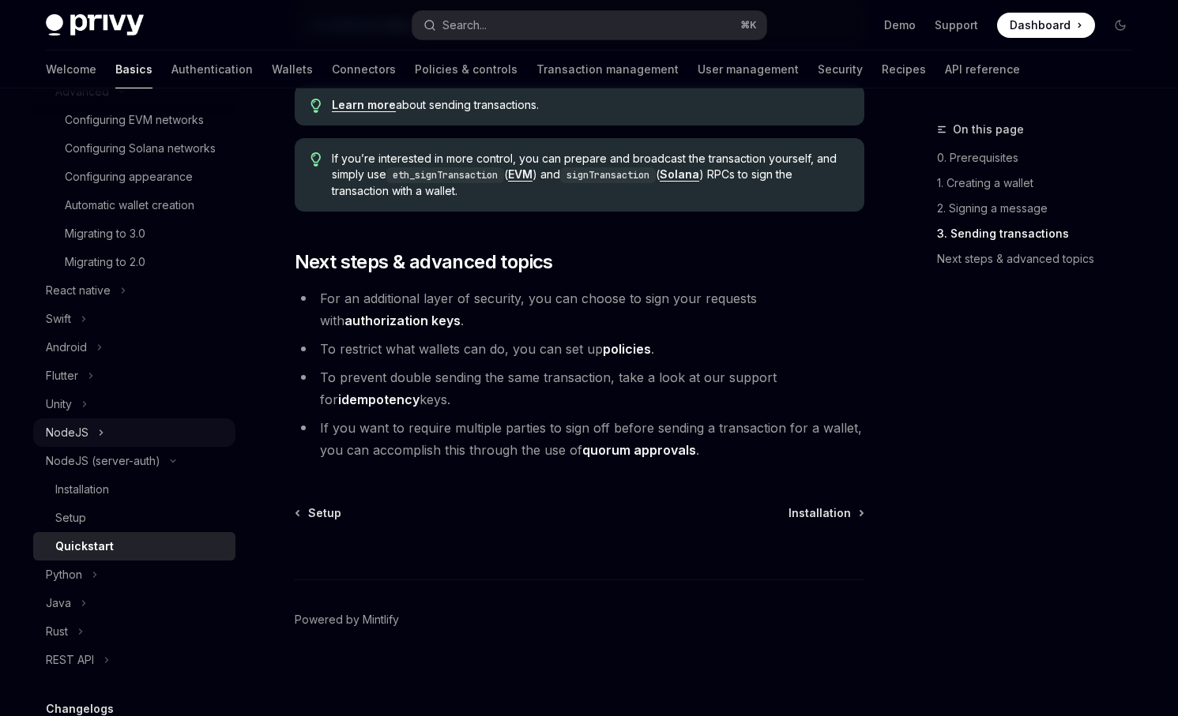
click at [126, 428] on button "NodeJS" at bounding box center [134, 433] width 202 height 28
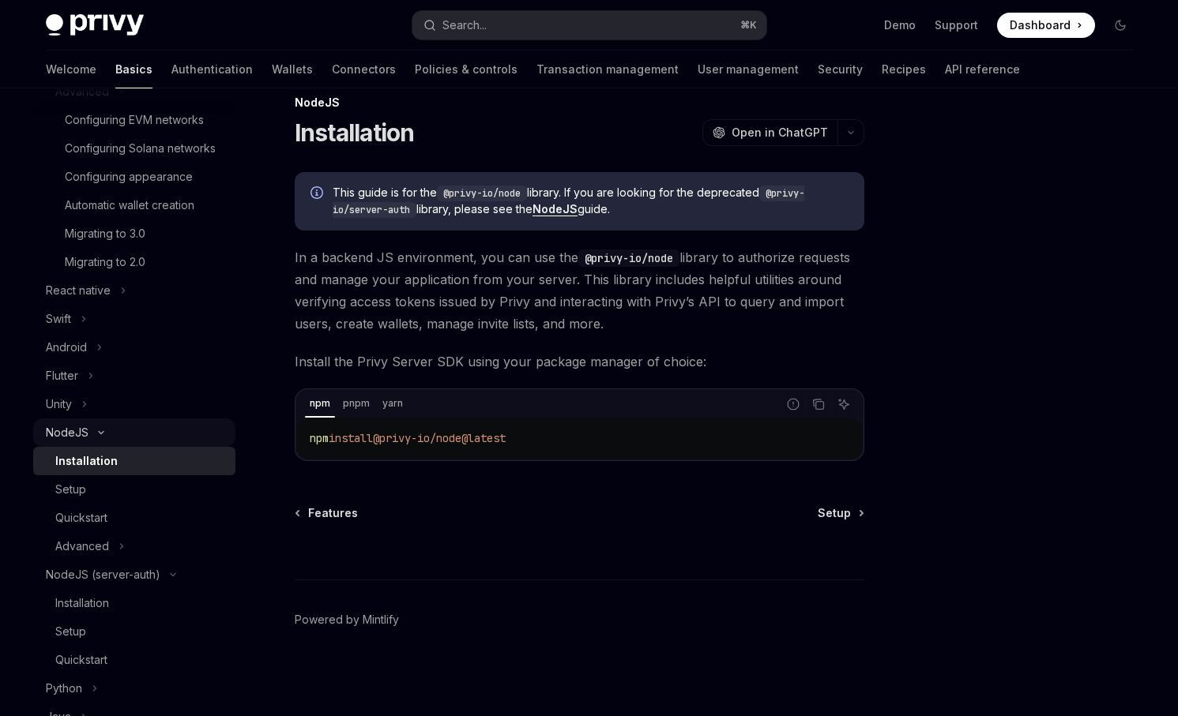
scroll to position [26, 0]
click at [122, 485] on div "Setup" at bounding box center [140, 489] width 171 height 19
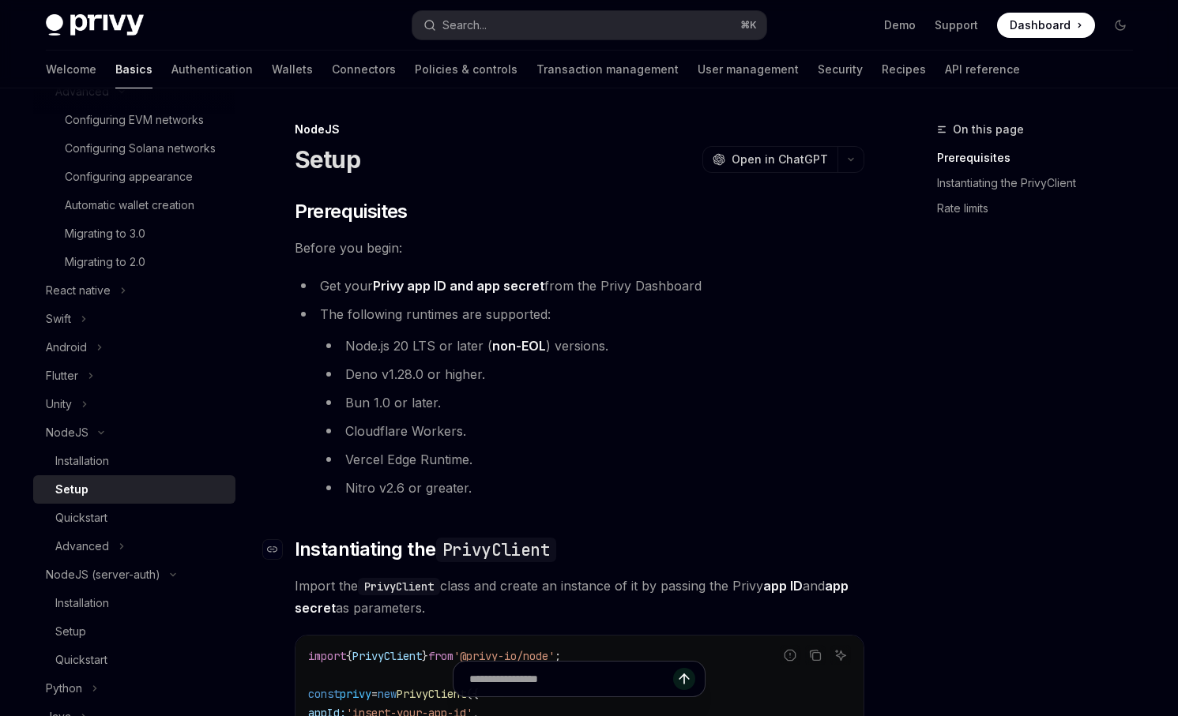
scroll to position [9, 0]
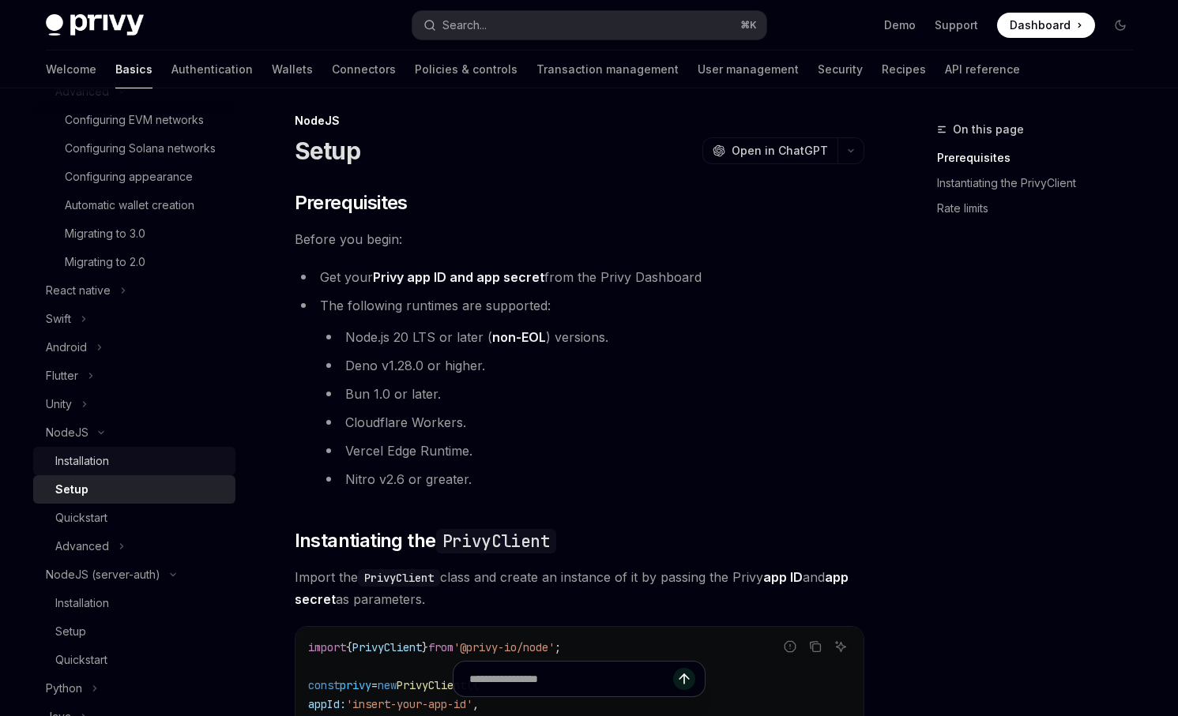
click at [133, 452] on div "Installation" at bounding box center [140, 461] width 171 height 19
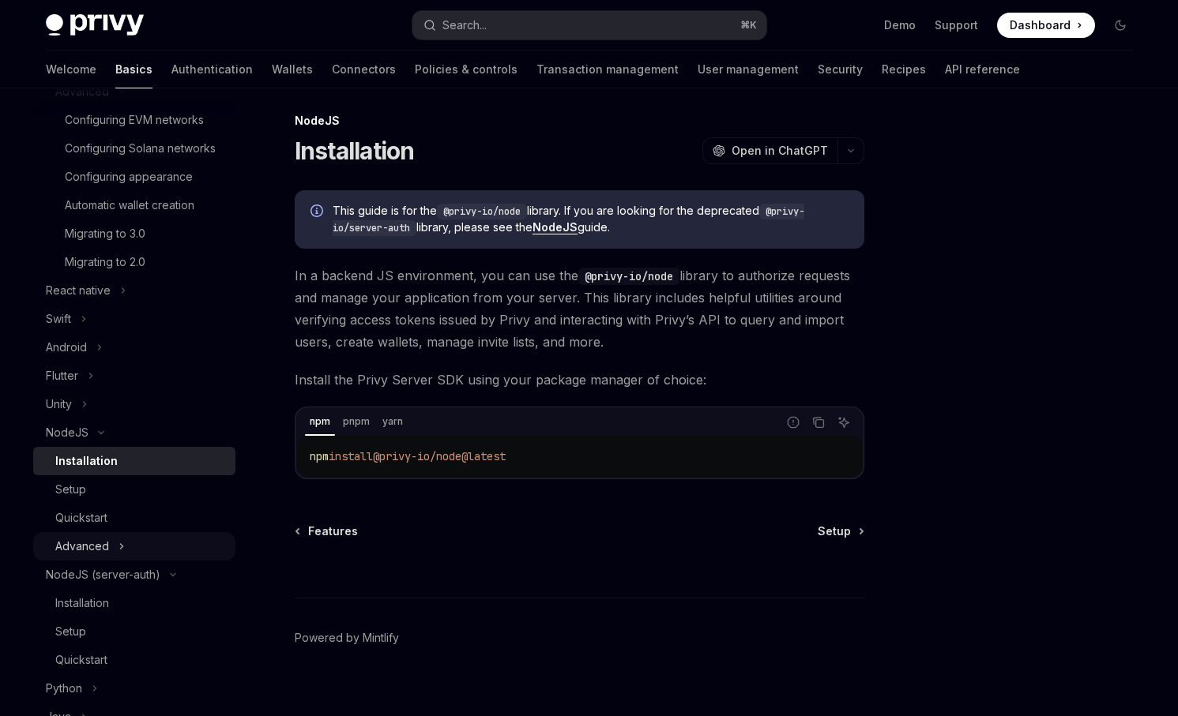
click at [112, 539] on button "Advanced" at bounding box center [134, 546] width 202 height 28
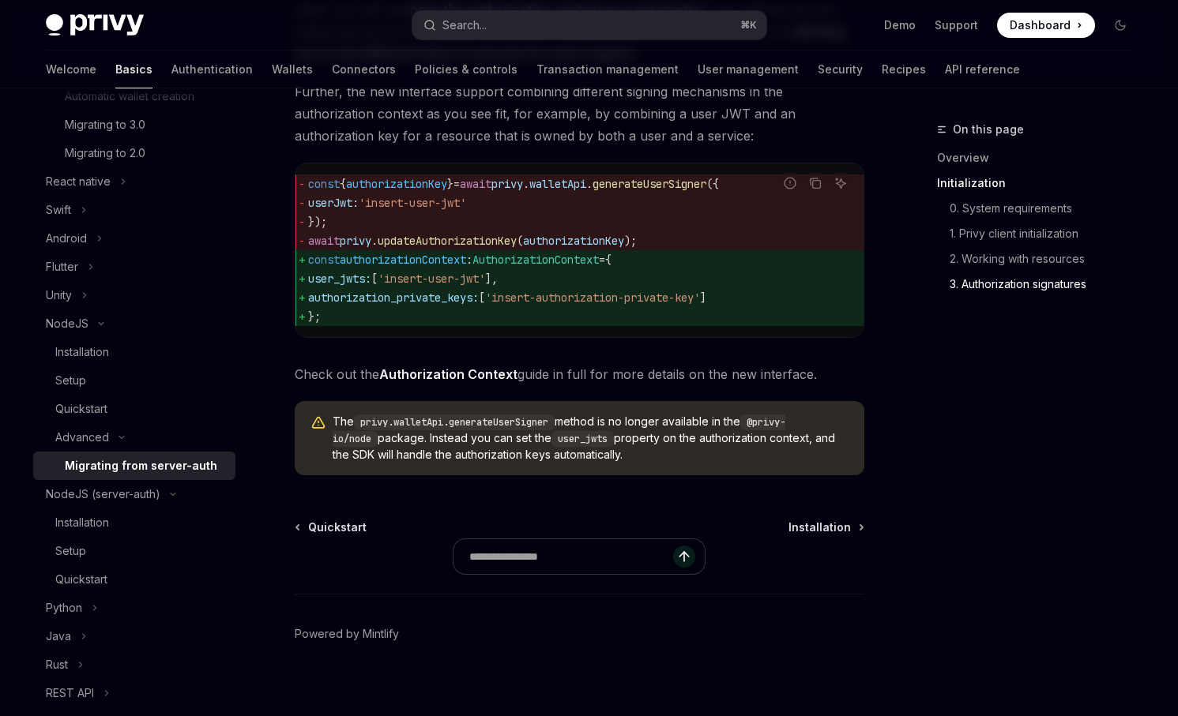
scroll to position [2075, 0]
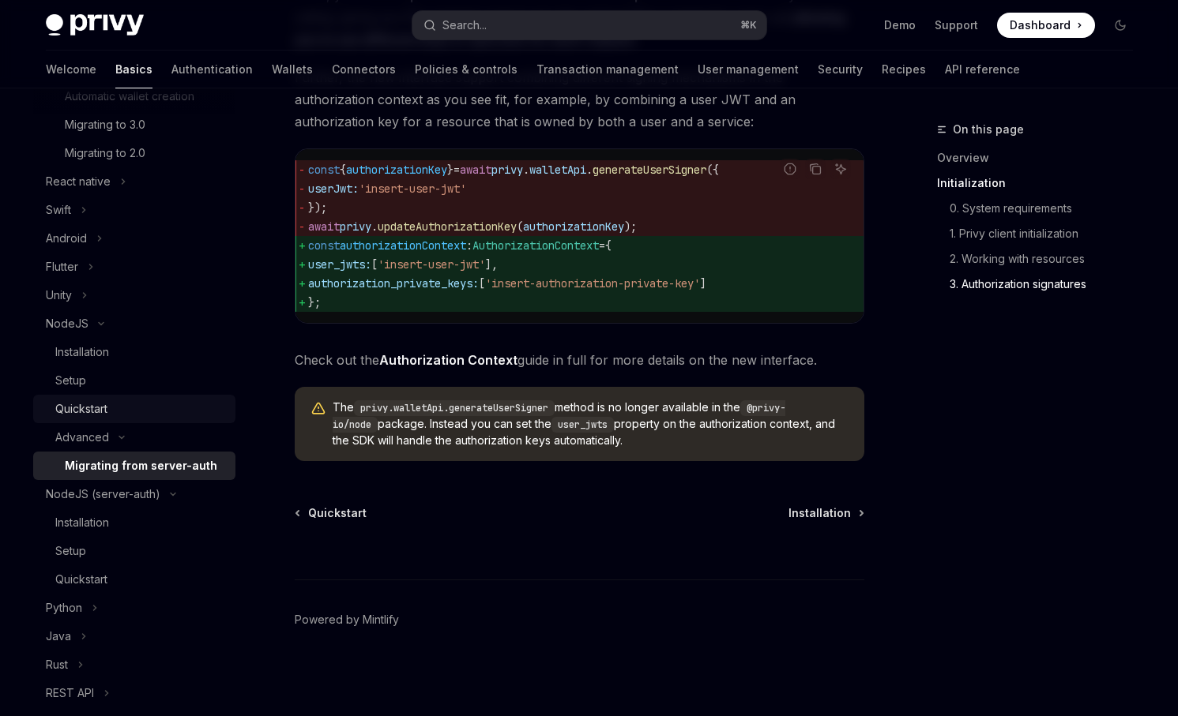
click at [169, 407] on div "Quickstart" at bounding box center [140, 409] width 171 height 19
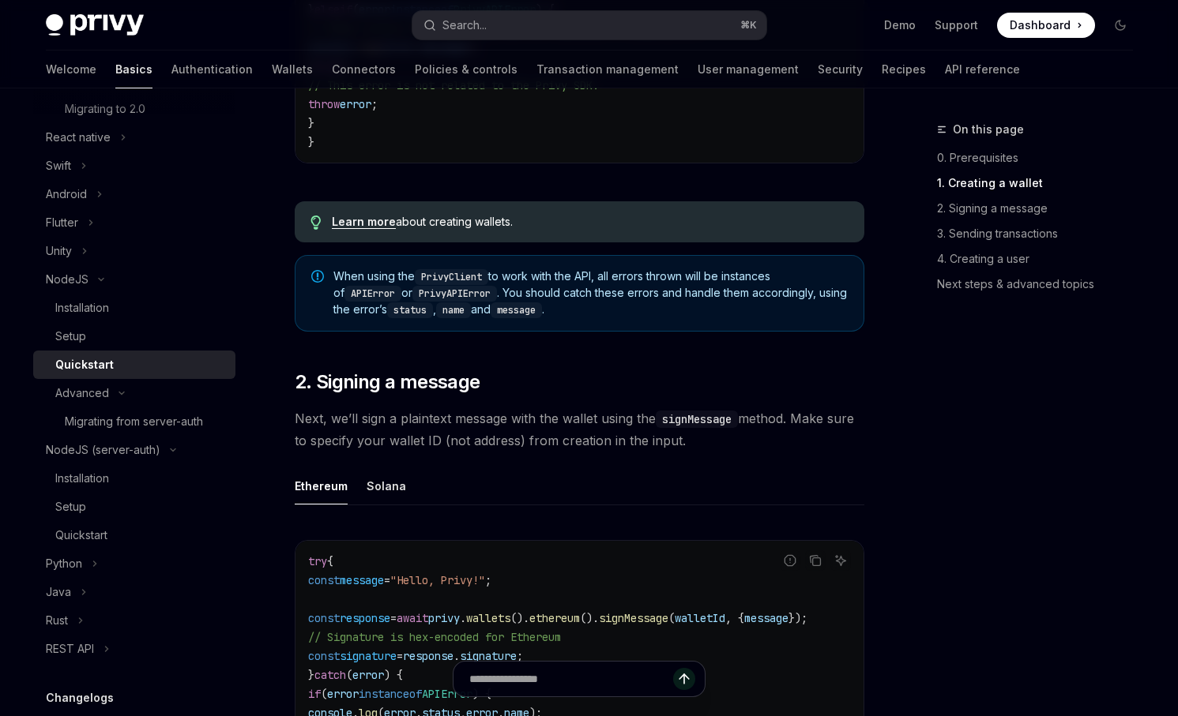
scroll to position [1041, 0]
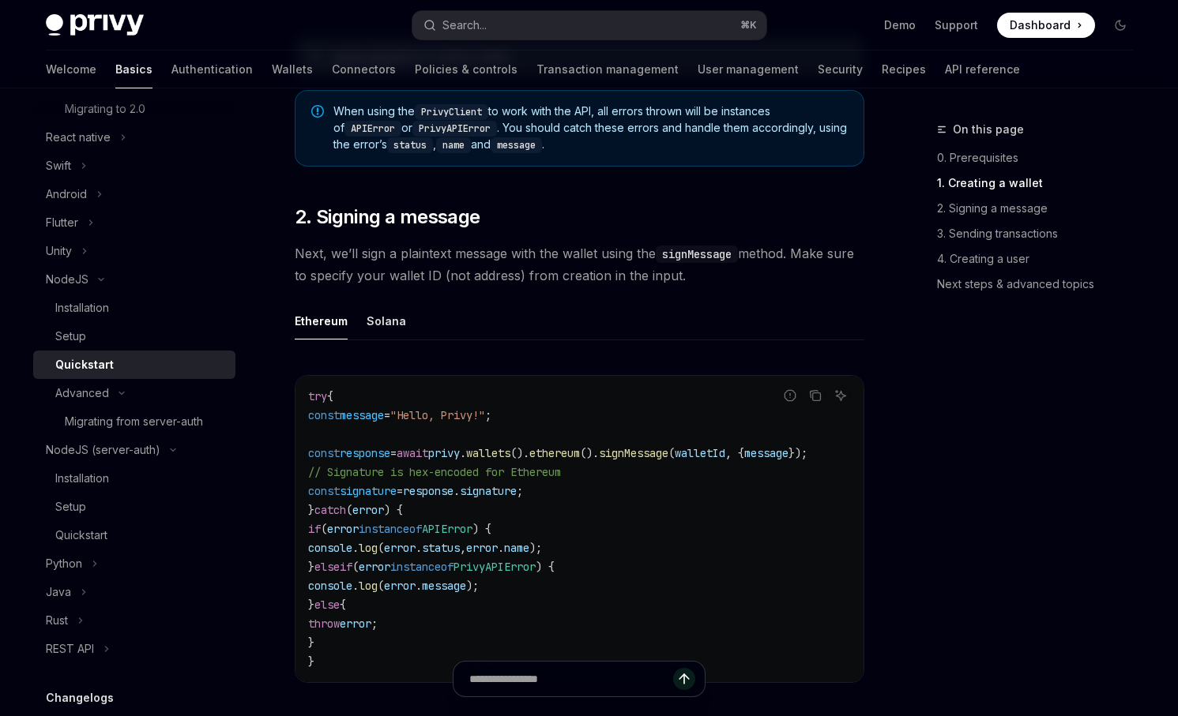
click at [358, 340] on ul "Ethereum Solana" at bounding box center [580, 322] width 570 height 38
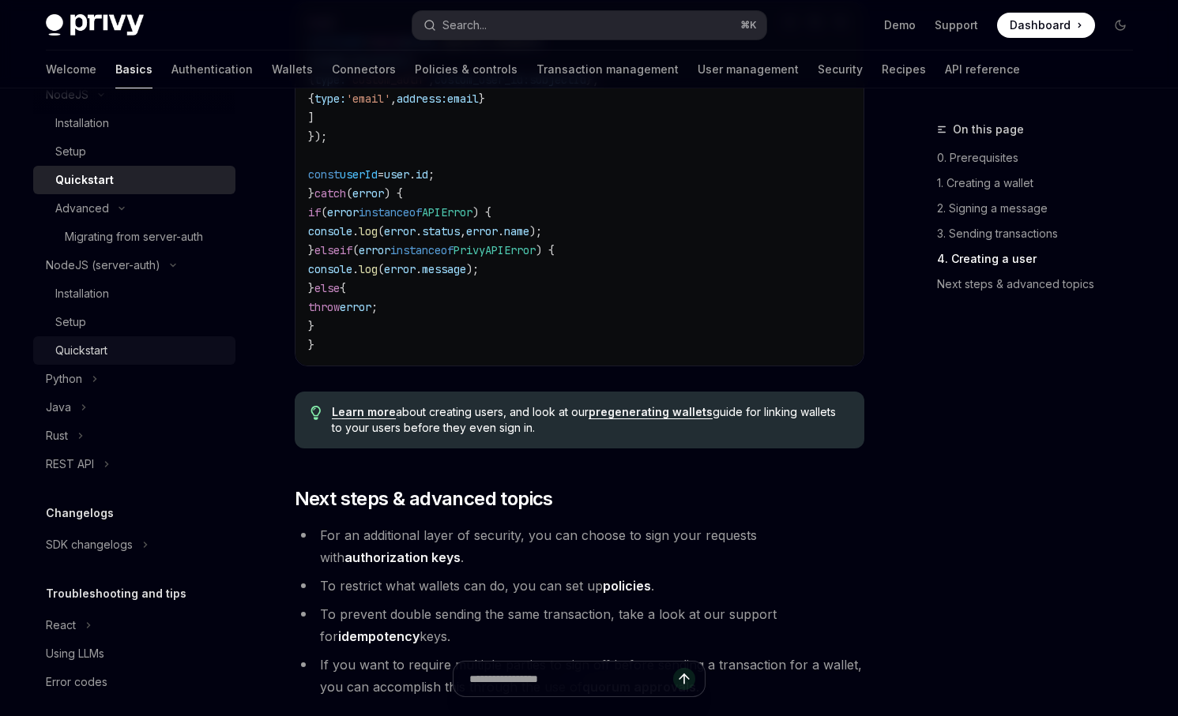
scroll to position [709, 0]
click at [119, 358] on div "Quickstart" at bounding box center [140, 351] width 171 height 19
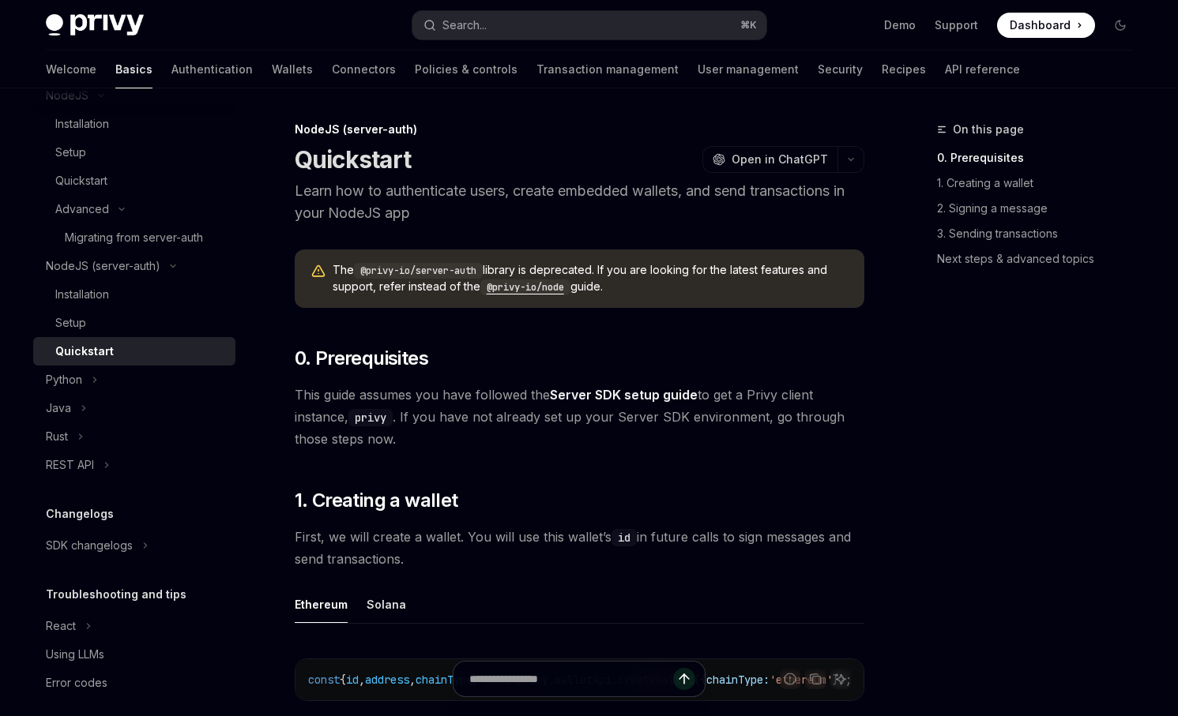
click at [508, 286] on code "@privy-io/node" at bounding box center [525, 288] width 90 height 16
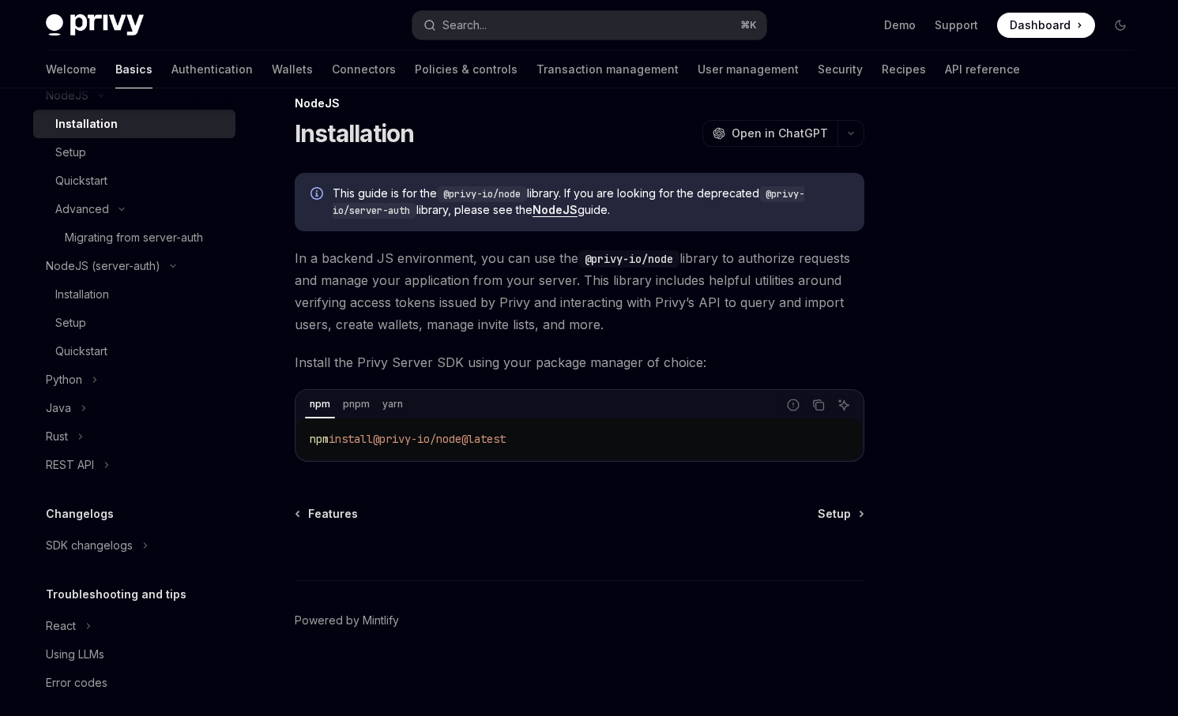
scroll to position [21, 0]
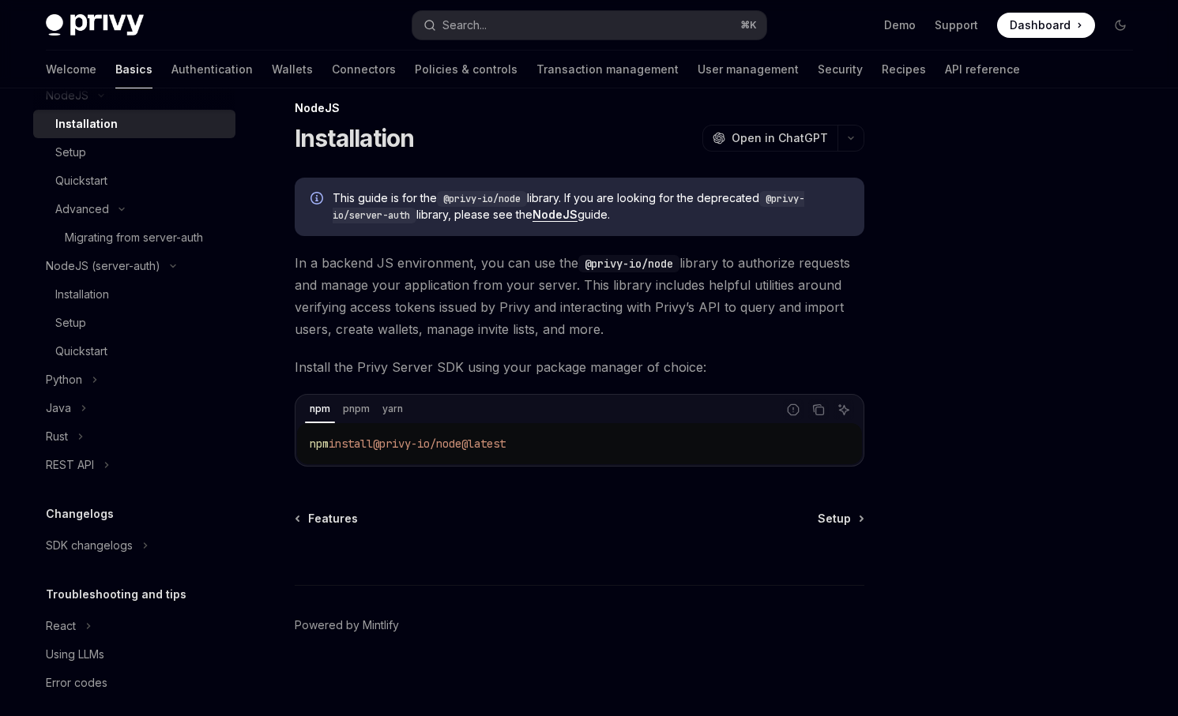
click at [358, 391] on div "This guide is for the @privy-io/node library. If you are looking for the deprec…" at bounding box center [580, 322] width 570 height 289
click at [839, 514] on span "Setup" at bounding box center [834, 519] width 33 height 16
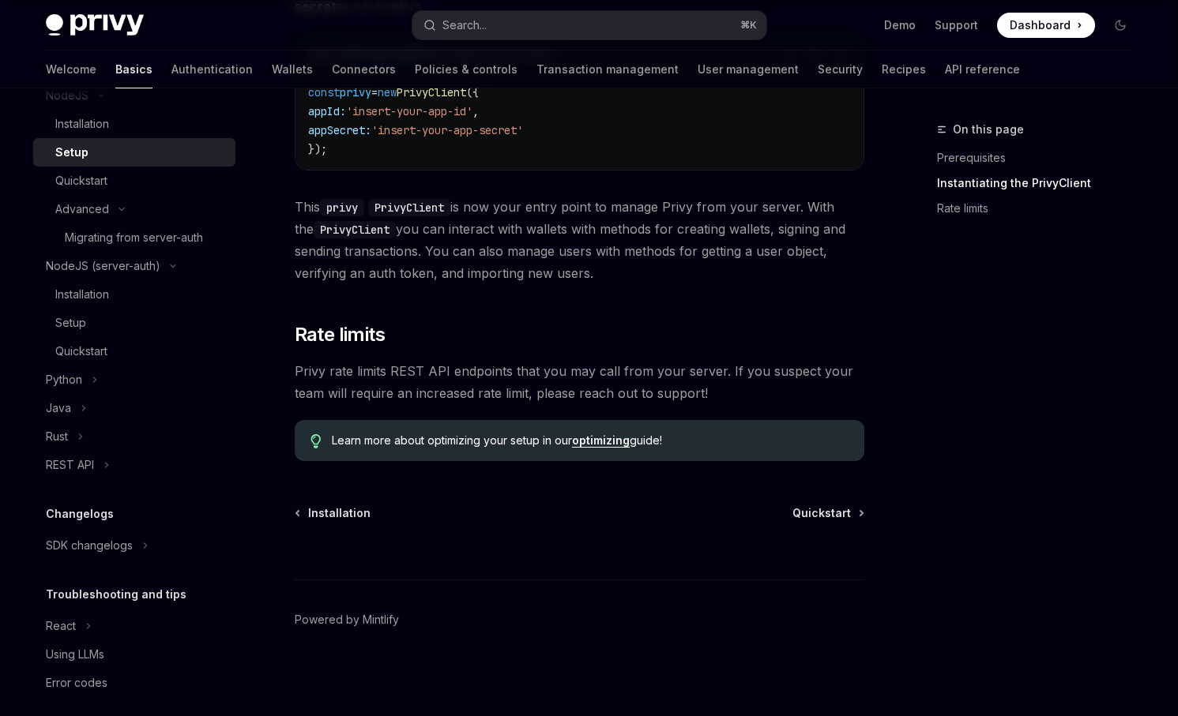
scroll to position [600, 0]
click at [845, 518] on span "Quickstart" at bounding box center [821, 515] width 58 height 16
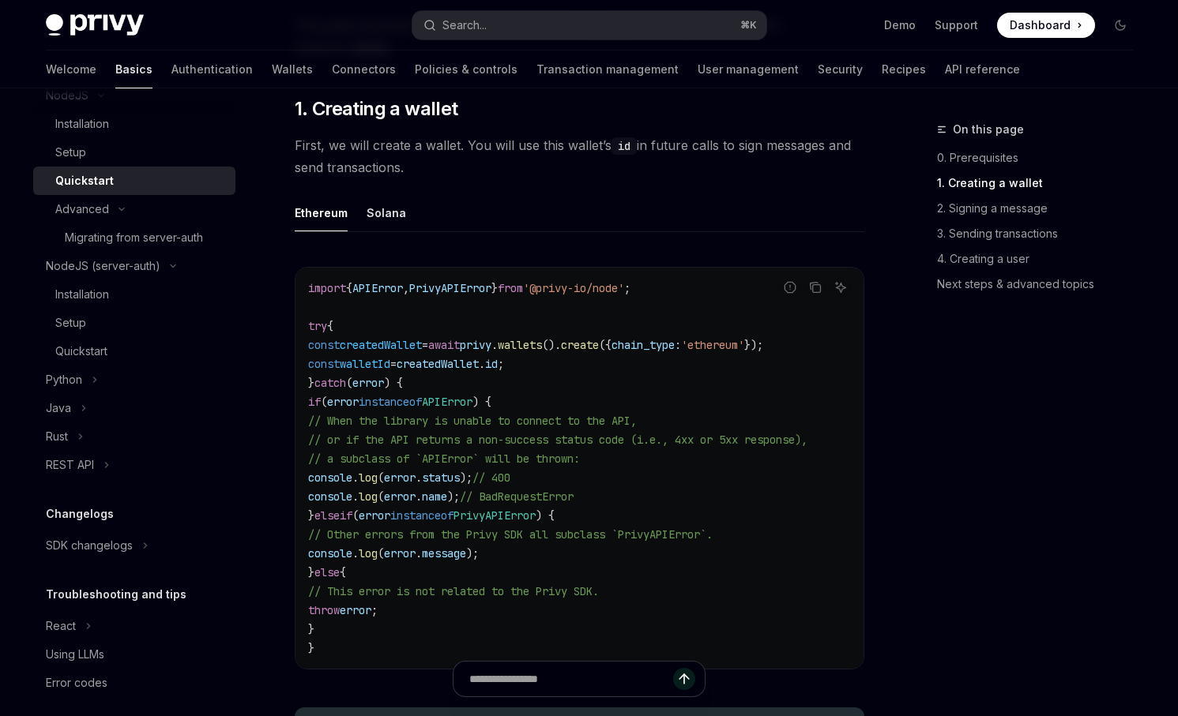
scroll to position [378, 0]
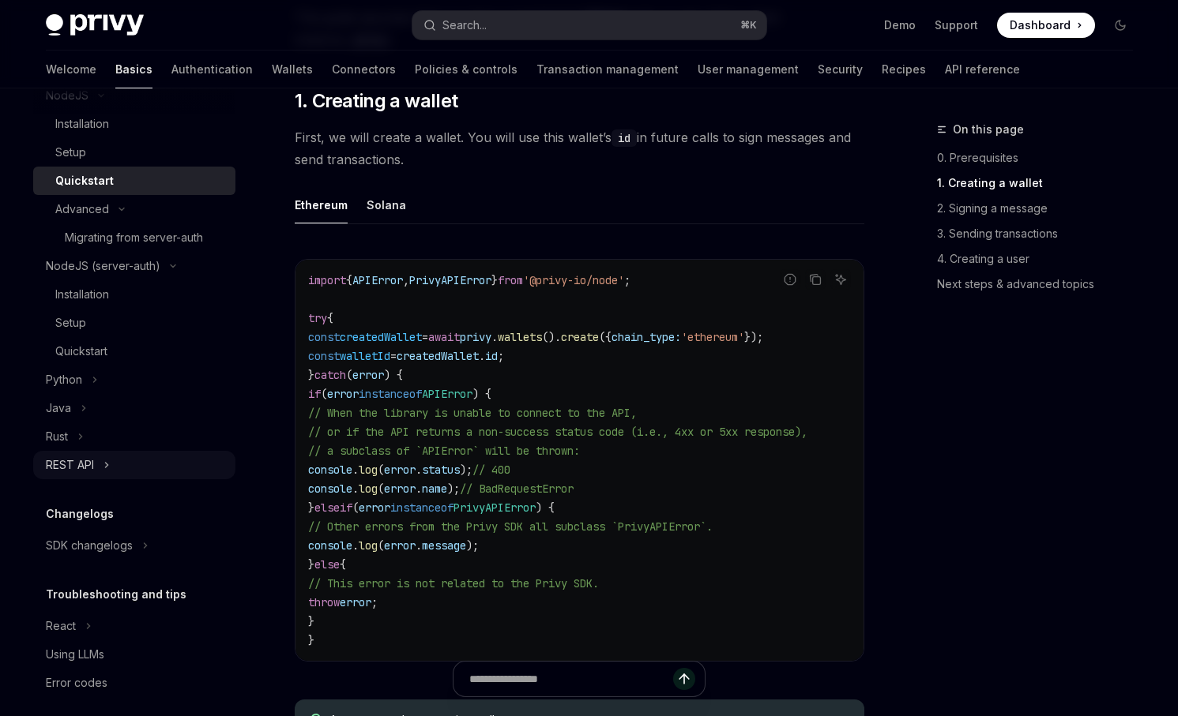
click at [161, 460] on button "REST API" at bounding box center [134, 465] width 202 height 28
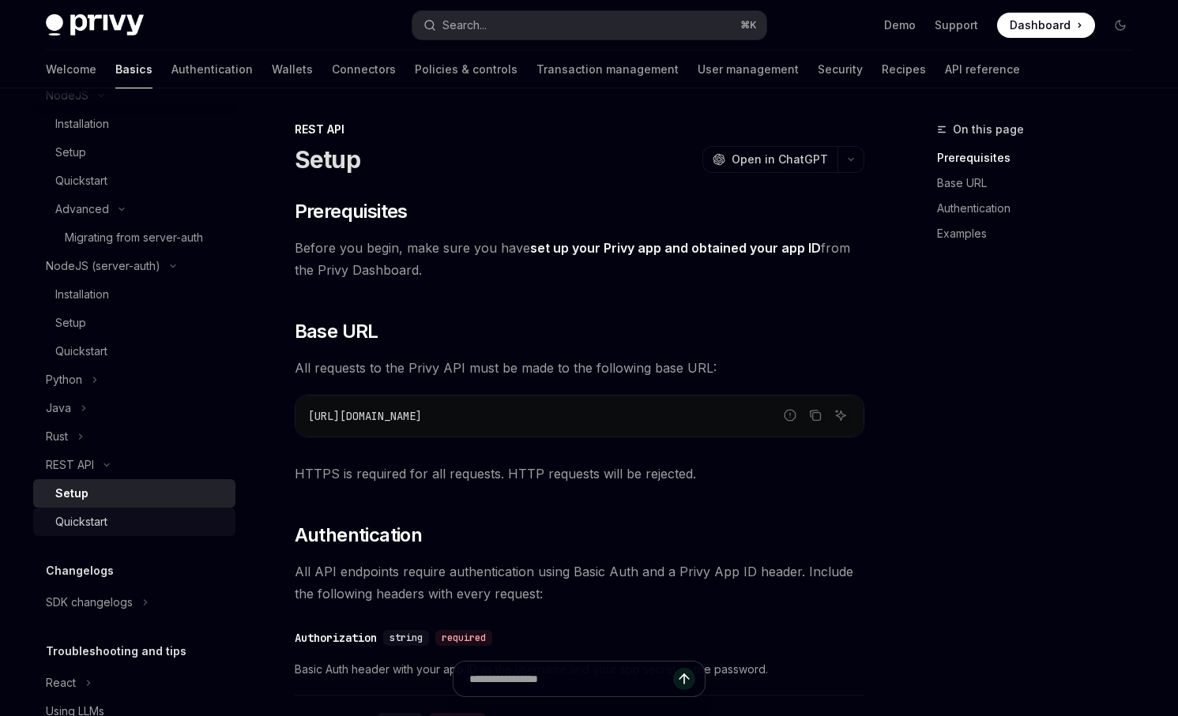
click at [139, 529] on div "Quickstart" at bounding box center [140, 522] width 171 height 19
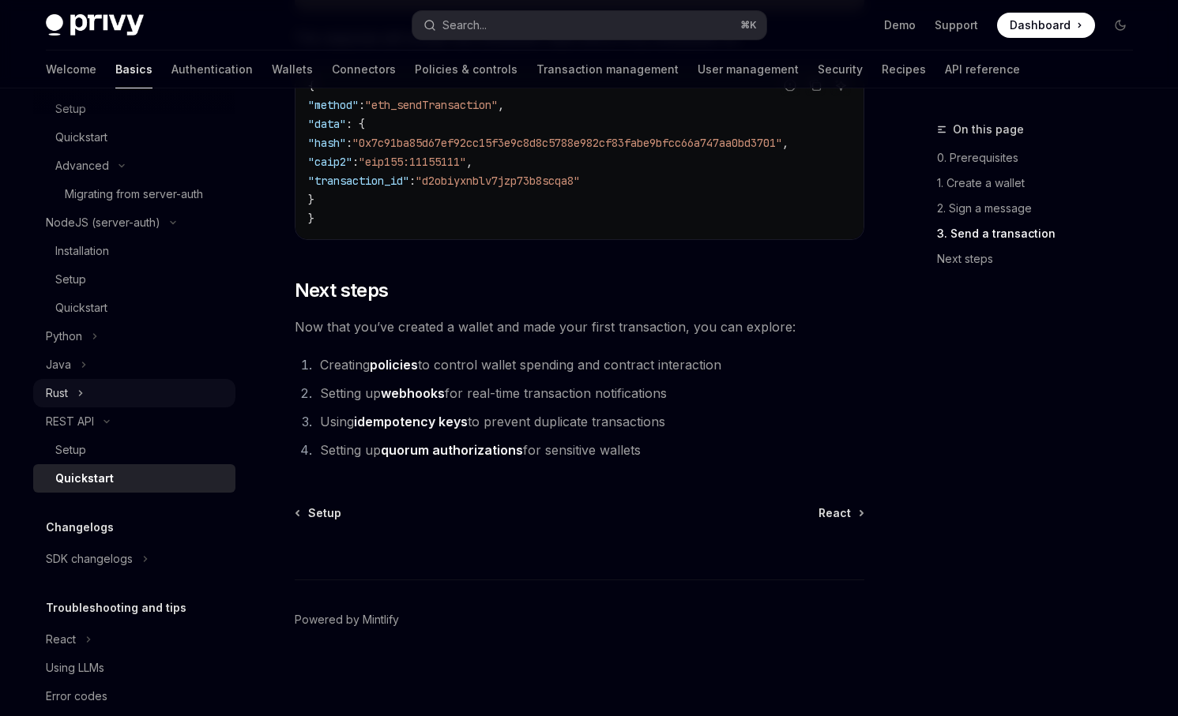
scroll to position [778, 0]
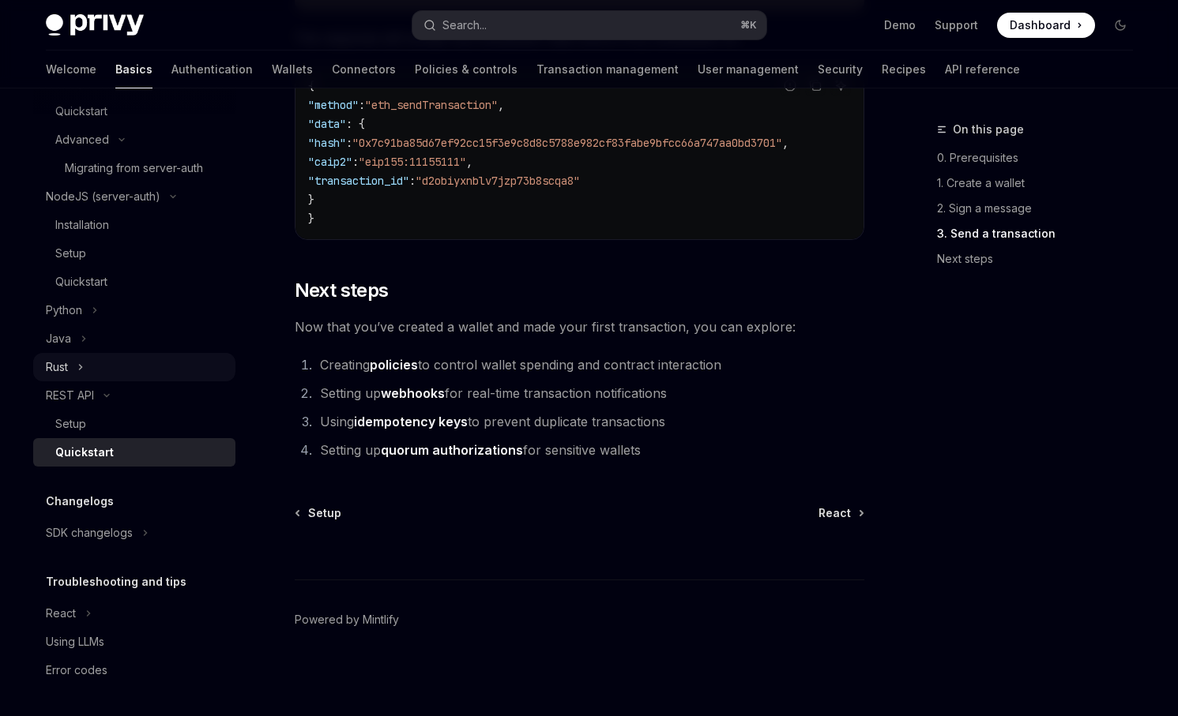
click at [146, 364] on button "Rust" at bounding box center [134, 367] width 202 height 28
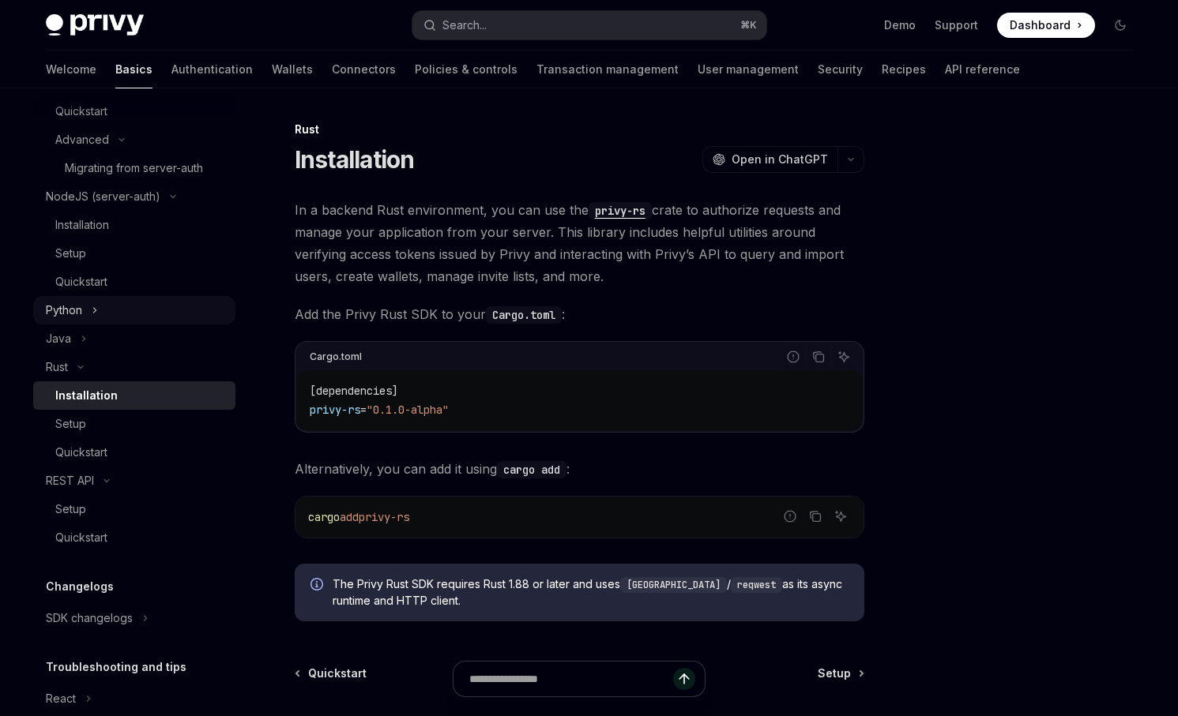
click at [138, 308] on button "Python" at bounding box center [134, 310] width 202 height 28
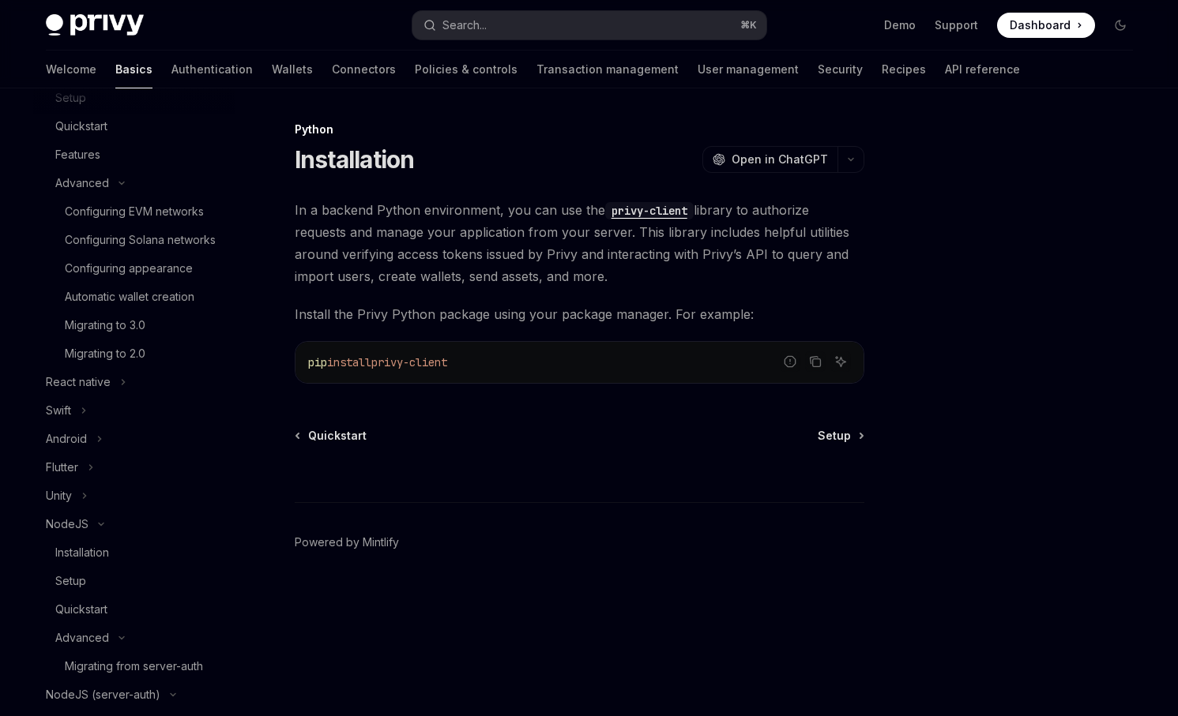
scroll to position [97, 0]
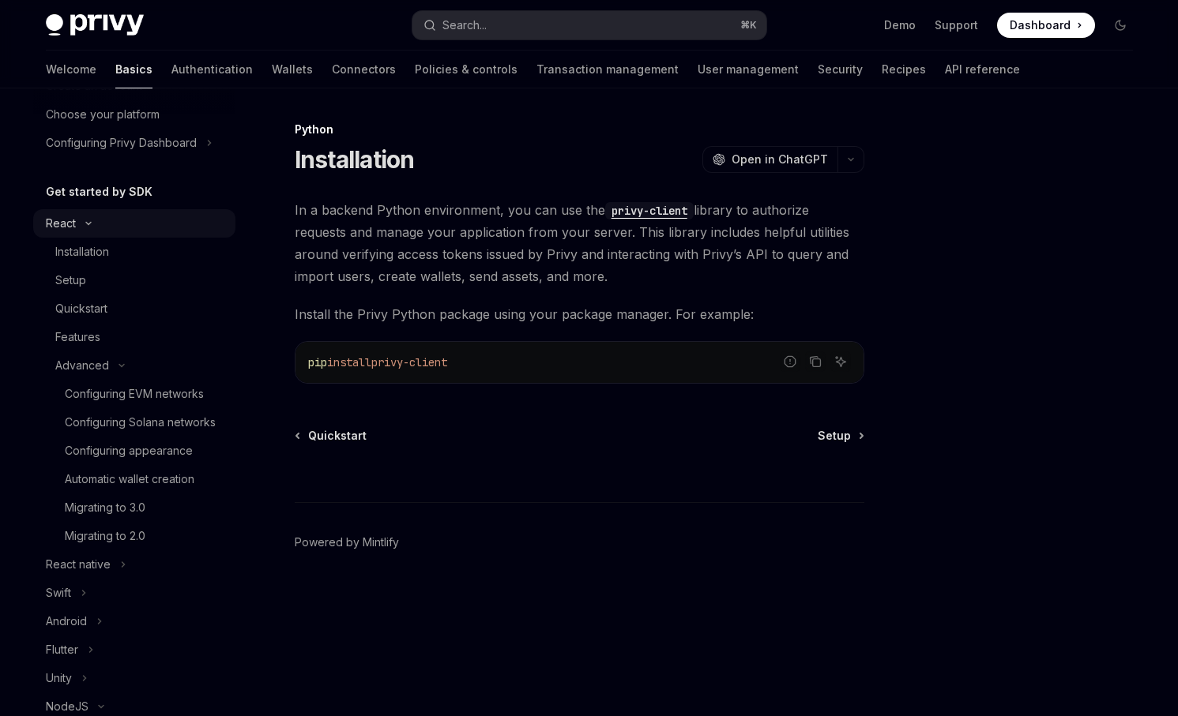
click at [118, 228] on button "React" at bounding box center [134, 223] width 202 height 28
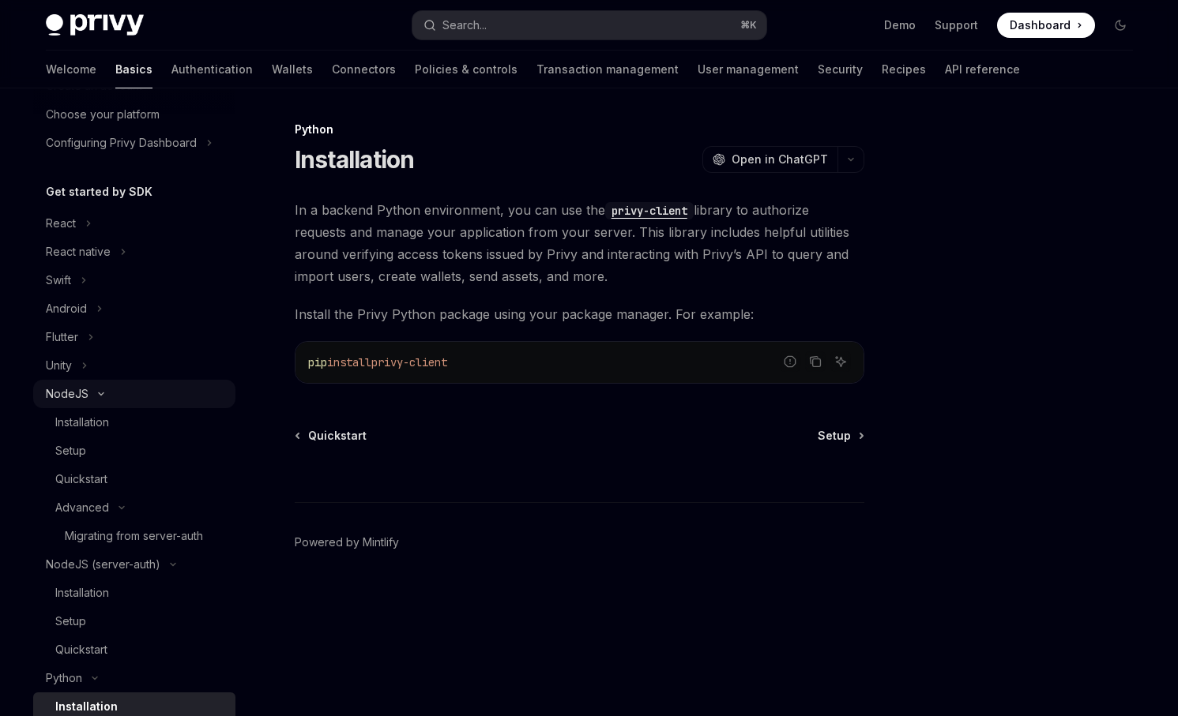
click at [99, 402] on button "NodeJS" at bounding box center [134, 394] width 202 height 28
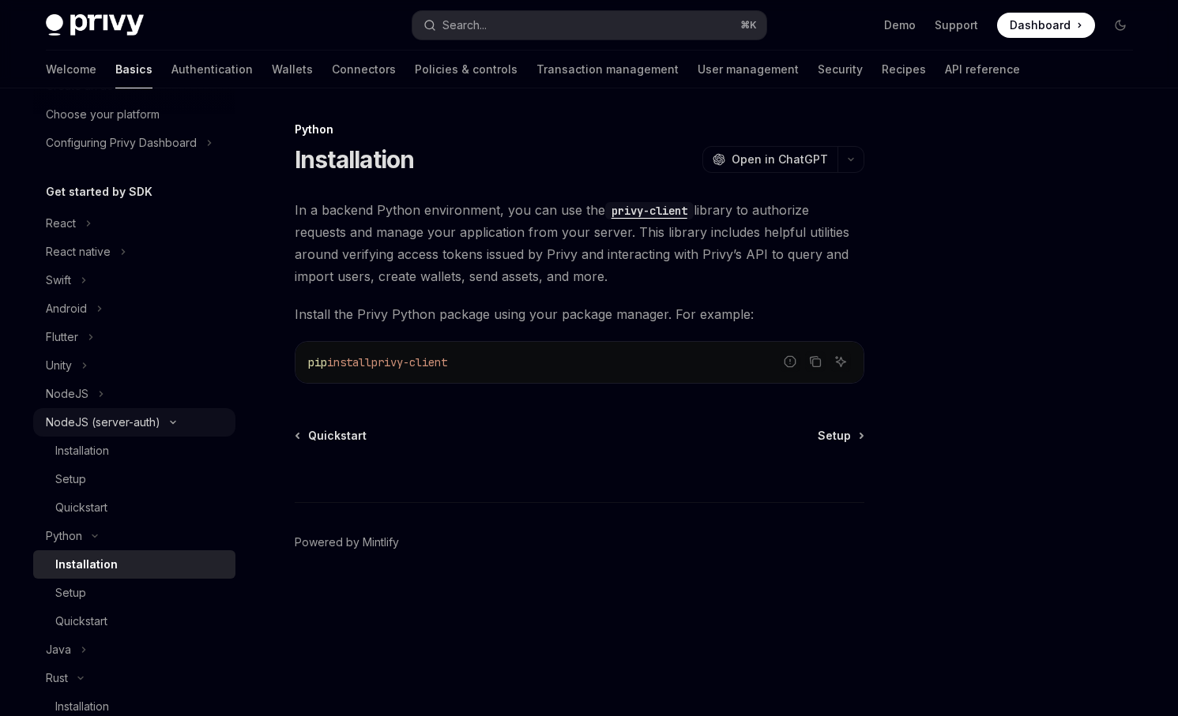
click at [103, 419] on div "NodeJS (server-auth)" at bounding box center [103, 422] width 115 height 19
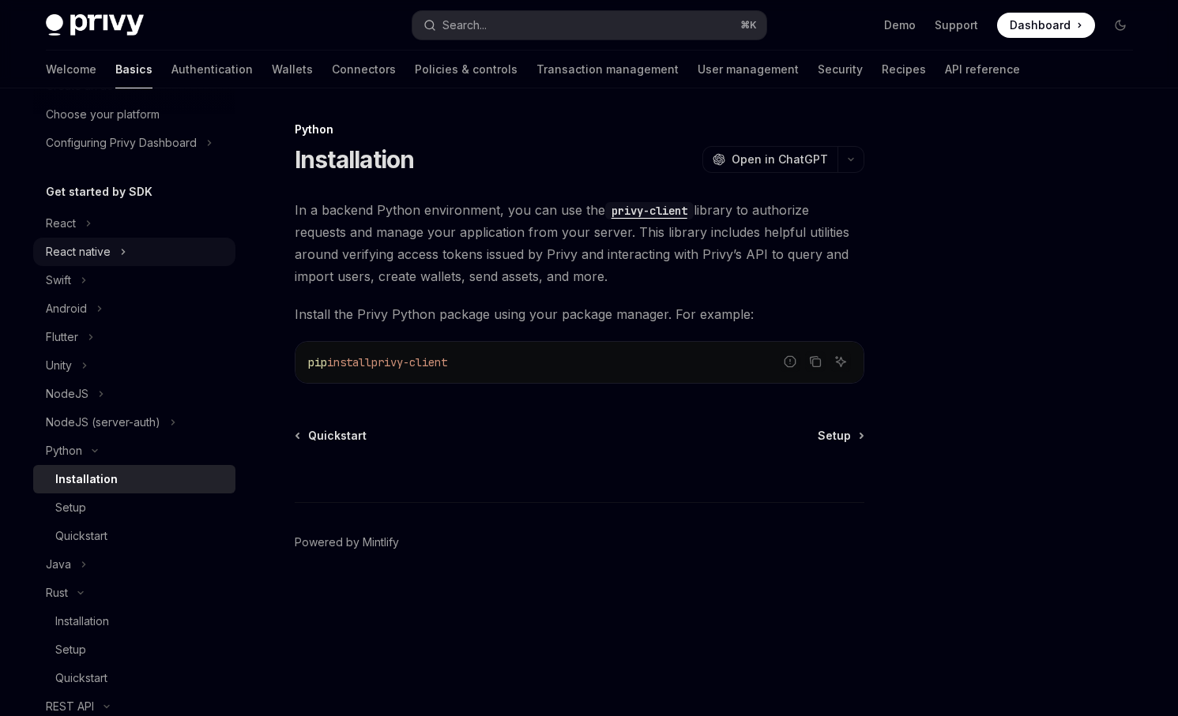
click at [107, 248] on div "React native" at bounding box center [78, 252] width 65 height 19
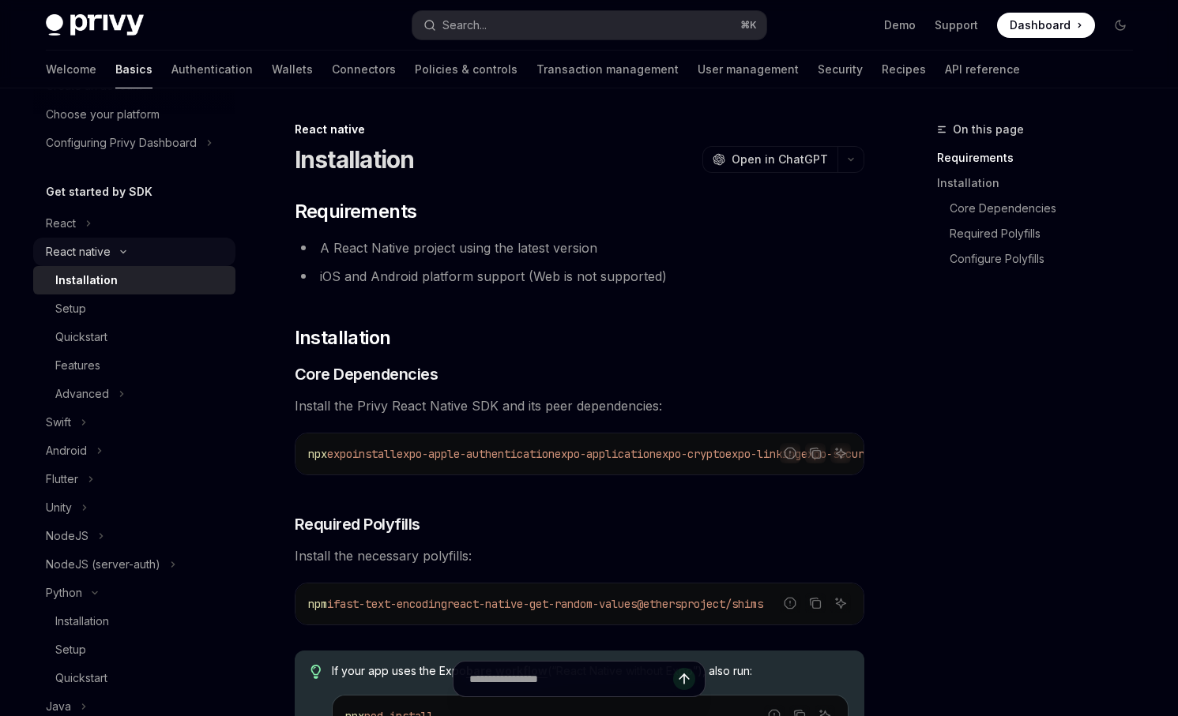
click at [90, 263] on button "React native" at bounding box center [134, 252] width 202 height 28
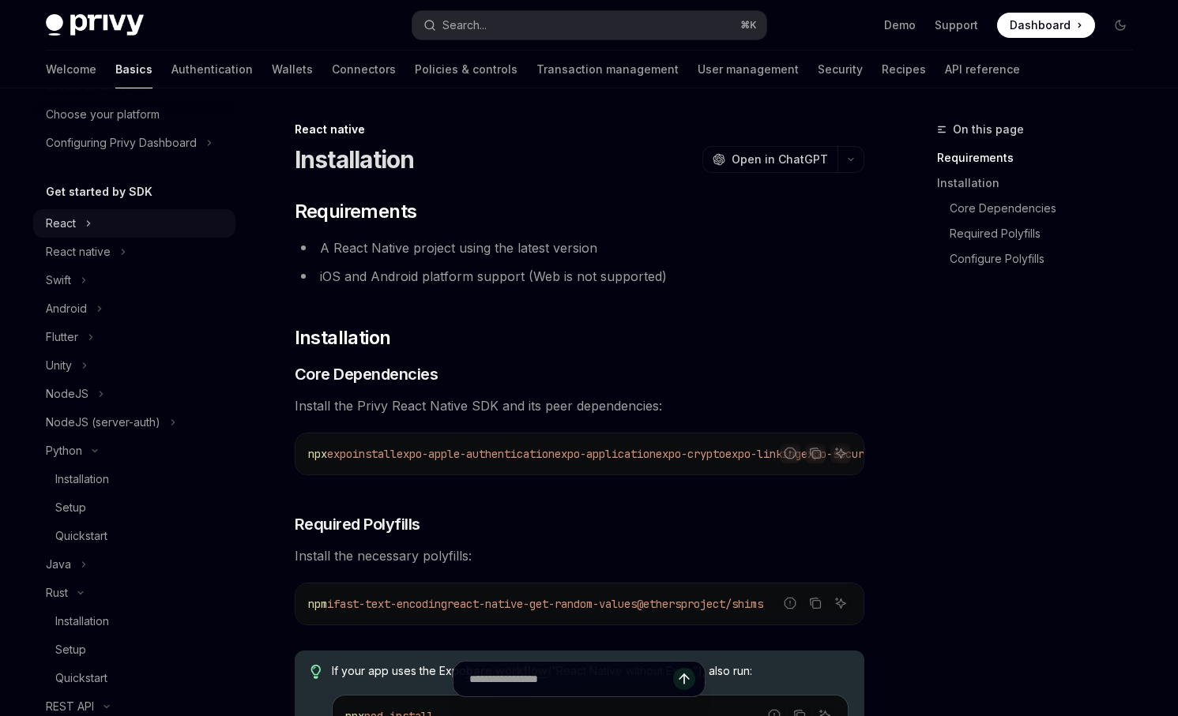
click at [90, 226] on icon "Toggle React section" at bounding box center [88, 223] width 6 height 19
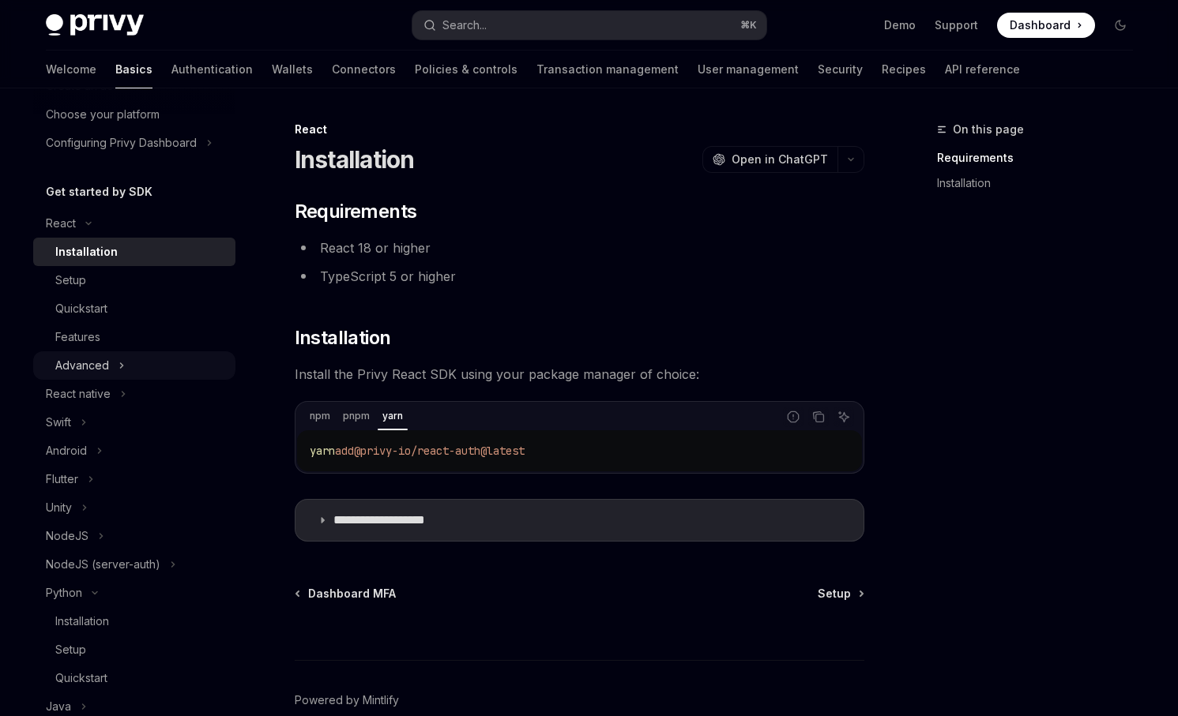
click at [125, 363] on button "Advanced" at bounding box center [134, 366] width 202 height 28
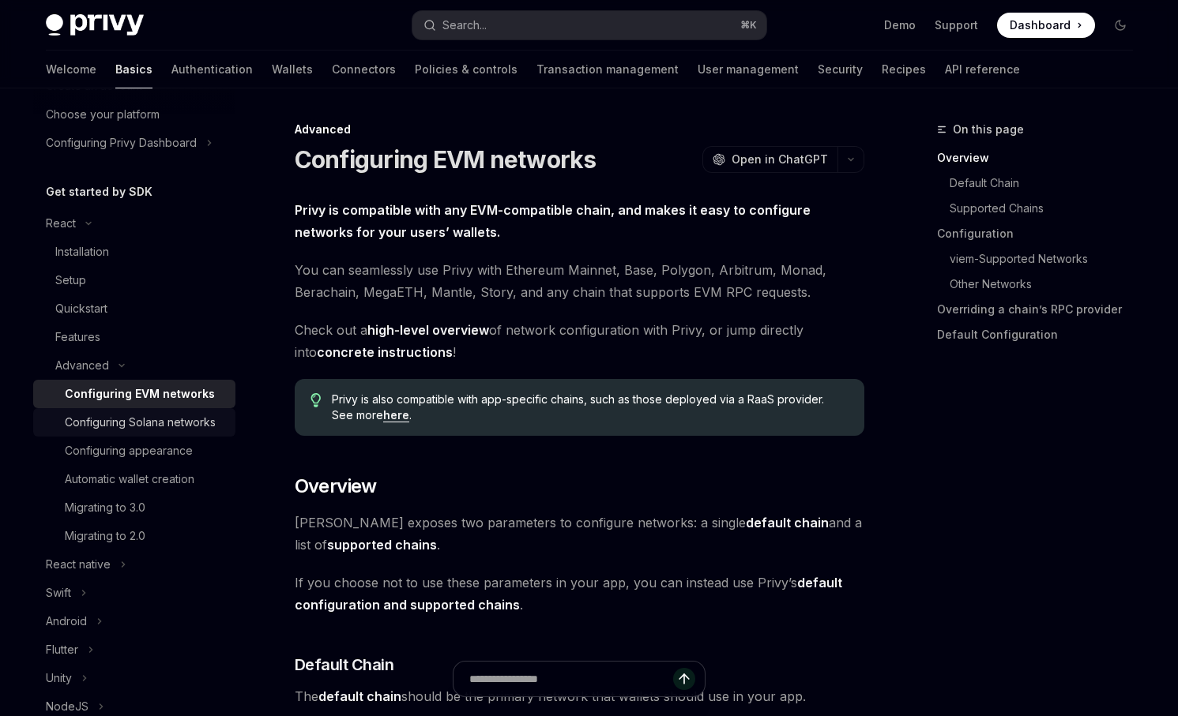
click at [168, 423] on div "Configuring Solana networks" at bounding box center [140, 422] width 151 height 19
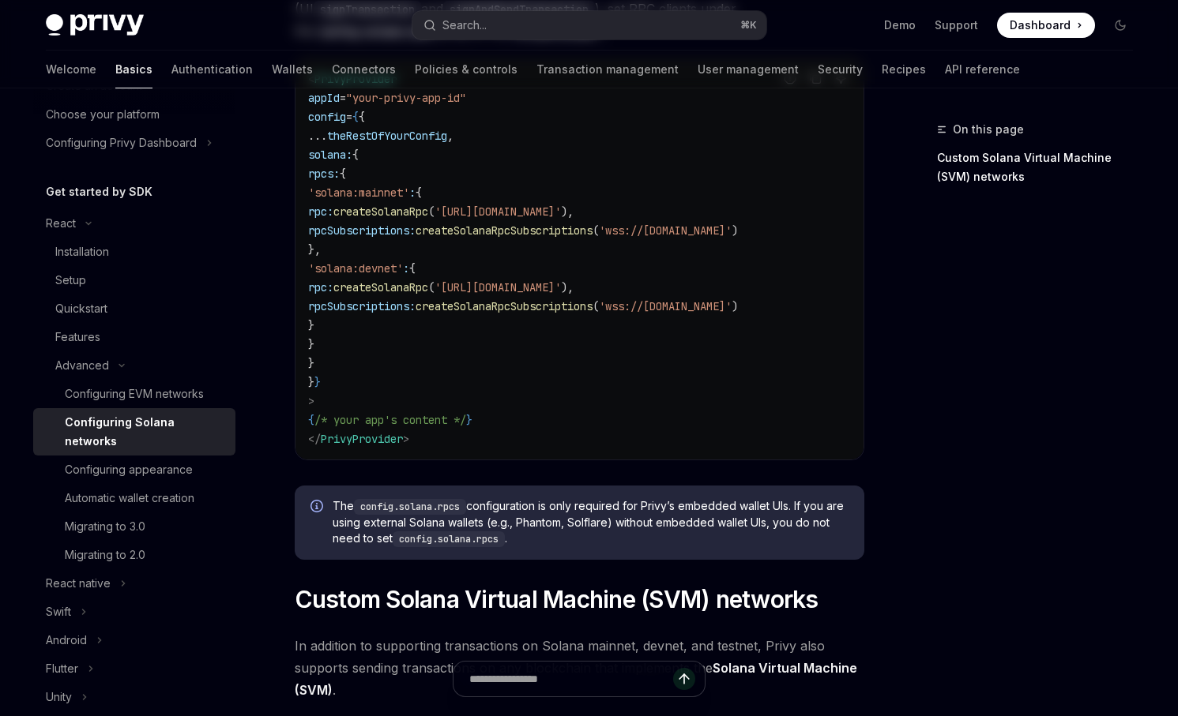
scroll to position [776, 0]
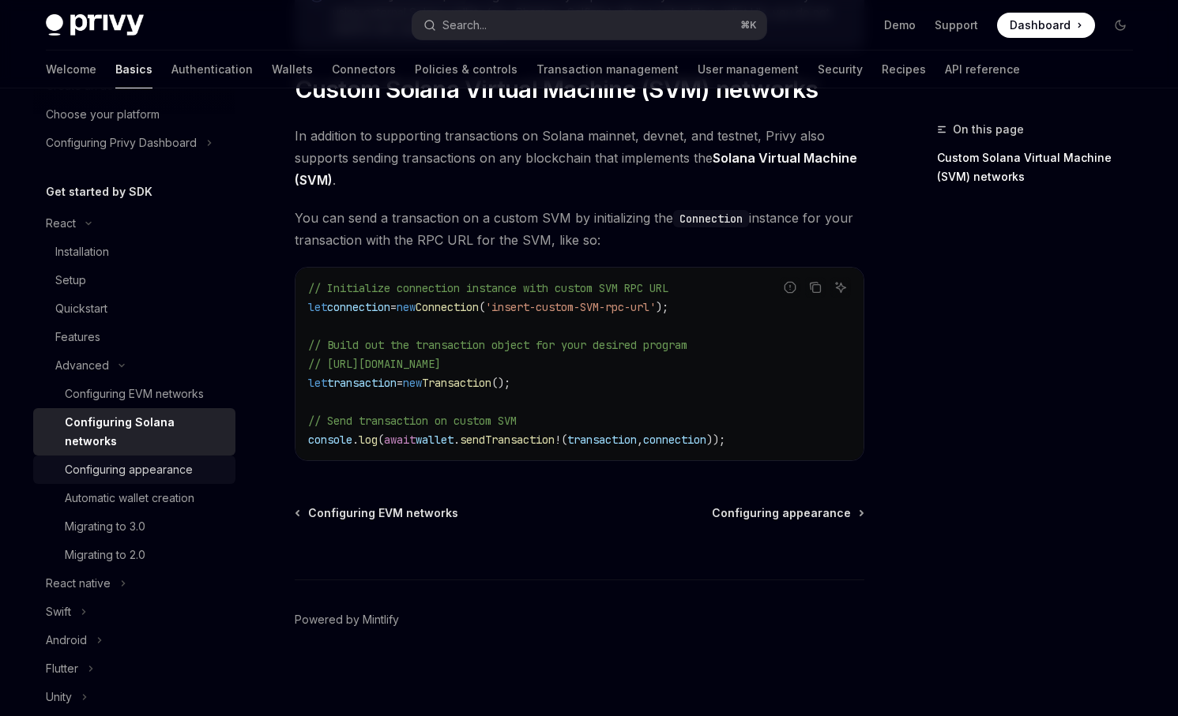
click at [135, 461] on div "Configuring appearance" at bounding box center [129, 470] width 128 height 19
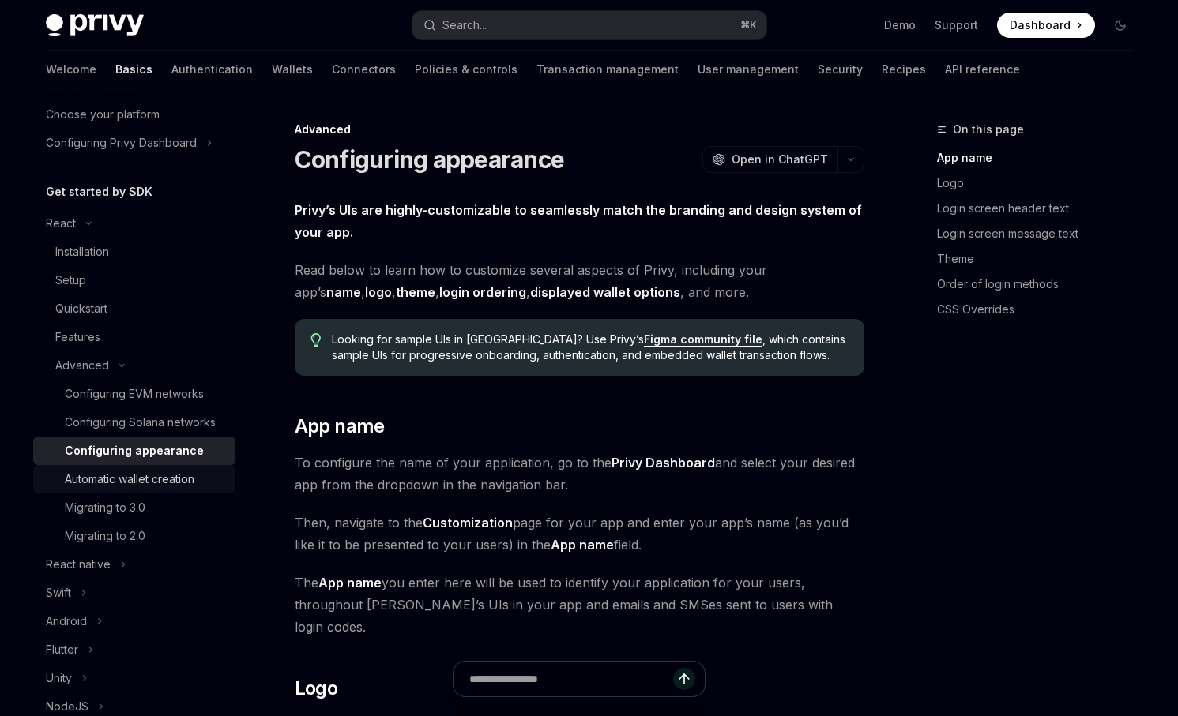
click at [137, 476] on div "Automatic wallet creation" at bounding box center [130, 479] width 130 height 19
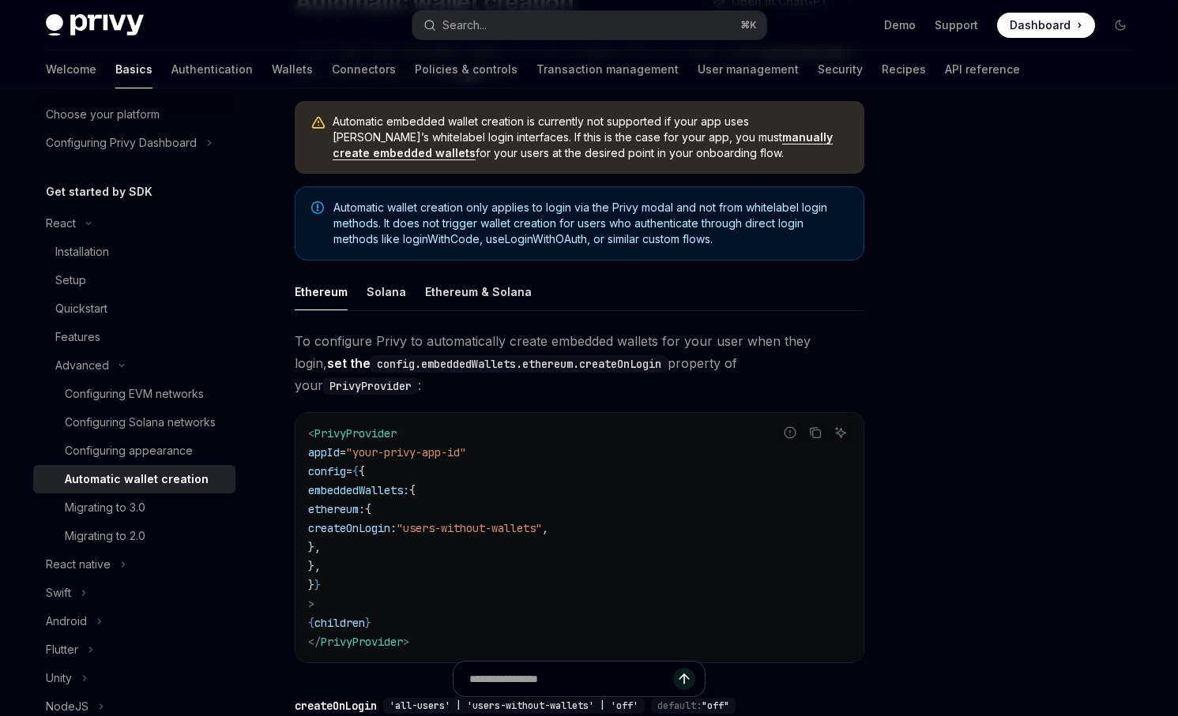
scroll to position [151, 0]
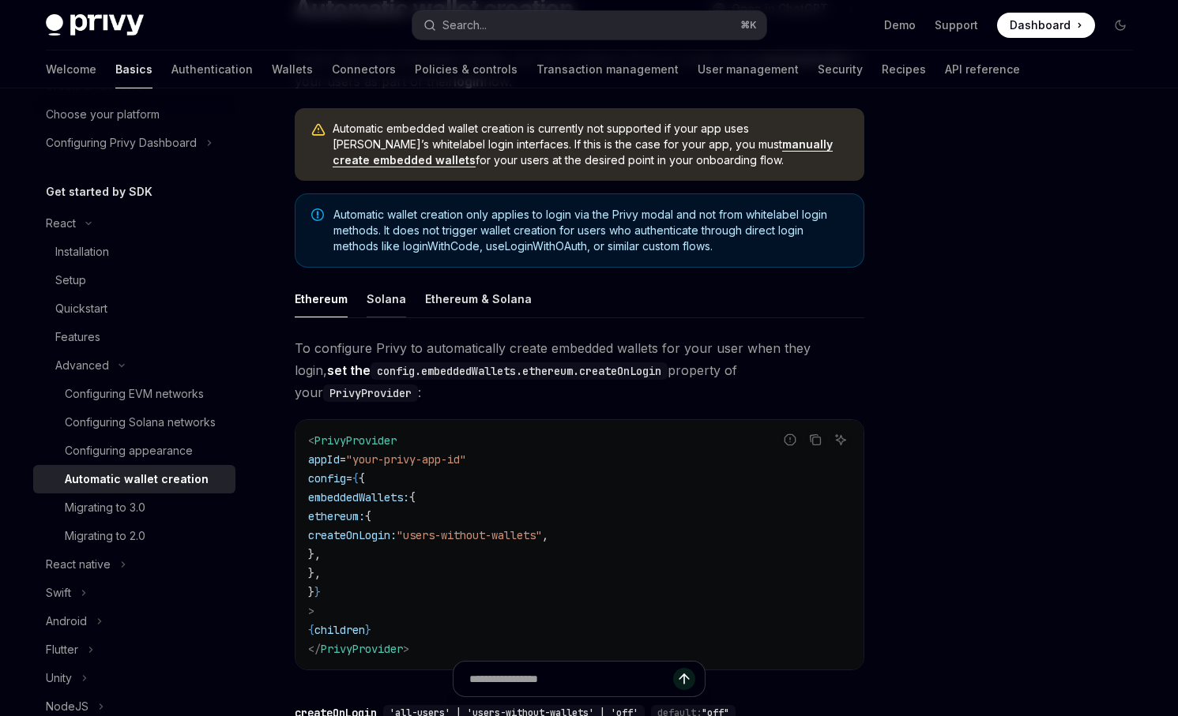
click at [393, 306] on button "Solana" at bounding box center [386, 298] width 39 height 37
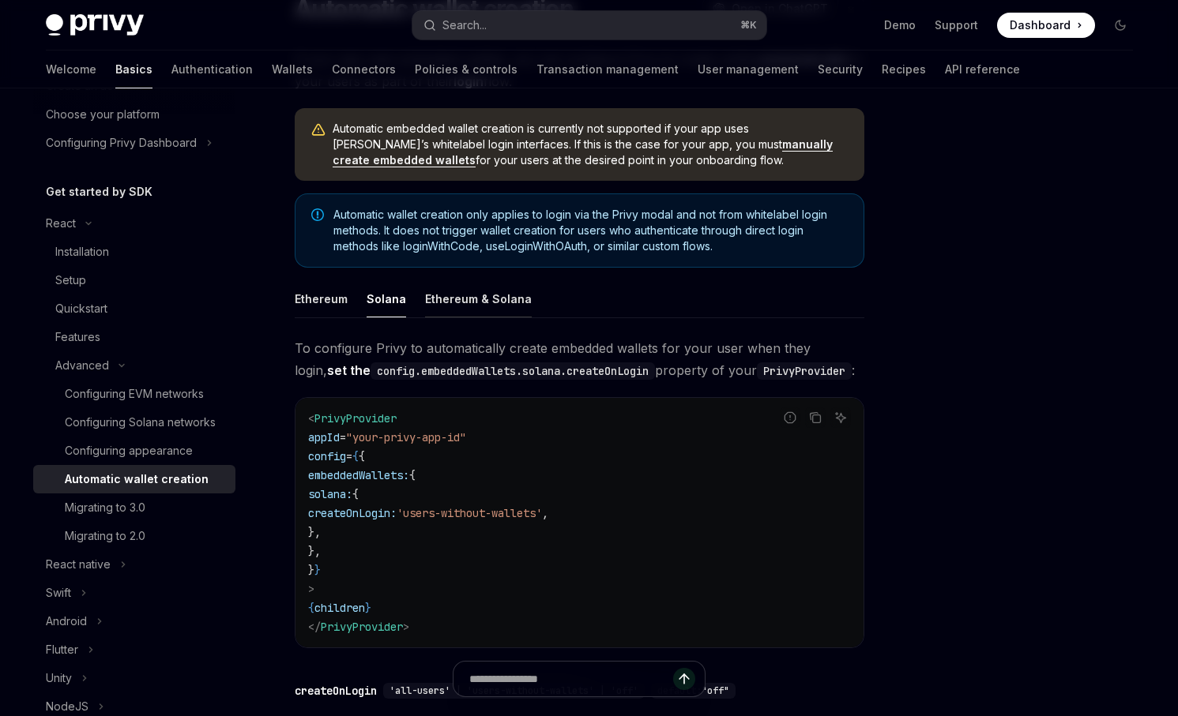
click at [453, 303] on button "Ethereum & Solana" at bounding box center [478, 298] width 107 height 37
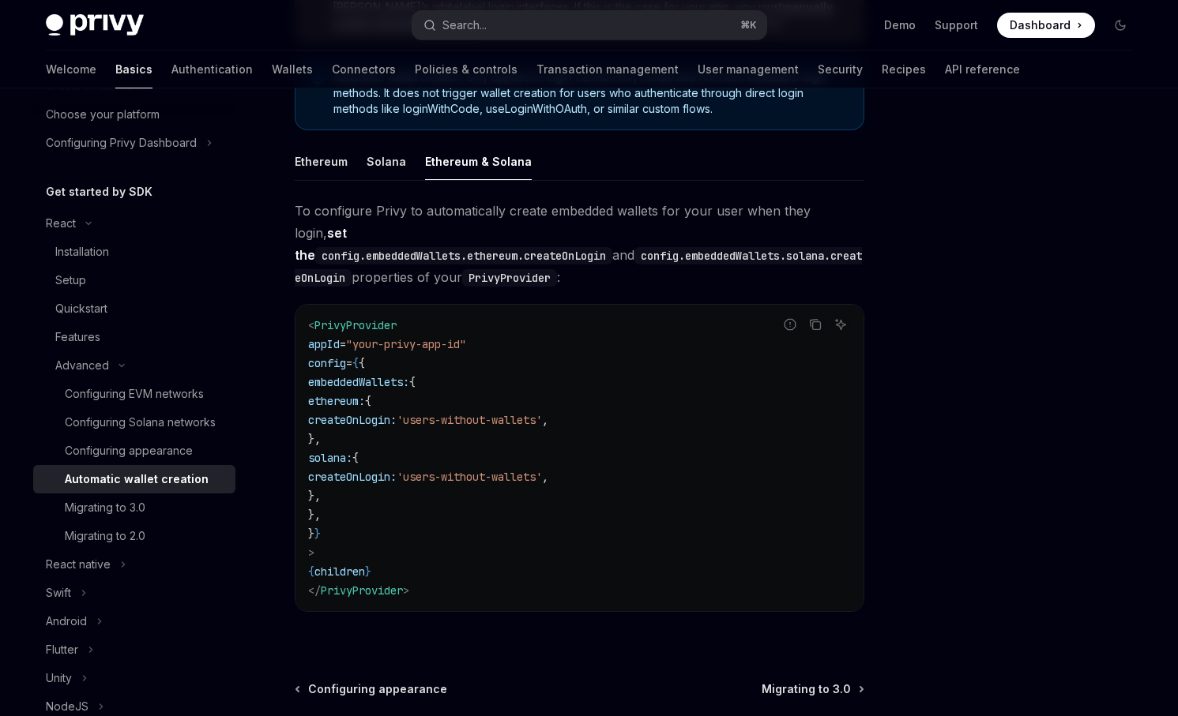
scroll to position [442, 0]
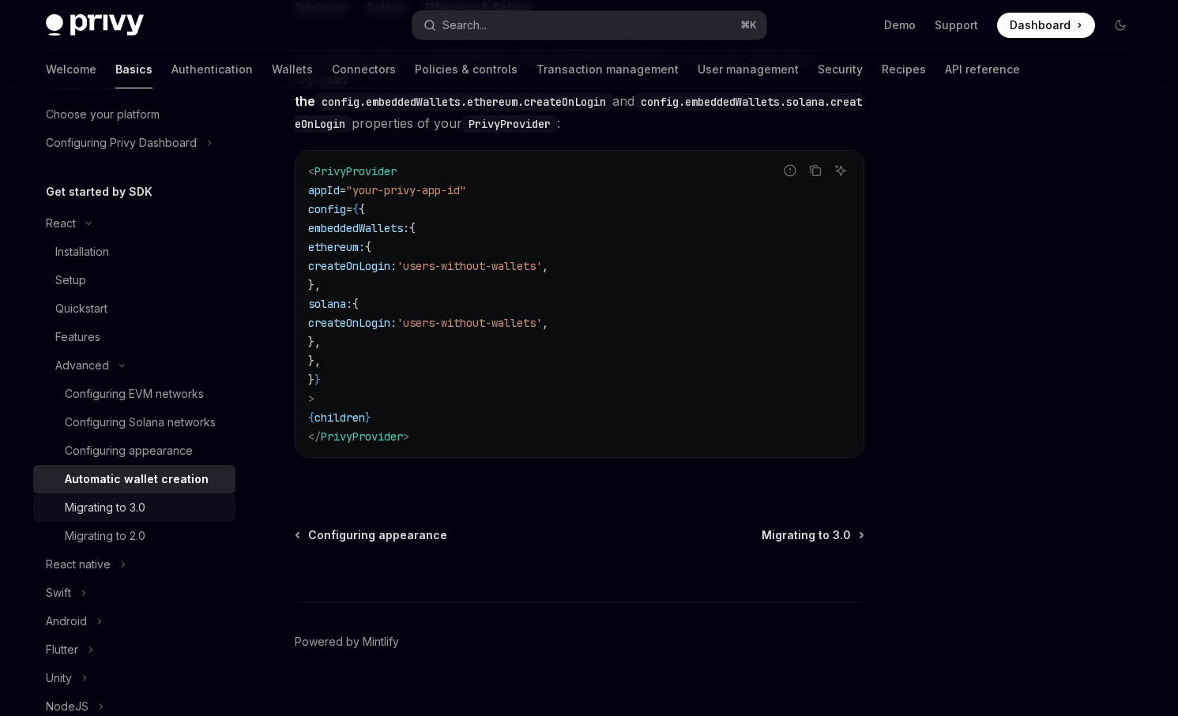
click at [164, 511] on div "Migrating to 3.0" at bounding box center [145, 507] width 161 height 19
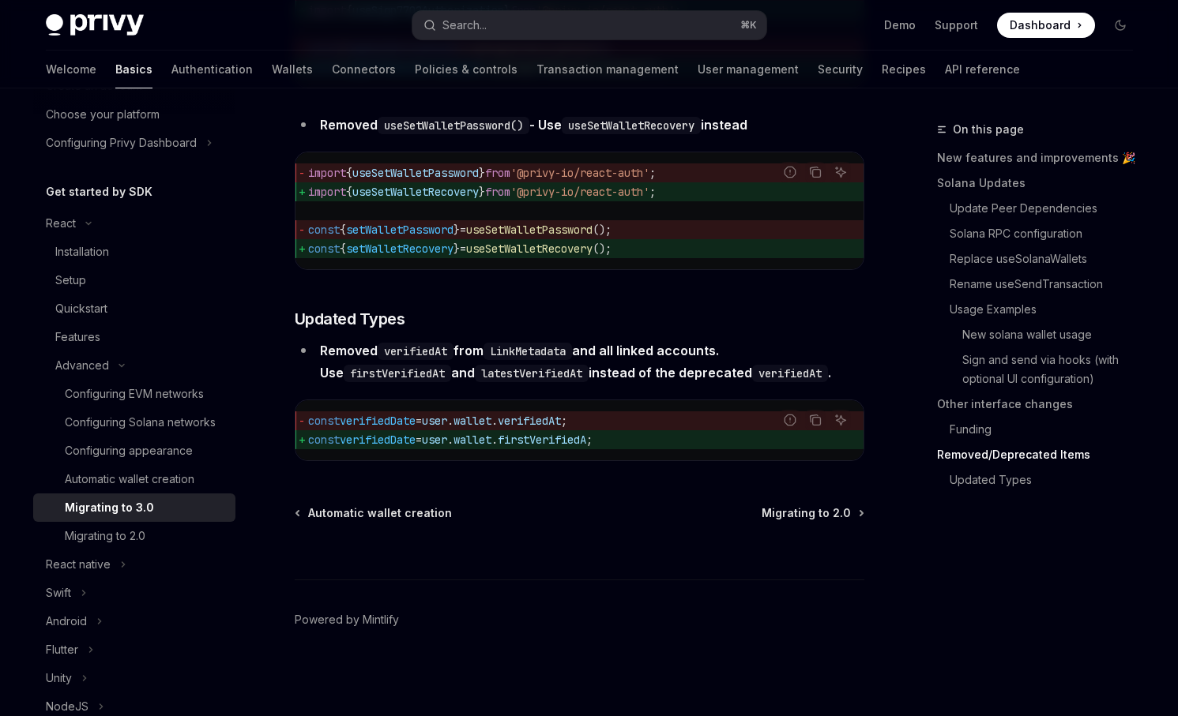
scroll to position [7033, 0]
click at [137, 528] on div "Migrating to 2.0" at bounding box center [105, 536] width 81 height 19
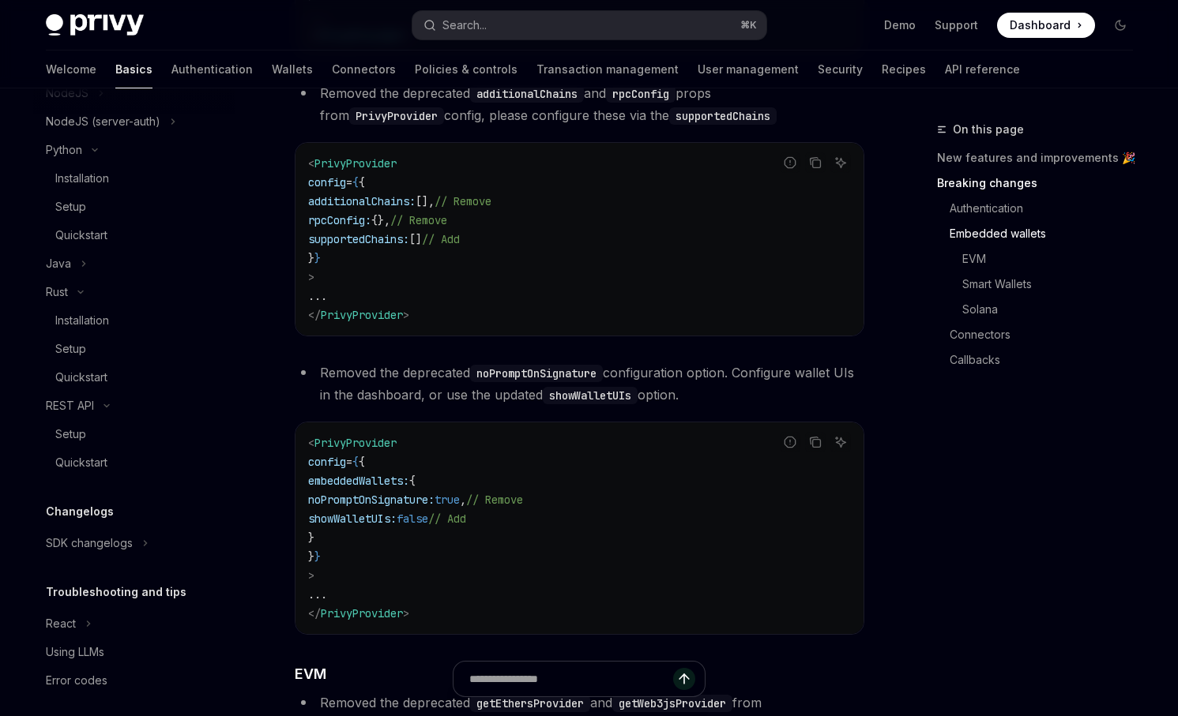
scroll to position [721, 0]
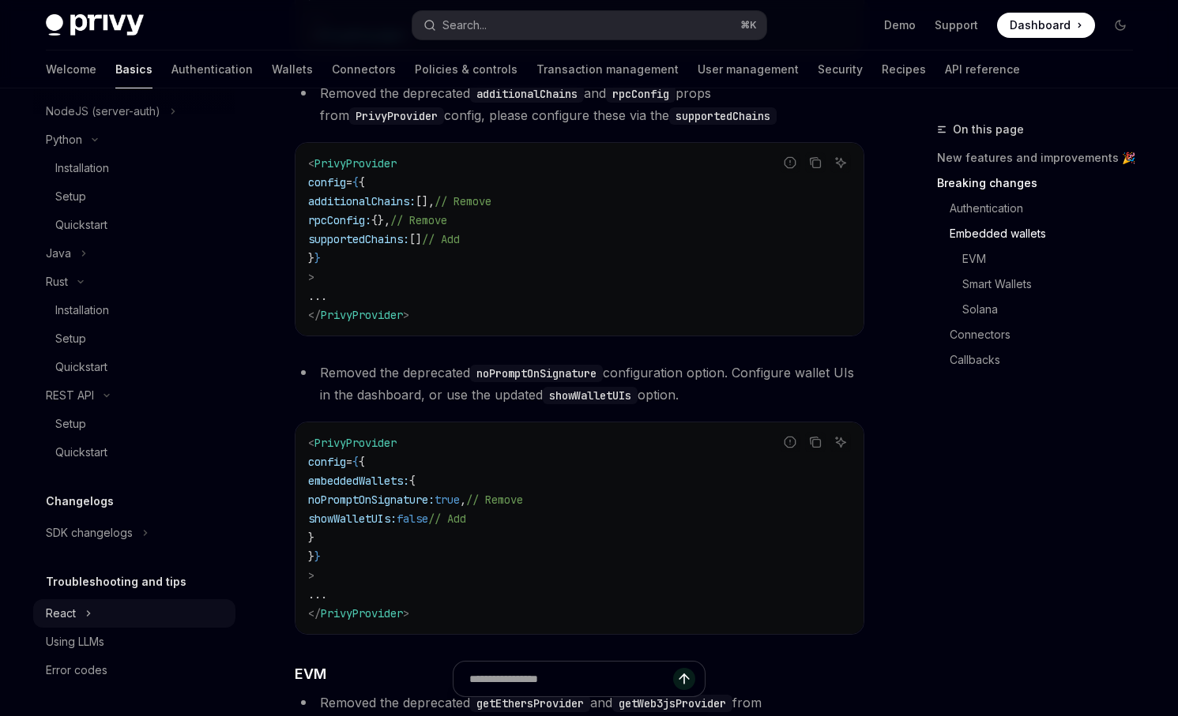
click at [92, 612] on button "React" at bounding box center [134, 614] width 202 height 28
type textarea "*"
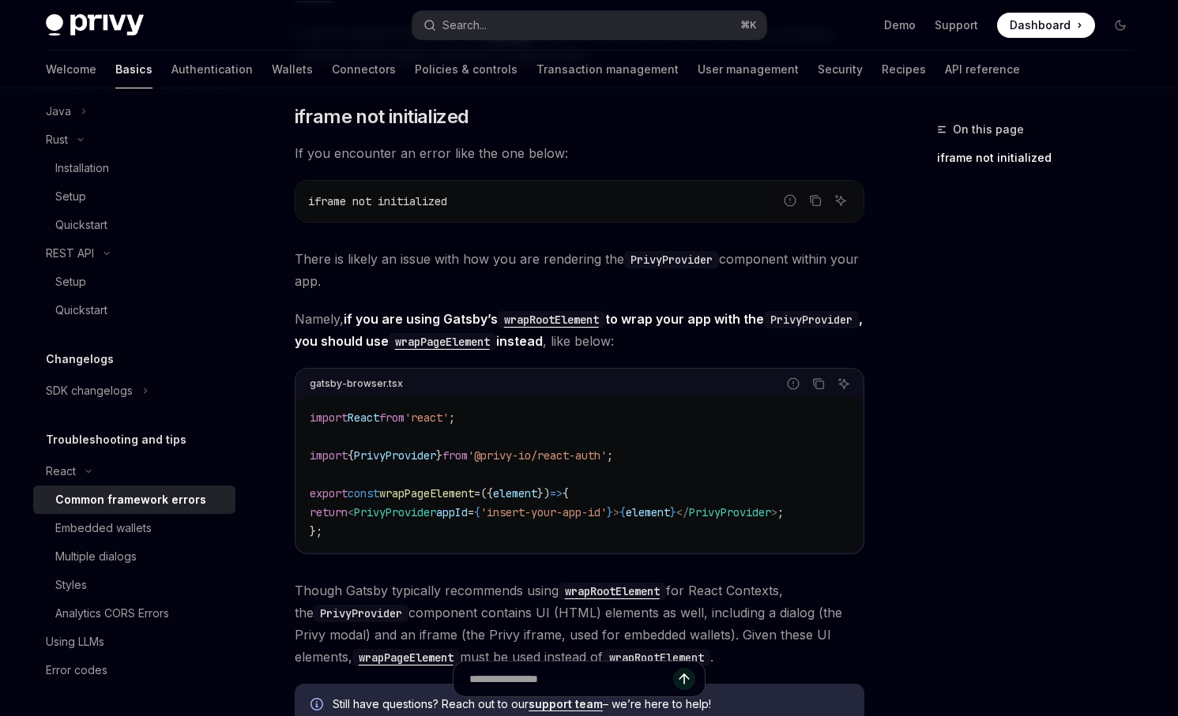
scroll to position [578, 0]
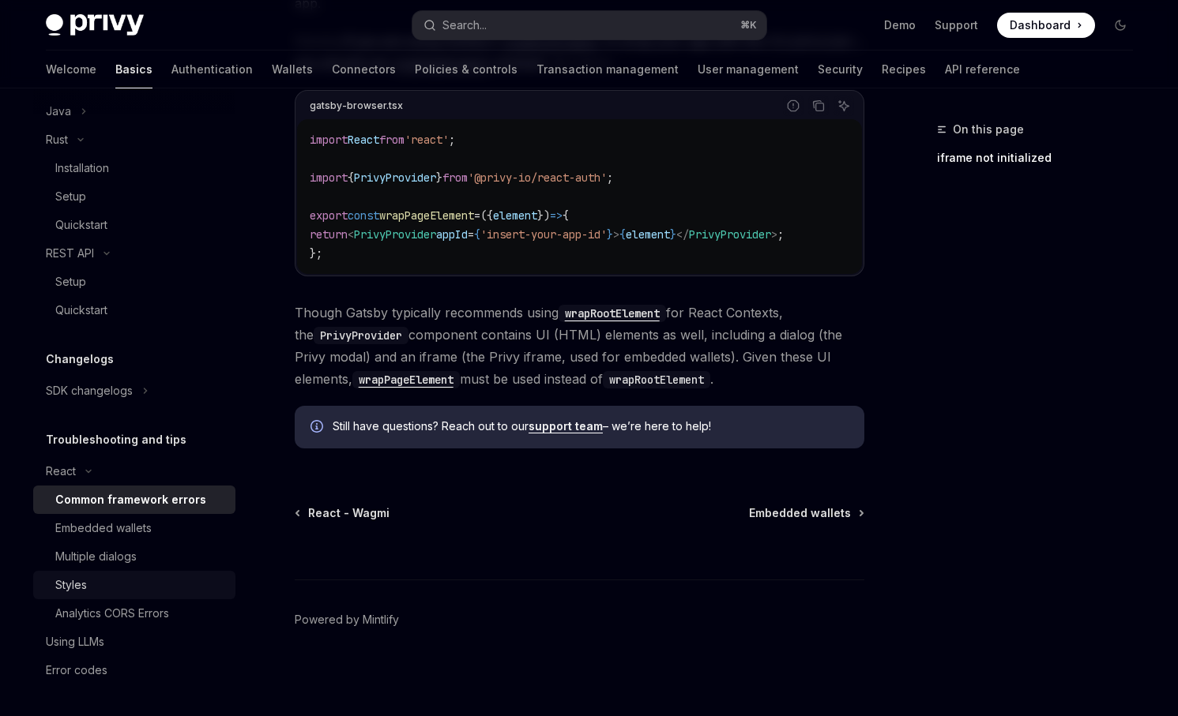
click at [133, 577] on div "Styles" at bounding box center [140, 585] width 171 height 19
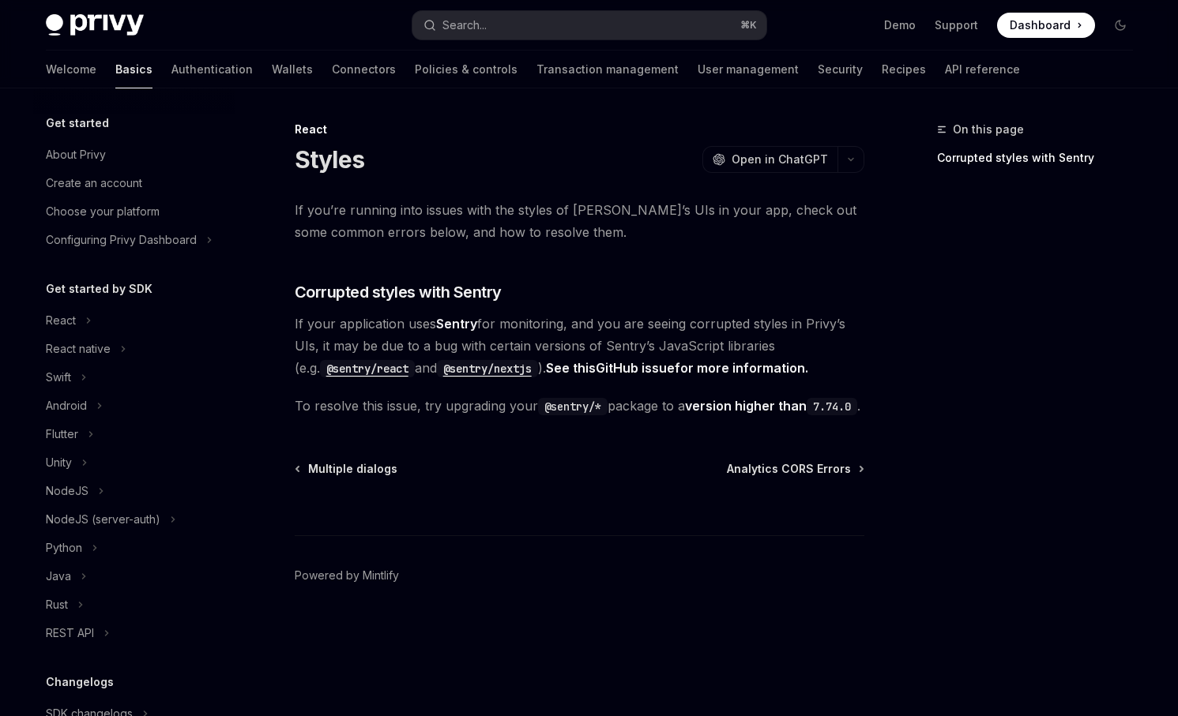
scroll to position [323, 0]
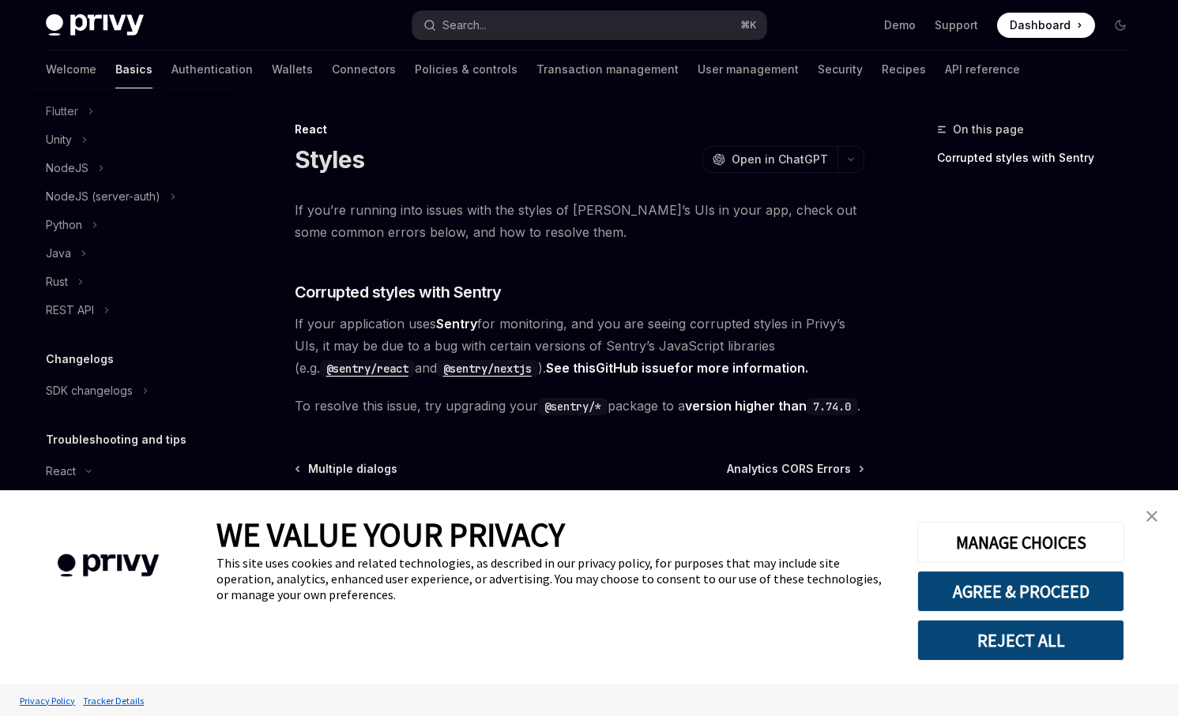
click at [1141, 513] on link "close banner" at bounding box center [1152, 517] width 32 height 32
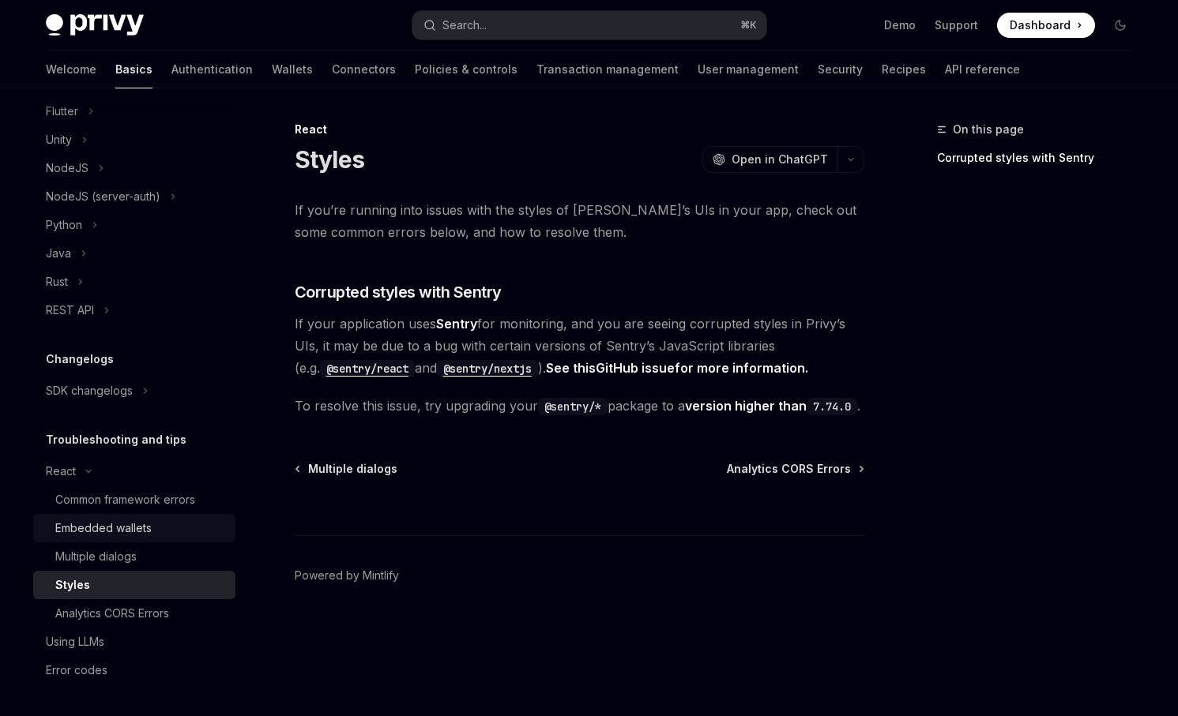
click at [141, 526] on div "Embedded wallets" at bounding box center [103, 528] width 96 height 19
click at [88, 536] on div "Embedded wallets" at bounding box center [103, 528] width 96 height 19
type textarea "*"
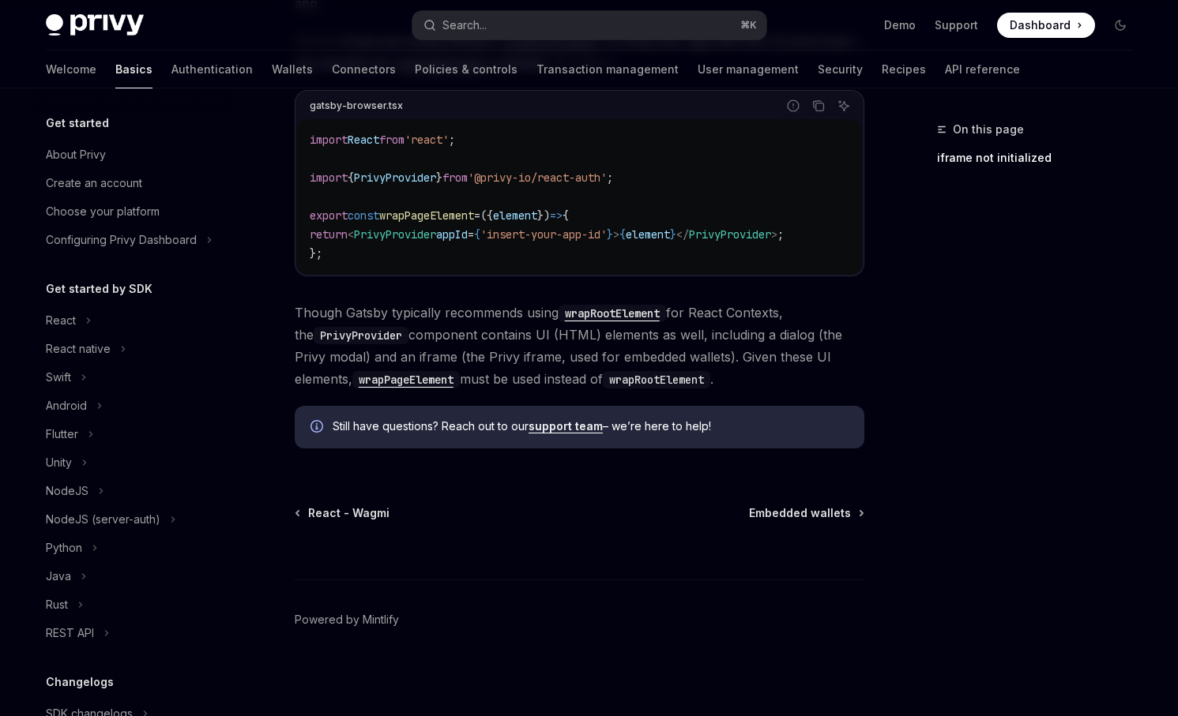
scroll to position [323, 0]
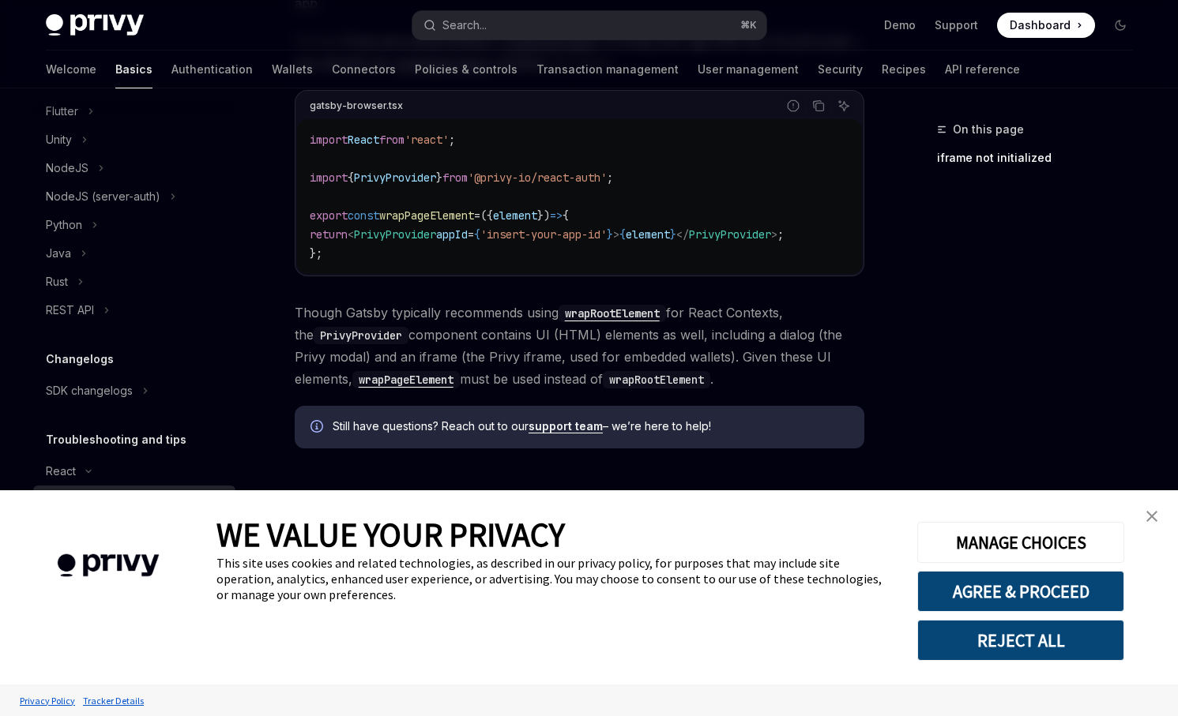
click at [1164, 521] on link "close banner" at bounding box center [1152, 517] width 32 height 32
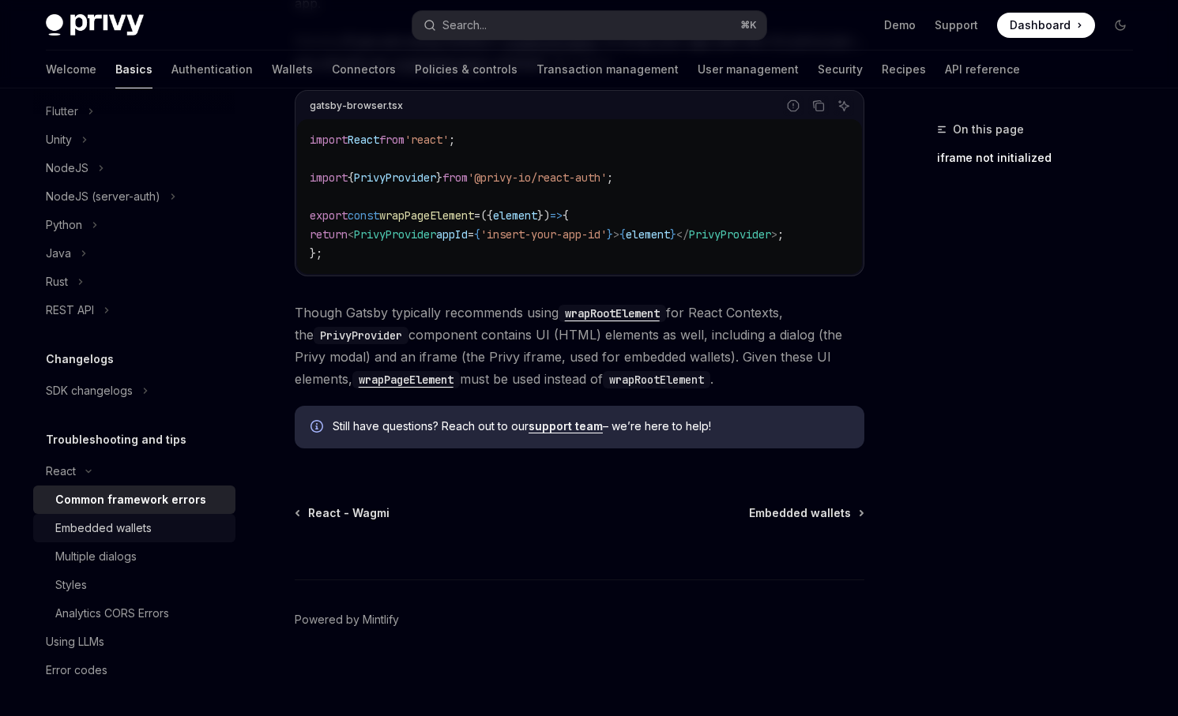
click at [129, 520] on div "Embedded wallets" at bounding box center [103, 528] width 96 height 19
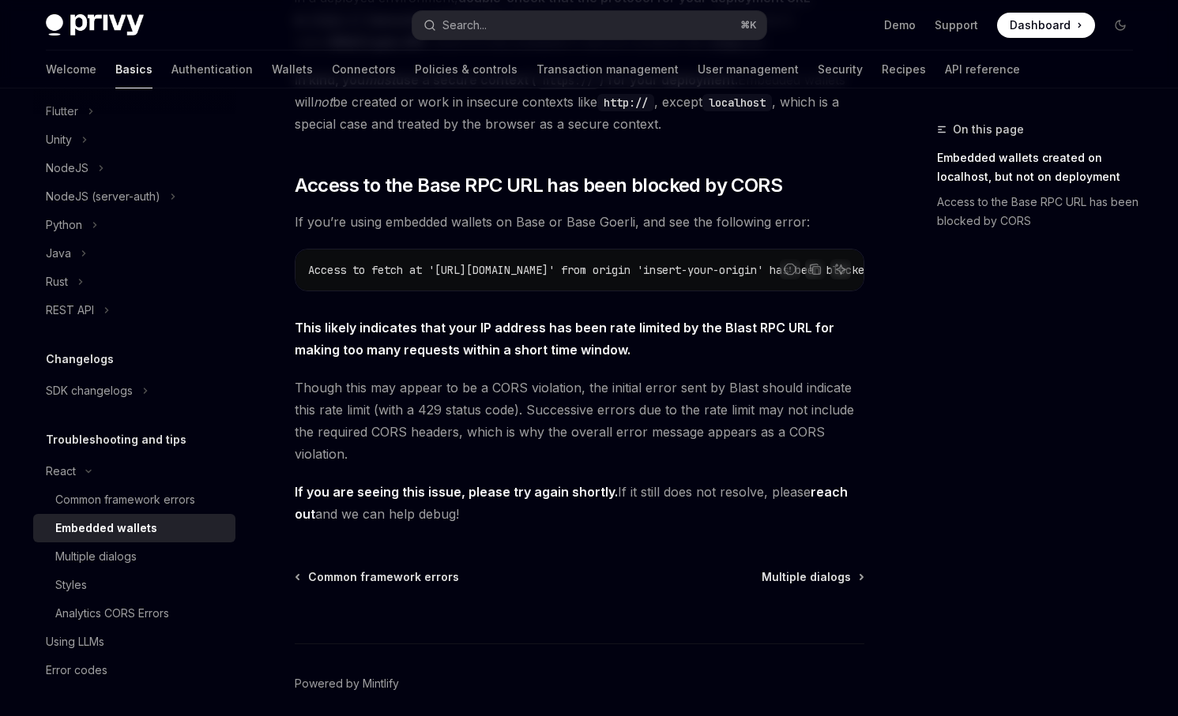
scroll to position [425, 0]
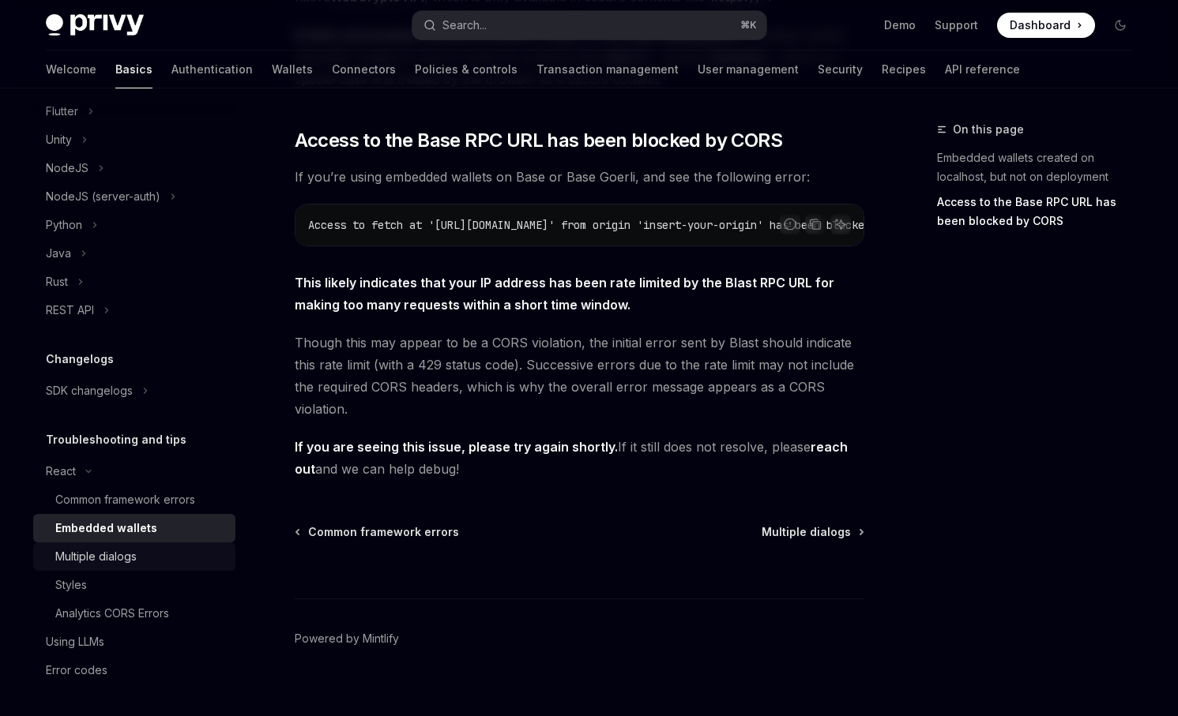
click at [153, 555] on div "Multiple dialogs" at bounding box center [140, 556] width 171 height 19
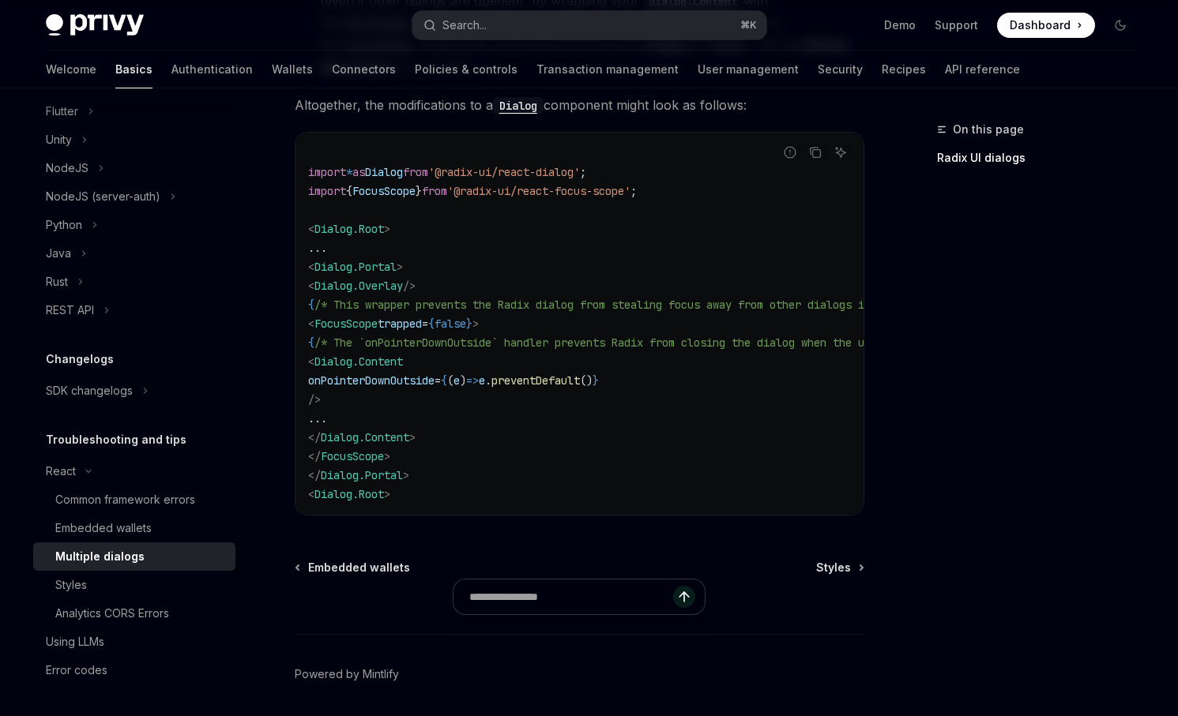
scroll to position [754, 0]
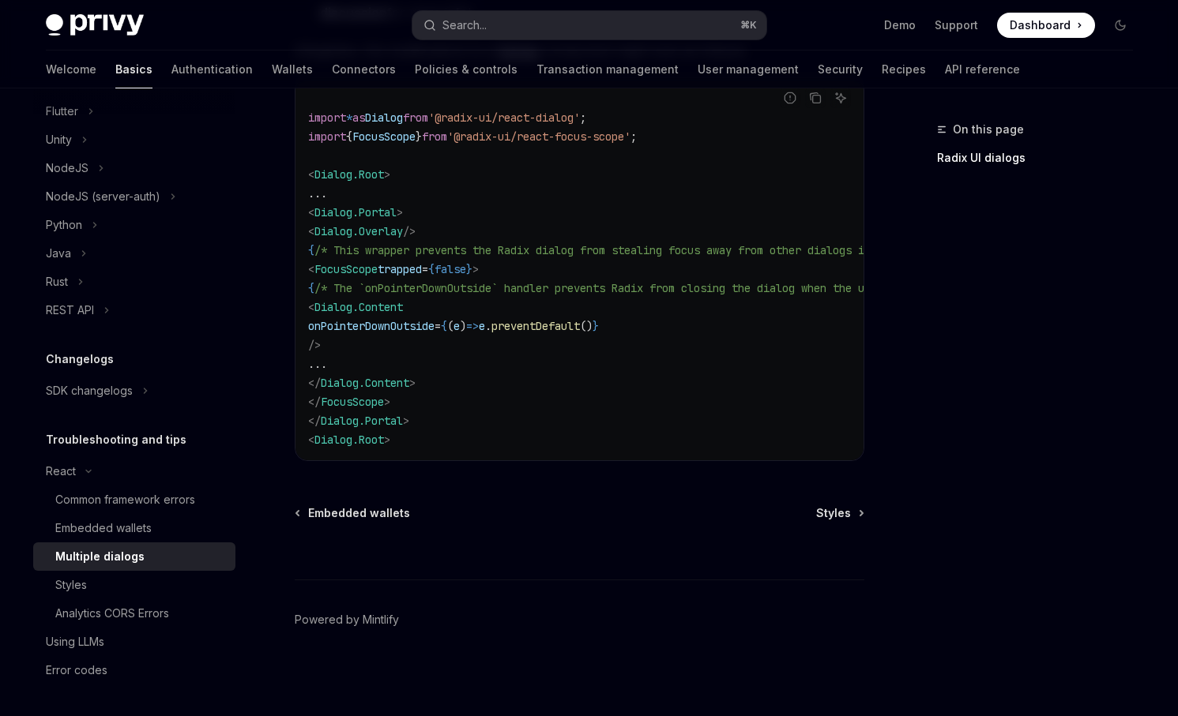
click at [174, 562] on div "Multiple dialogs" at bounding box center [140, 556] width 171 height 19
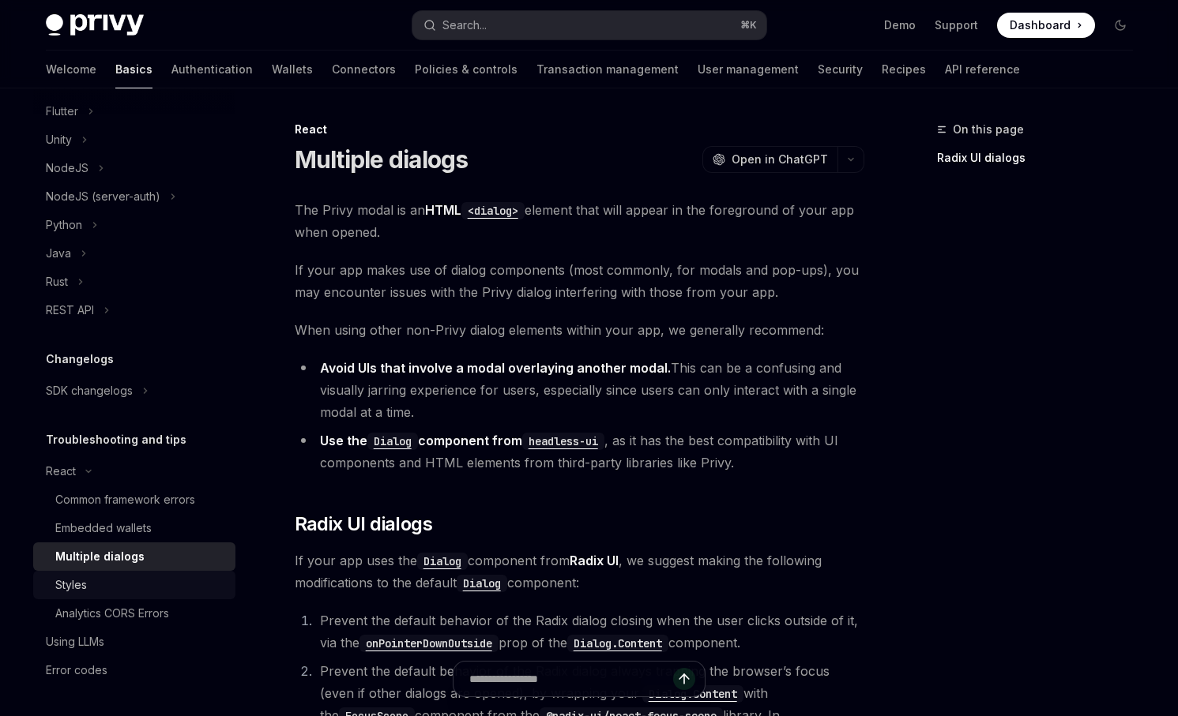
click at [164, 590] on div "Styles" at bounding box center [140, 585] width 171 height 19
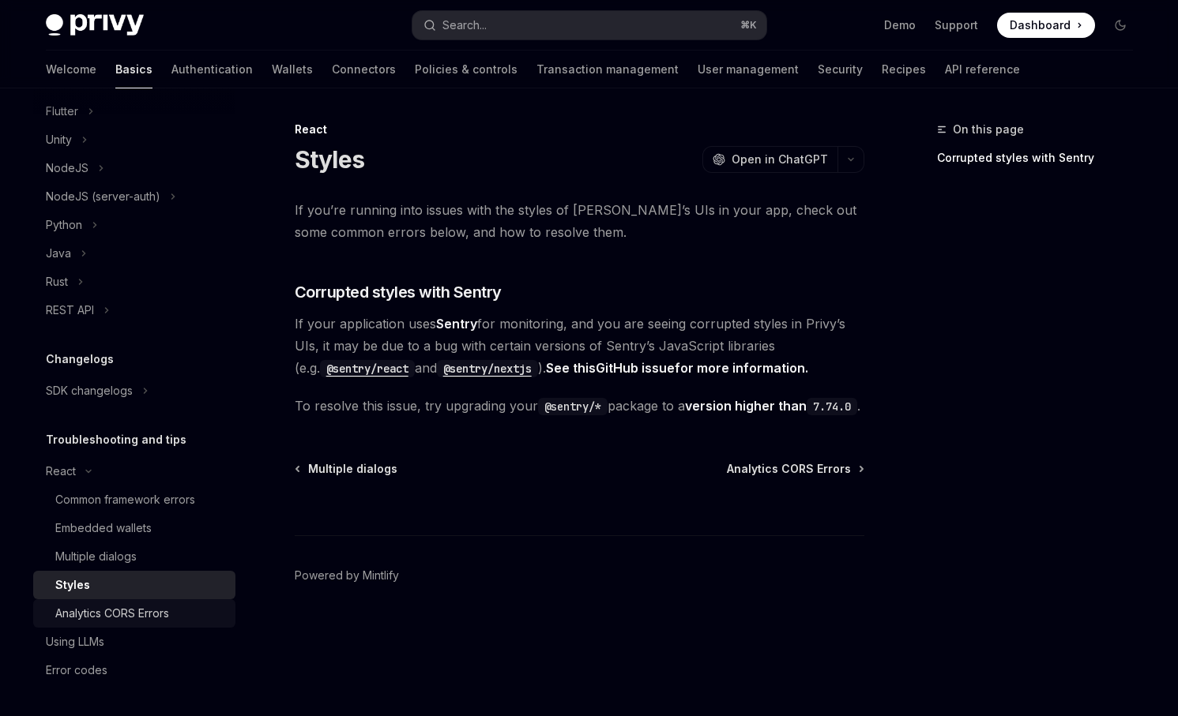
click at [147, 614] on div "Analytics CORS Errors" at bounding box center [112, 613] width 114 height 19
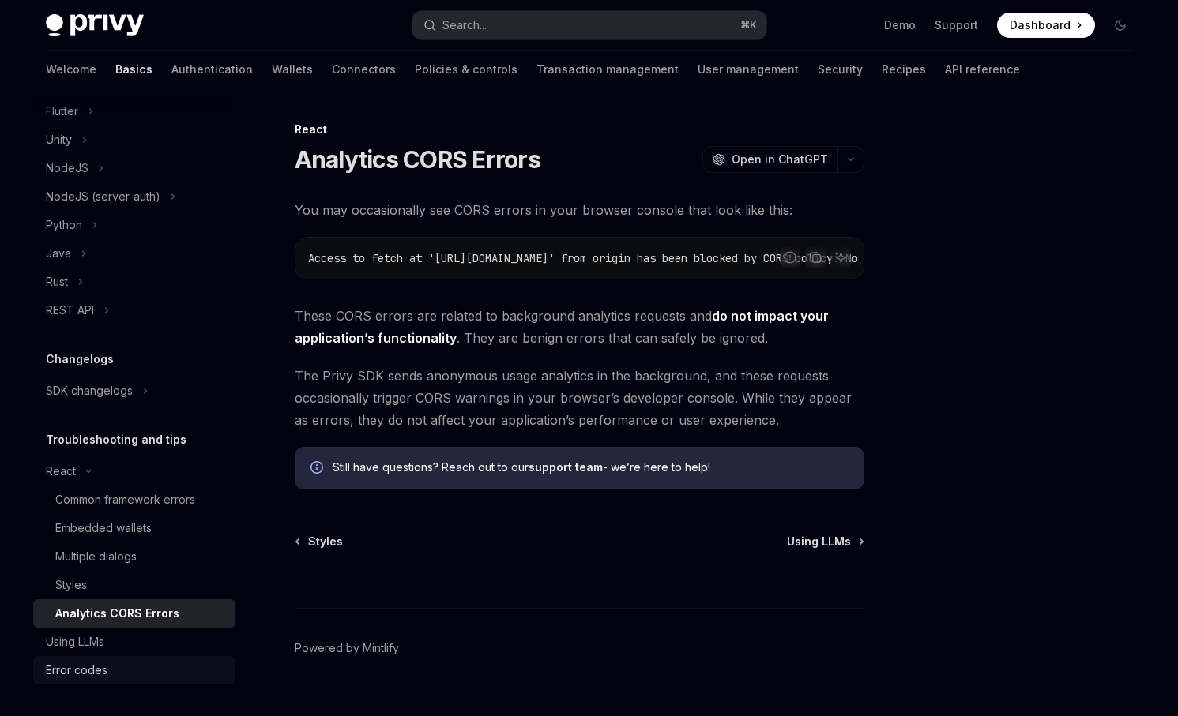
click at [95, 666] on div "Error codes" at bounding box center [77, 670] width 62 height 19
type textarea "*"
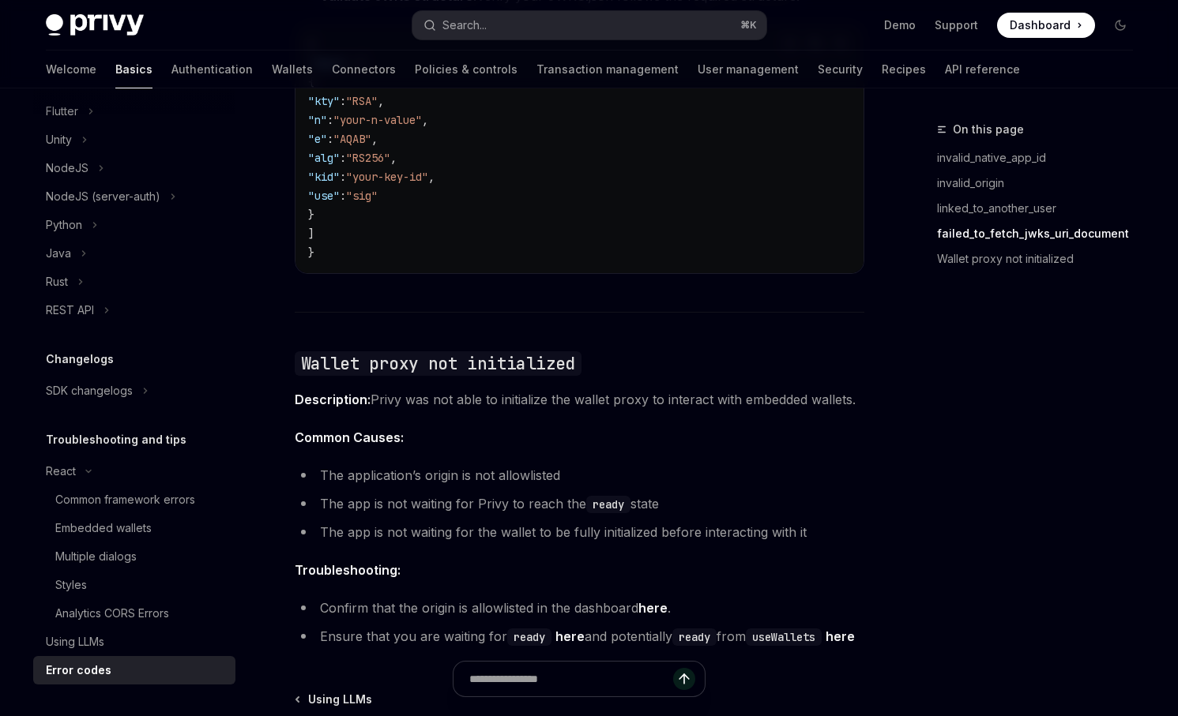
scroll to position [2472, 0]
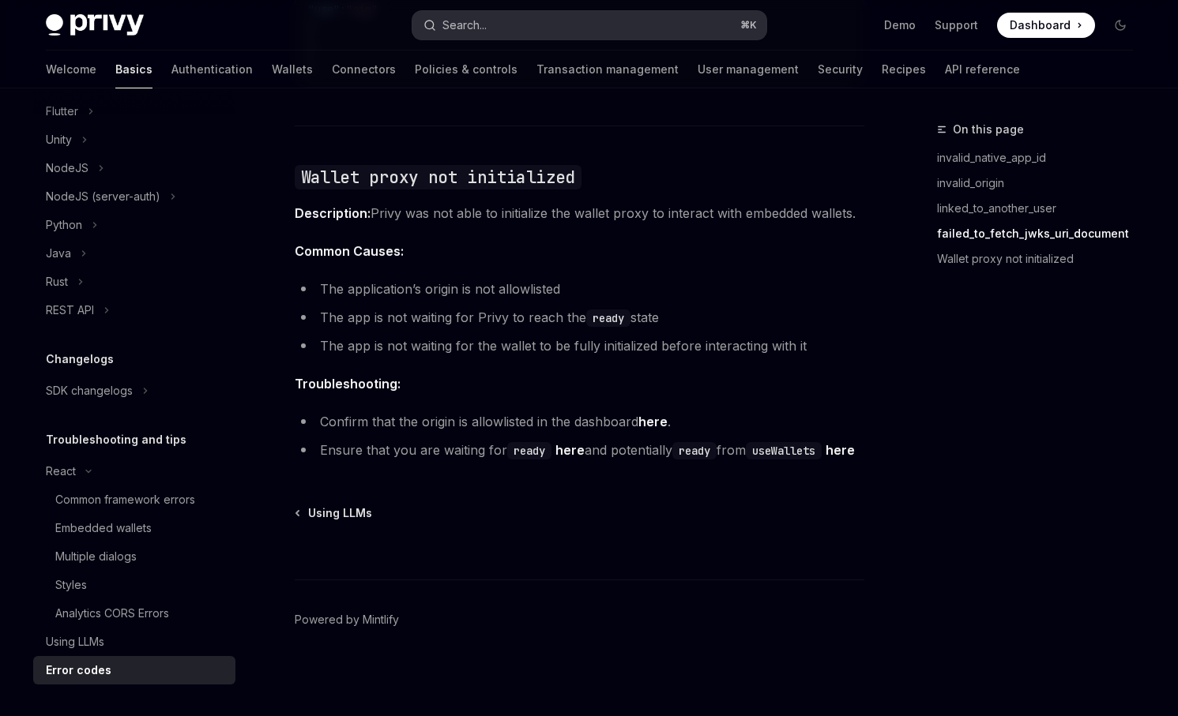
click at [729, 18] on button "Search... ⌘ K" at bounding box center [589, 25] width 354 height 28
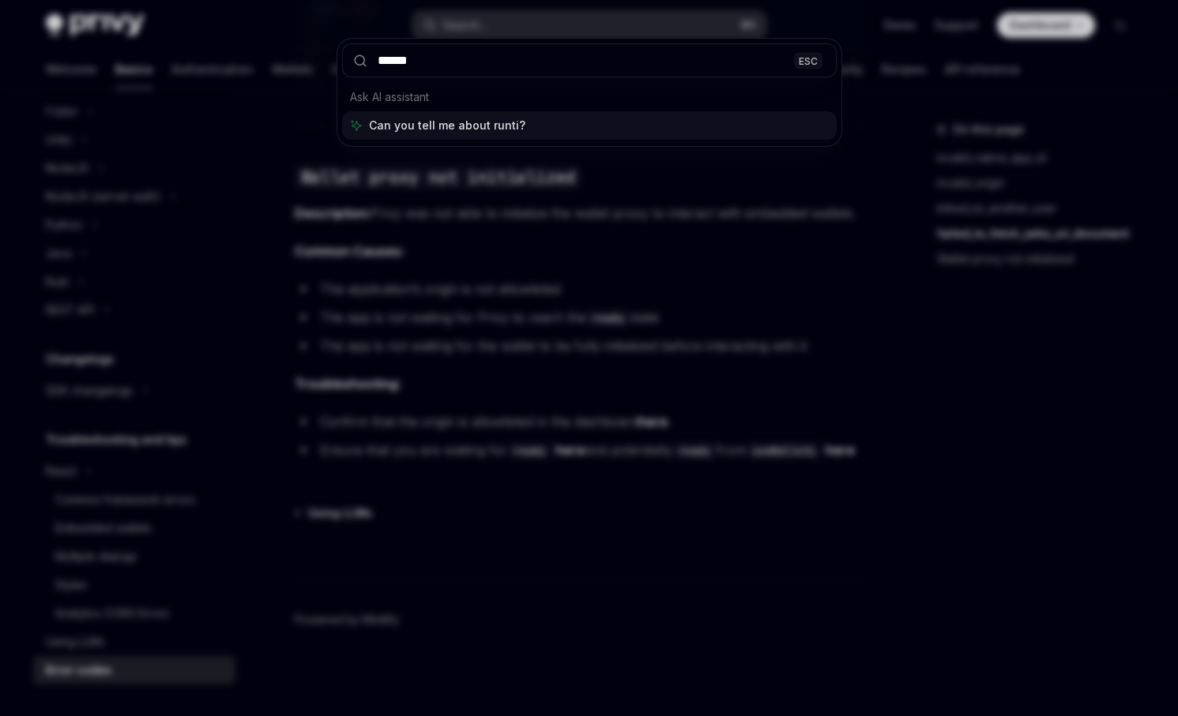
type input "*******"
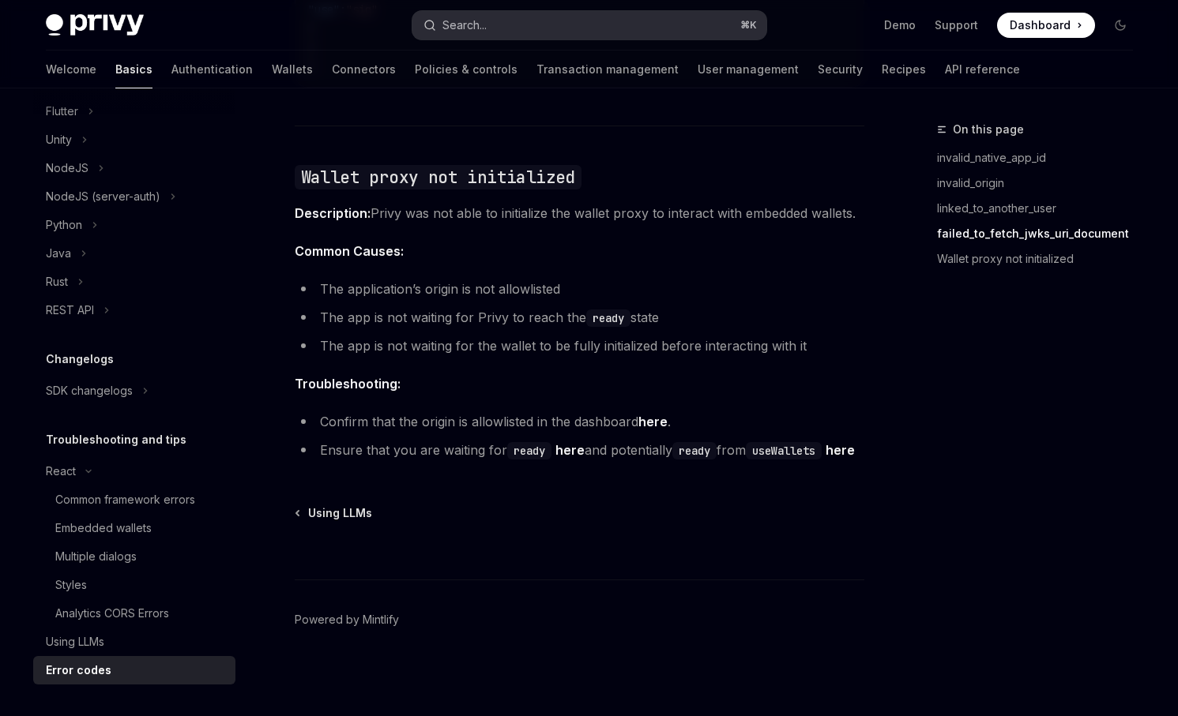
click at [634, 35] on button "Search... ⌘ K" at bounding box center [589, 25] width 354 height 28
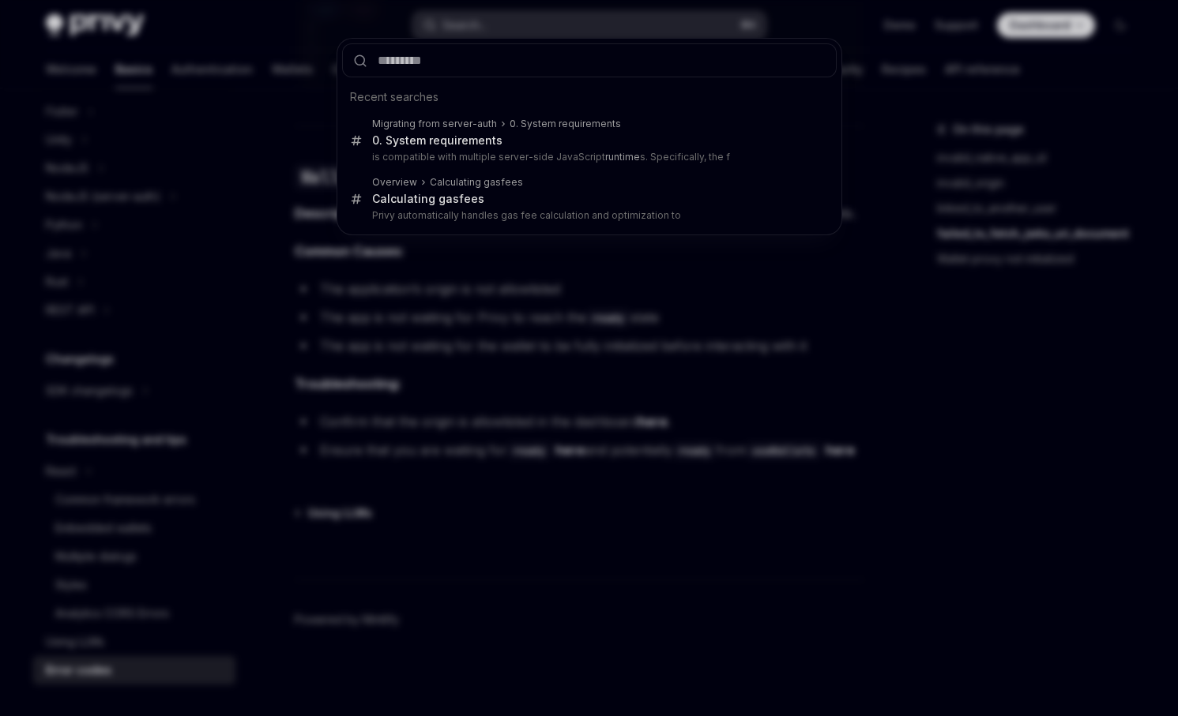
scroll to position [319, 0]
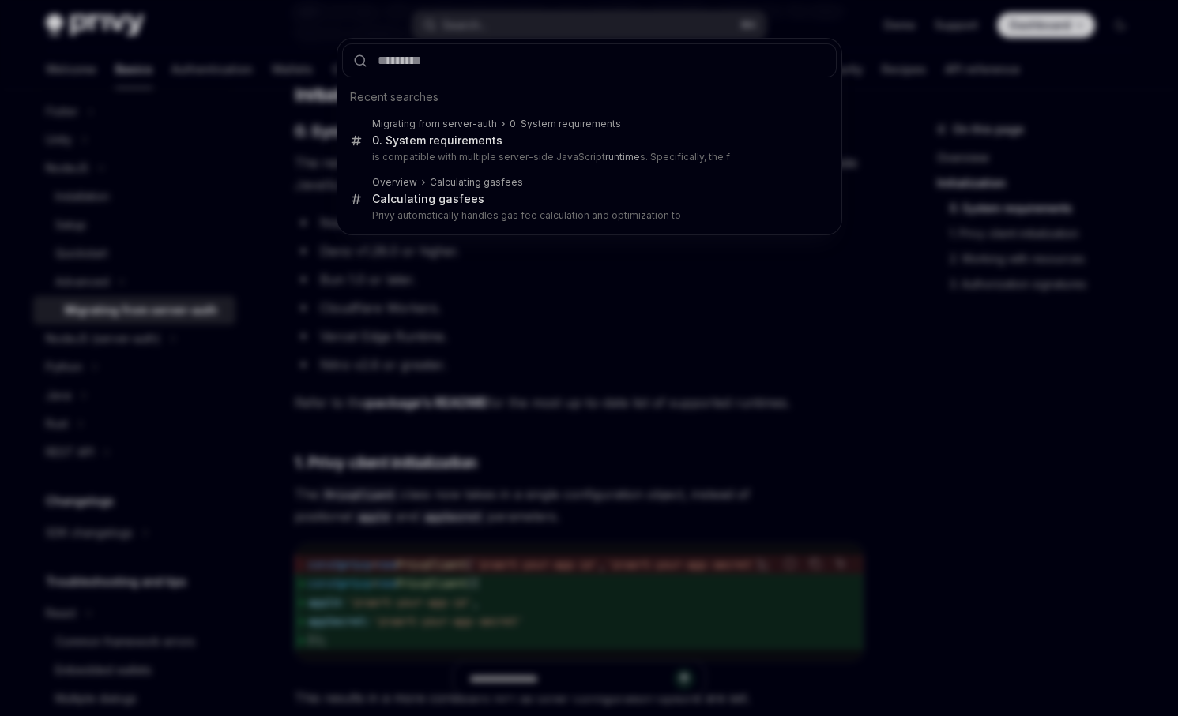
click at [867, 336] on div "Recent searches Migrating from server-auth 0. System requirements 0. System req…" at bounding box center [589, 358] width 1178 height 716
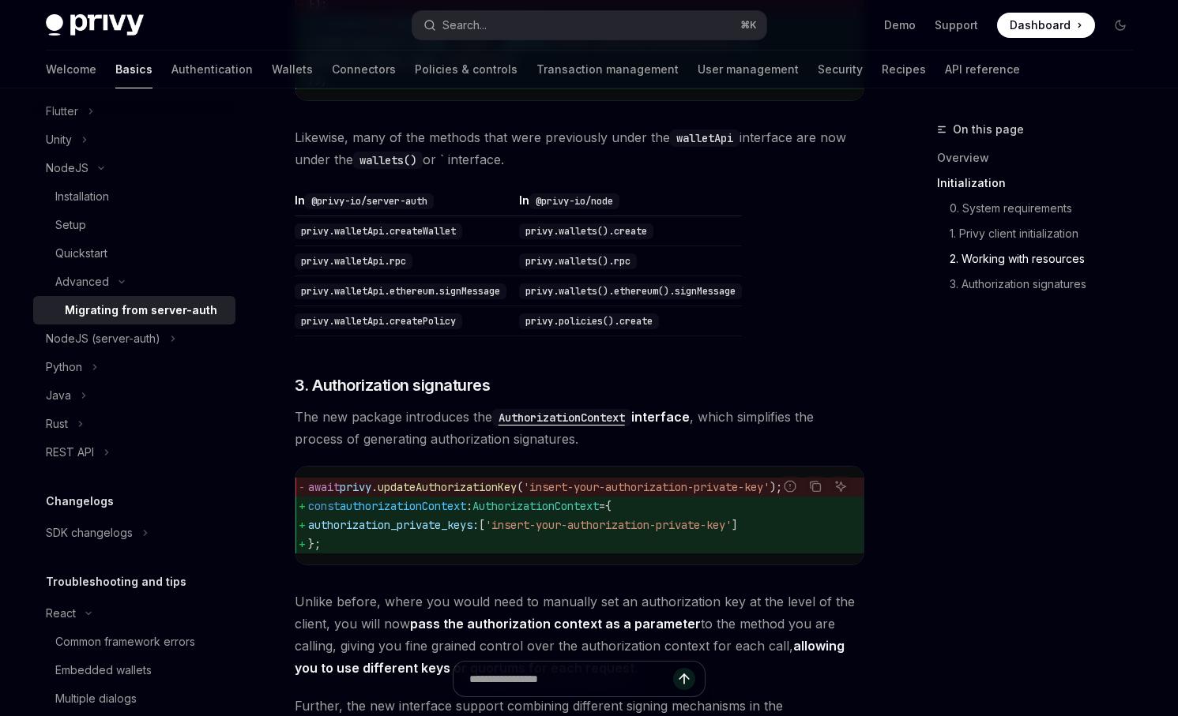
scroll to position [2075, 0]
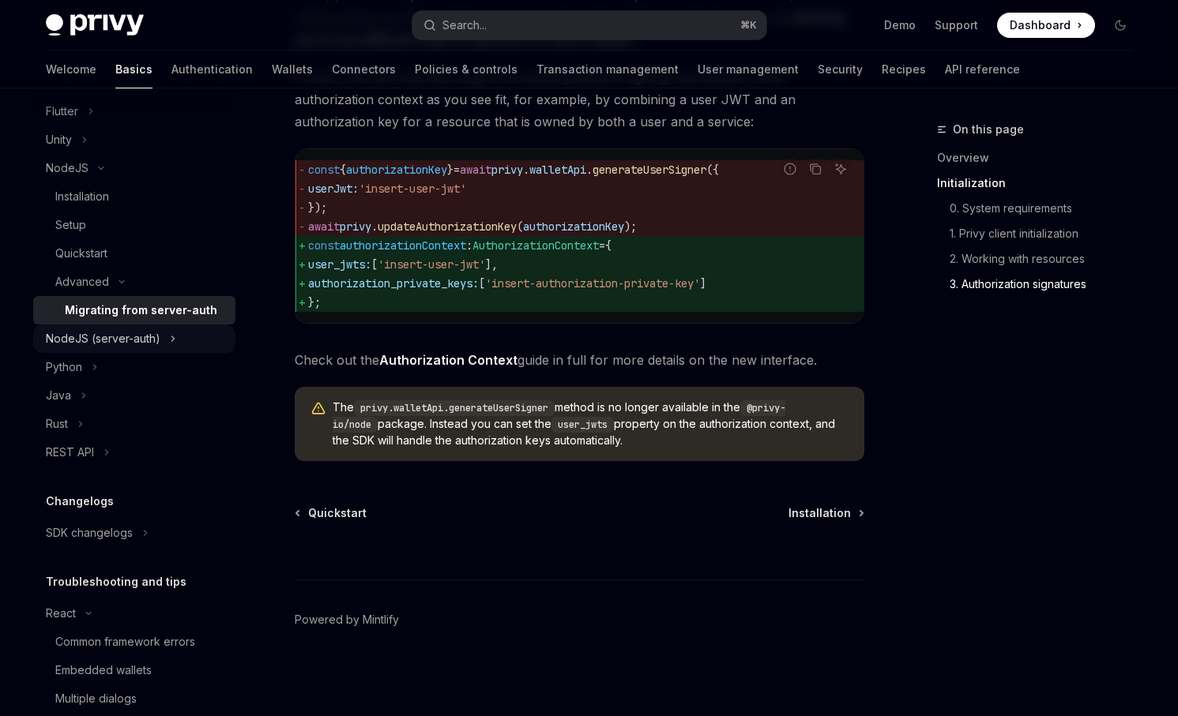
click at [160, 340] on button "NodeJS (server-auth)" at bounding box center [134, 339] width 202 height 28
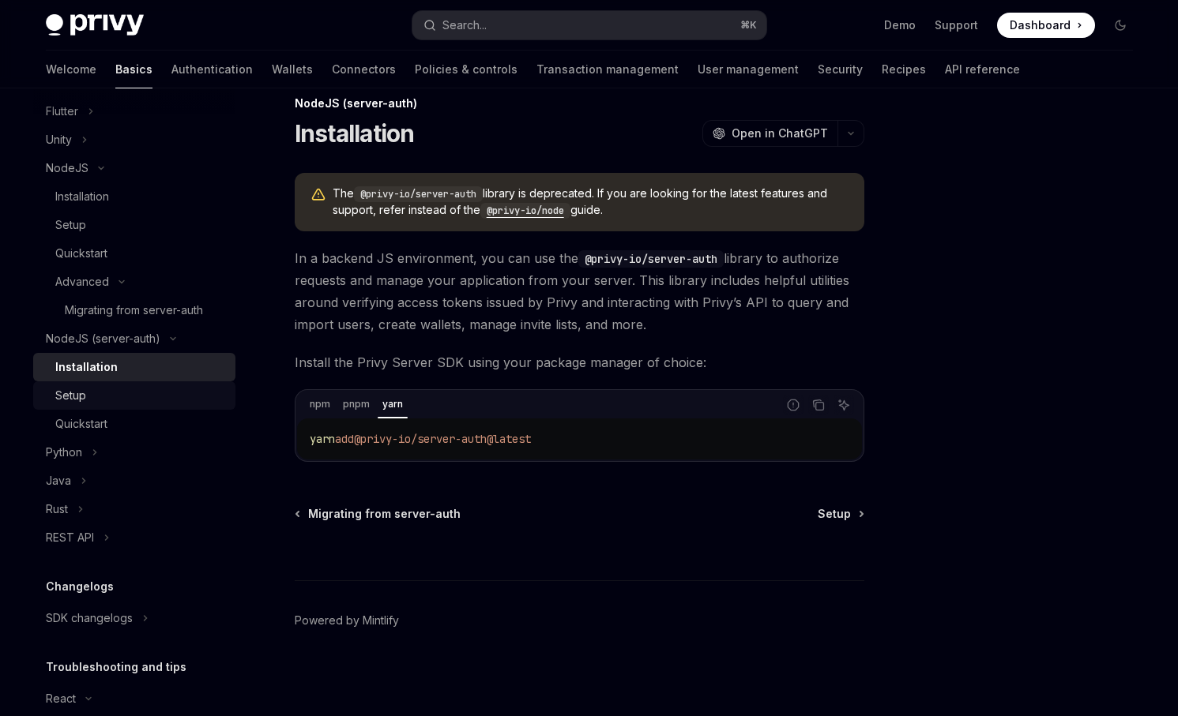
click at [153, 382] on link "Setup" at bounding box center [134, 396] width 202 height 28
type textarea "*"
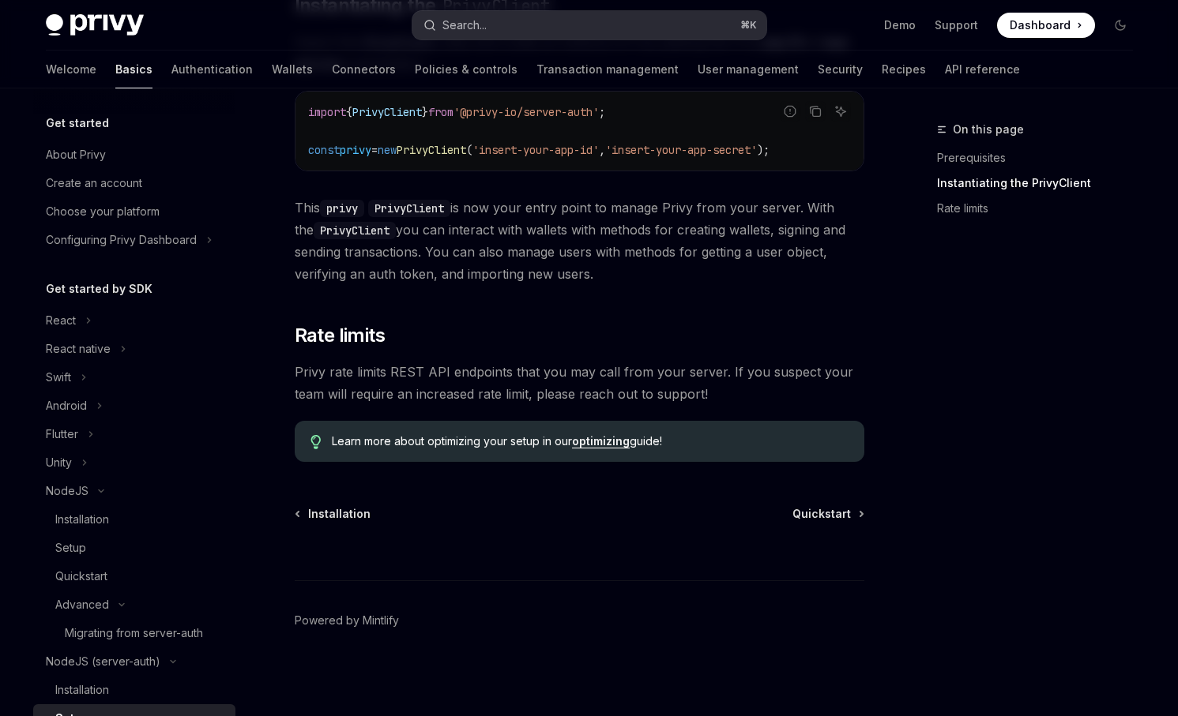
click at [687, 17] on button "Search... ⌘ K" at bounding box center [589, 25] width 354 height 28
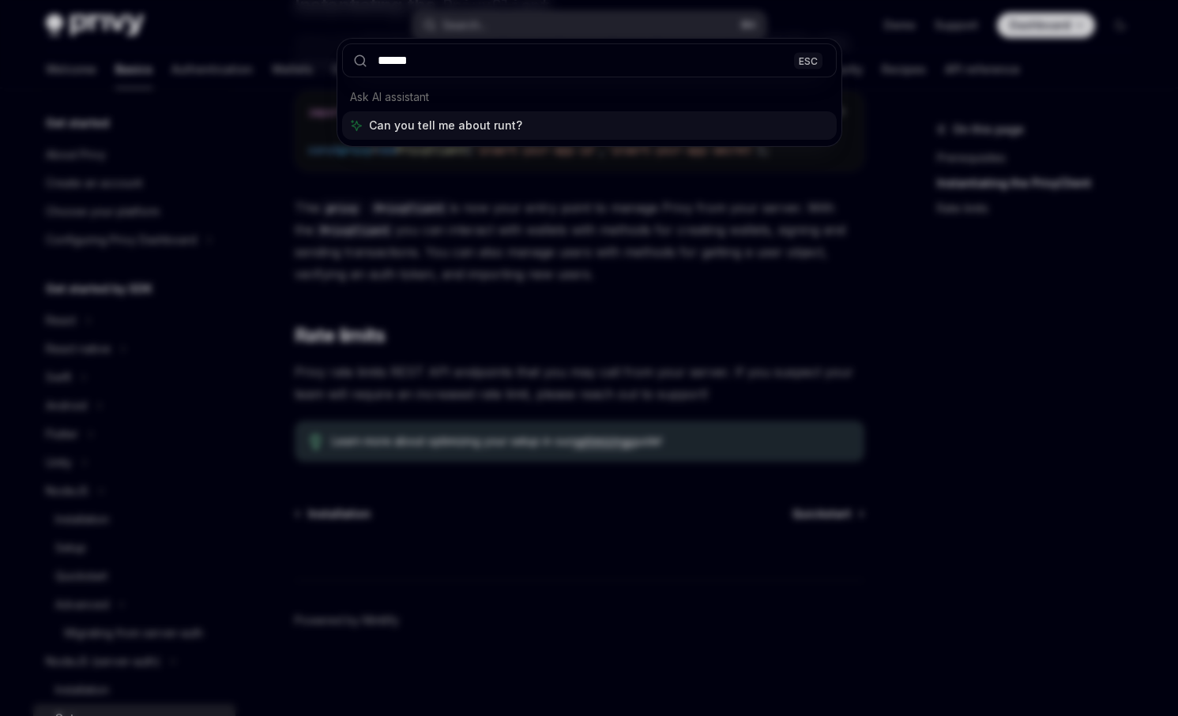
type input "*******"
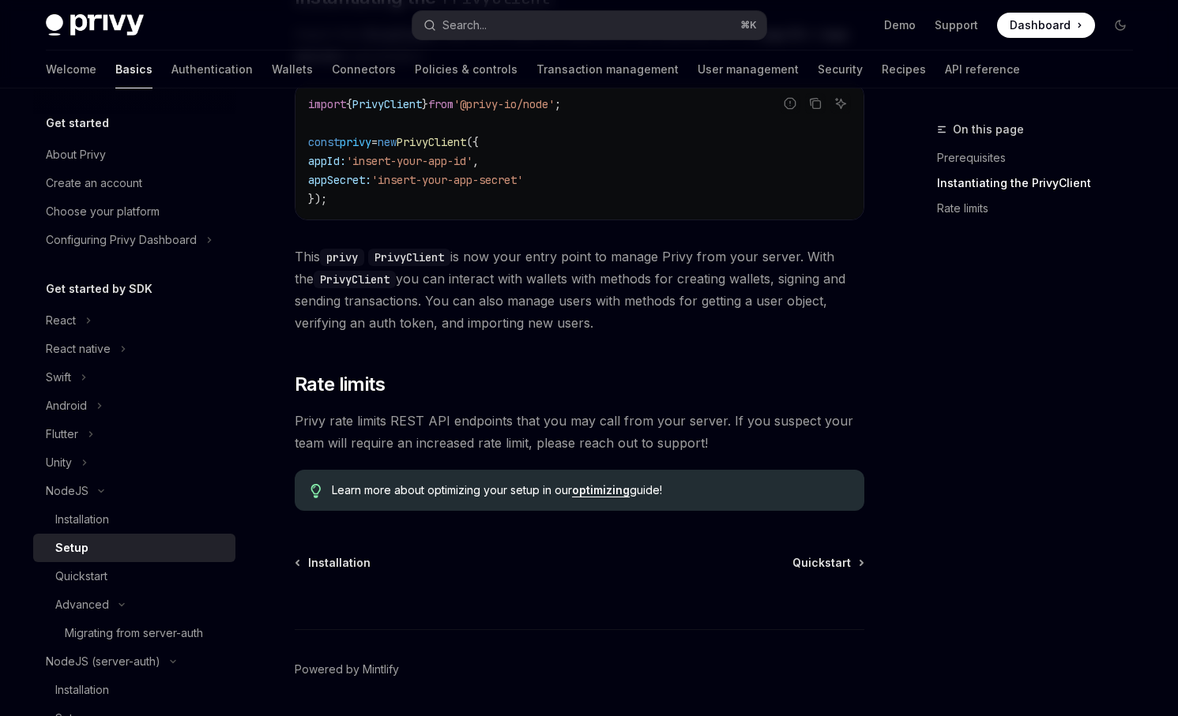
scroll to position [602, 0]
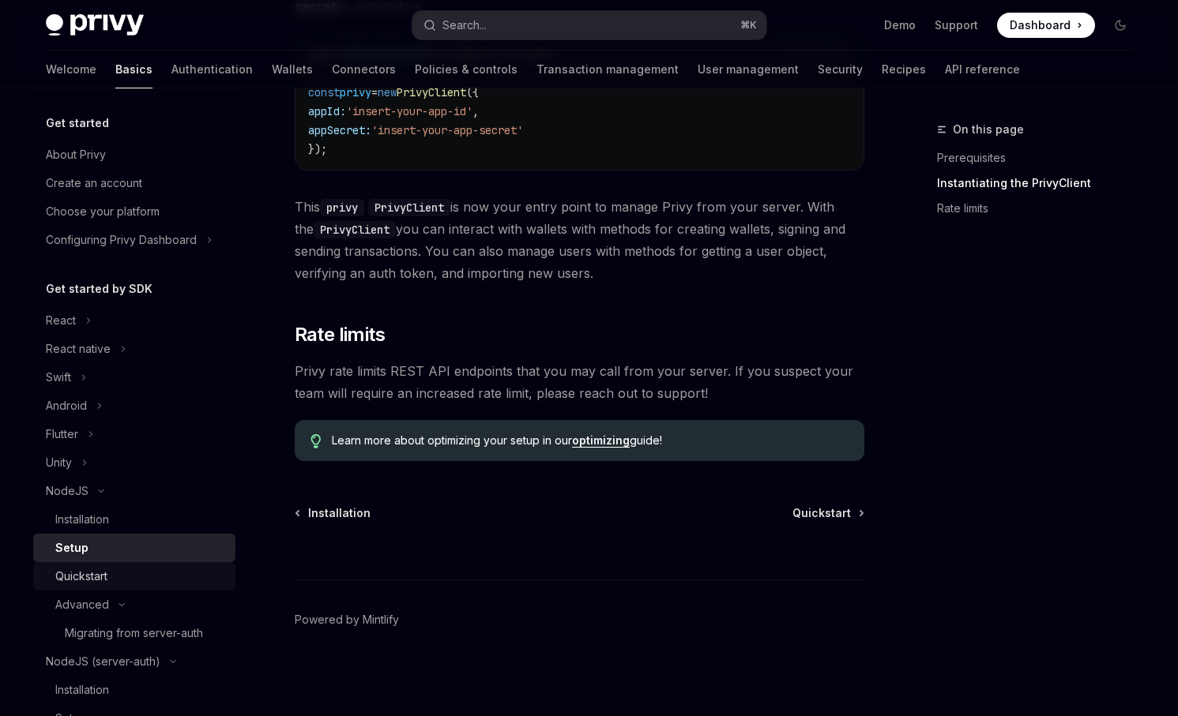
click at [125, 578] on div "Quickstart" at bounding box center [140, 576] width 171 height 19
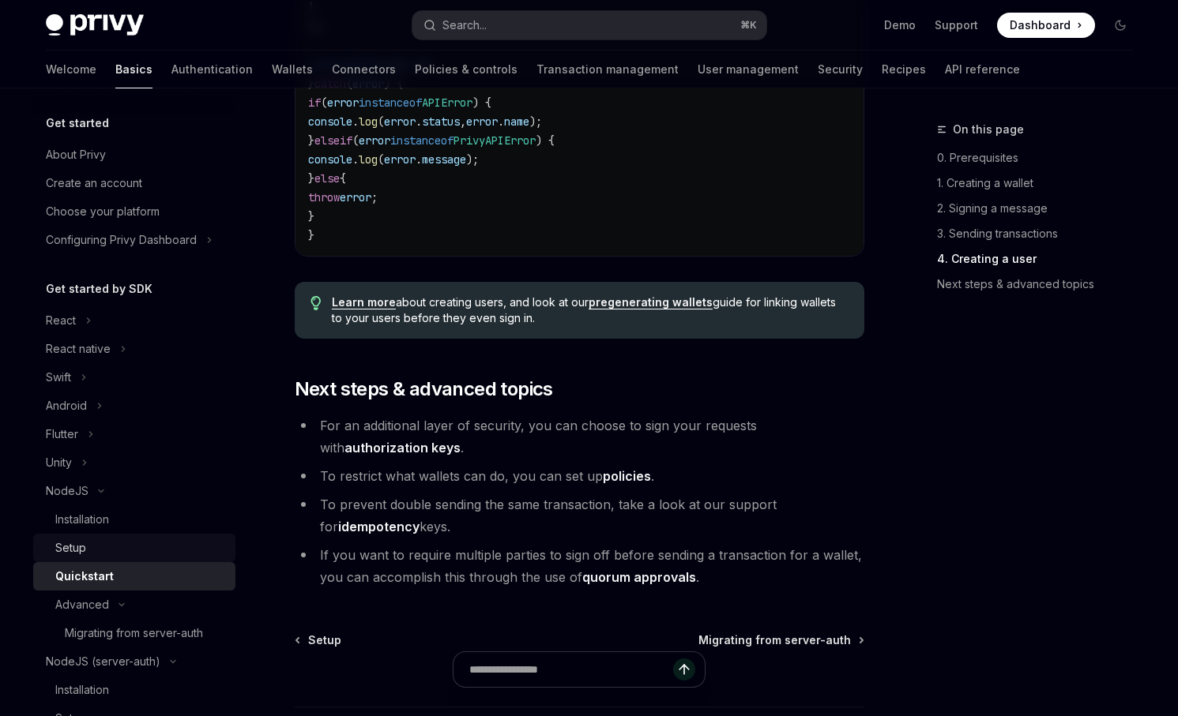
scroll to position [18, 0]
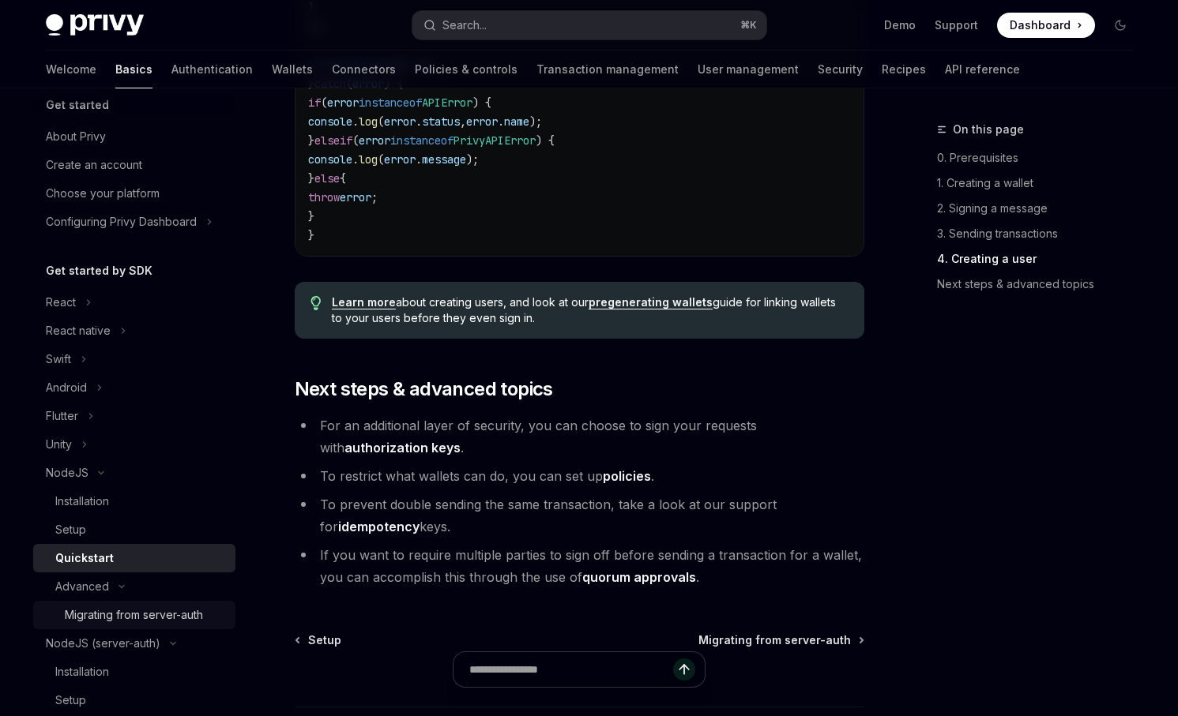
click at [155, 615] on div "Migrating from server-auth" at bounding box center [134, 615] width 138 height 19
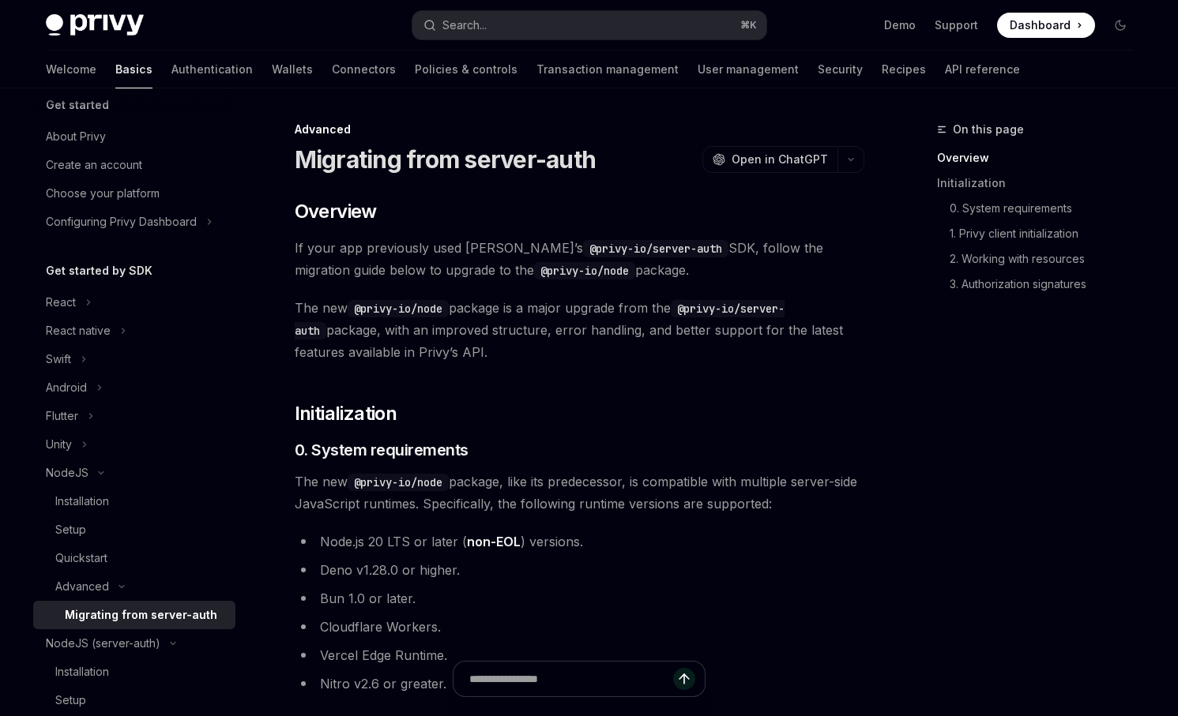
click at [155, 615] on div "Migrating from server-auth" at bounding box center [141, 615] width 152 height 19
type textarea "*"
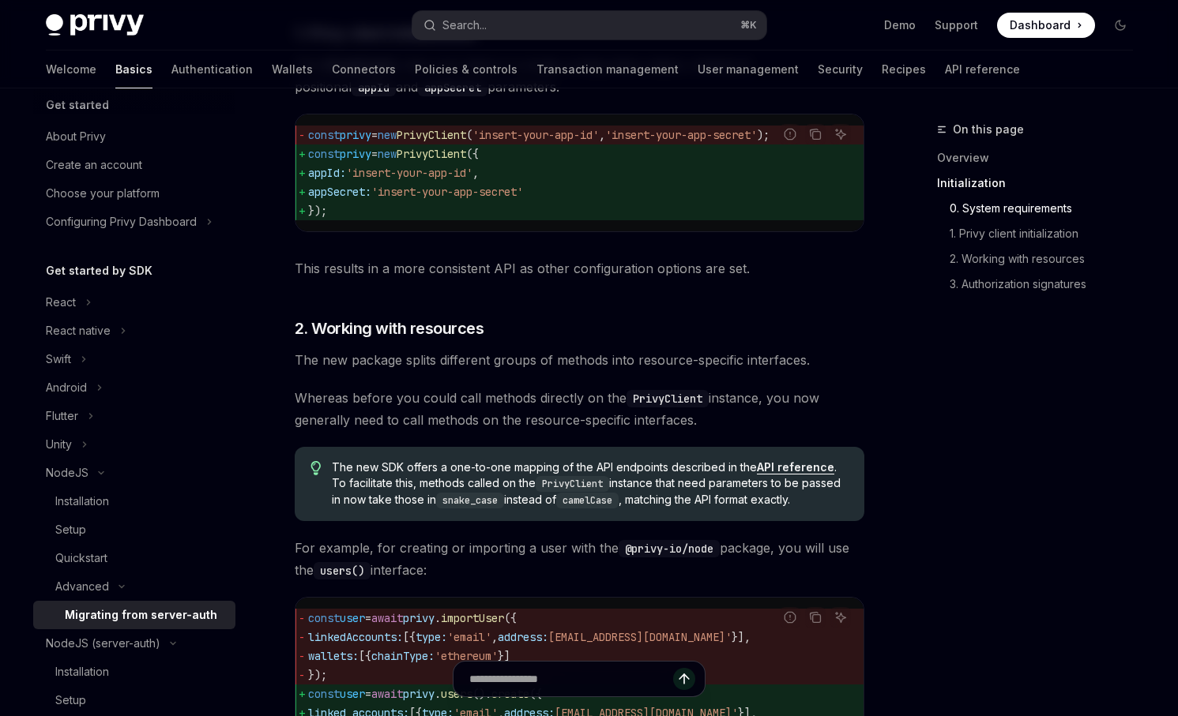
scroll to position [959, 0]
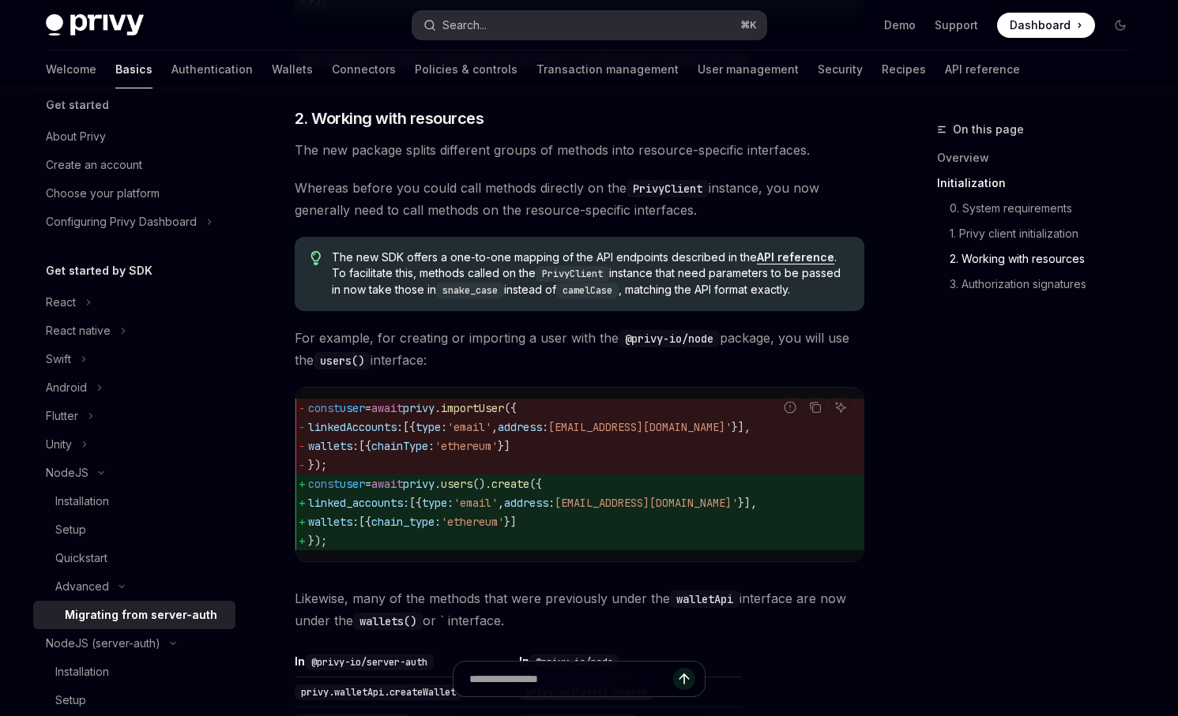
click at [620, 13] on button "Search... ⌘ K" at bounding box center [589, 25] width 354 height 28
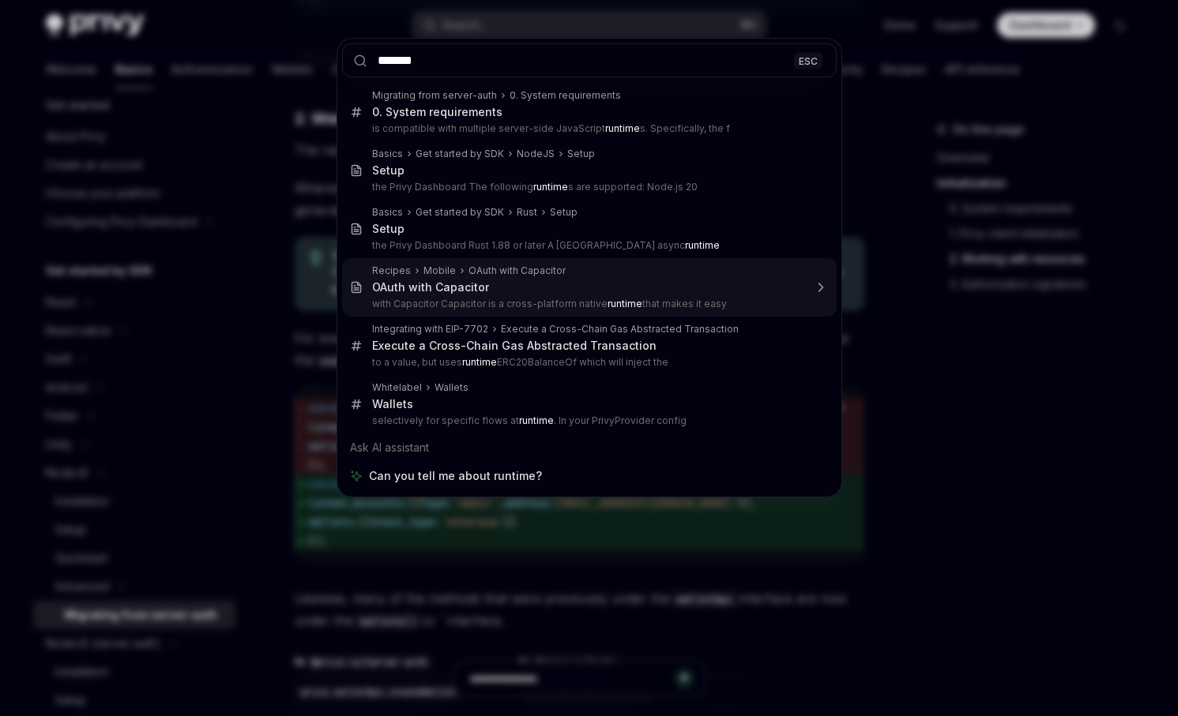
type input "*******"
